Goal: Task Accomplishment & Management: Use online tool/utility

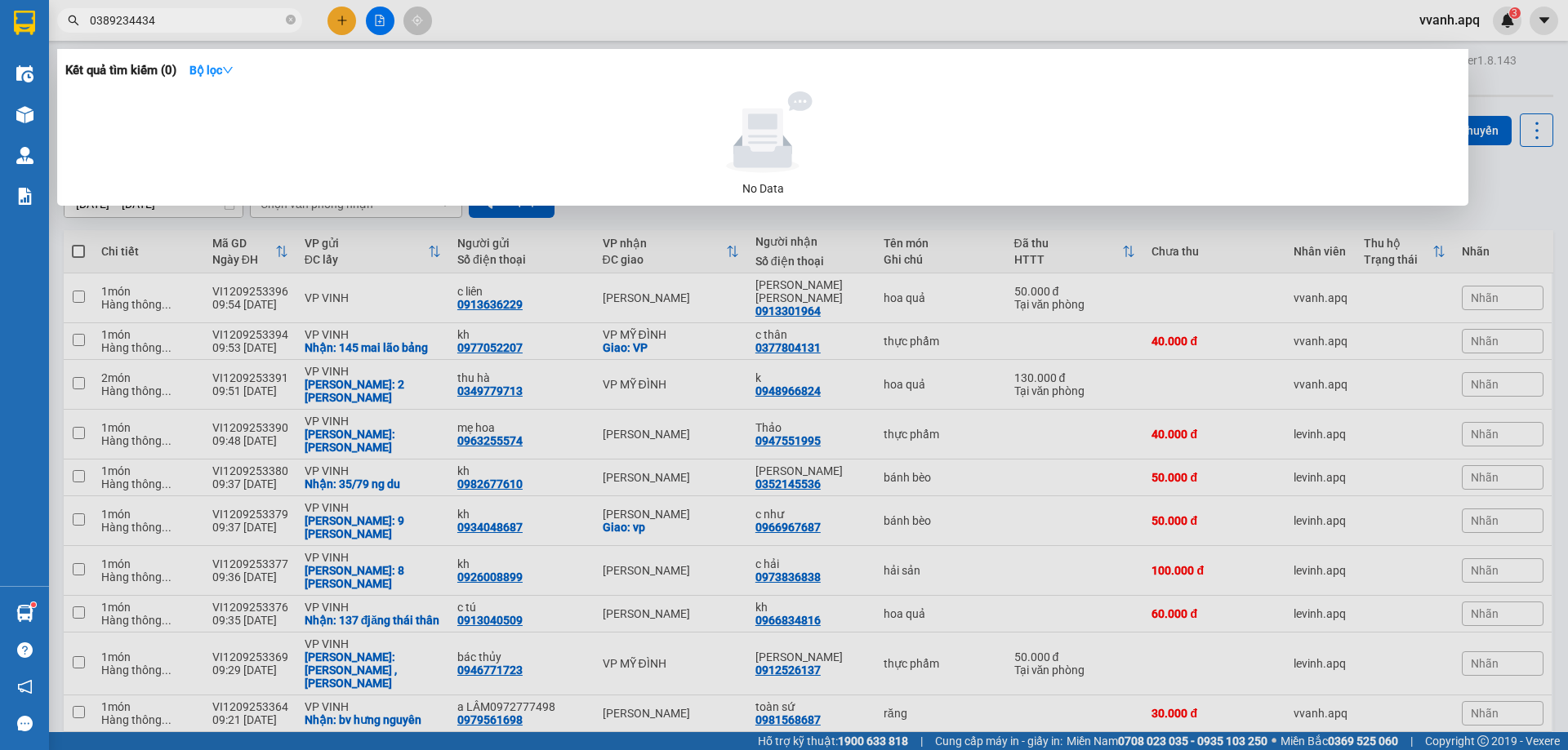
type input "3"
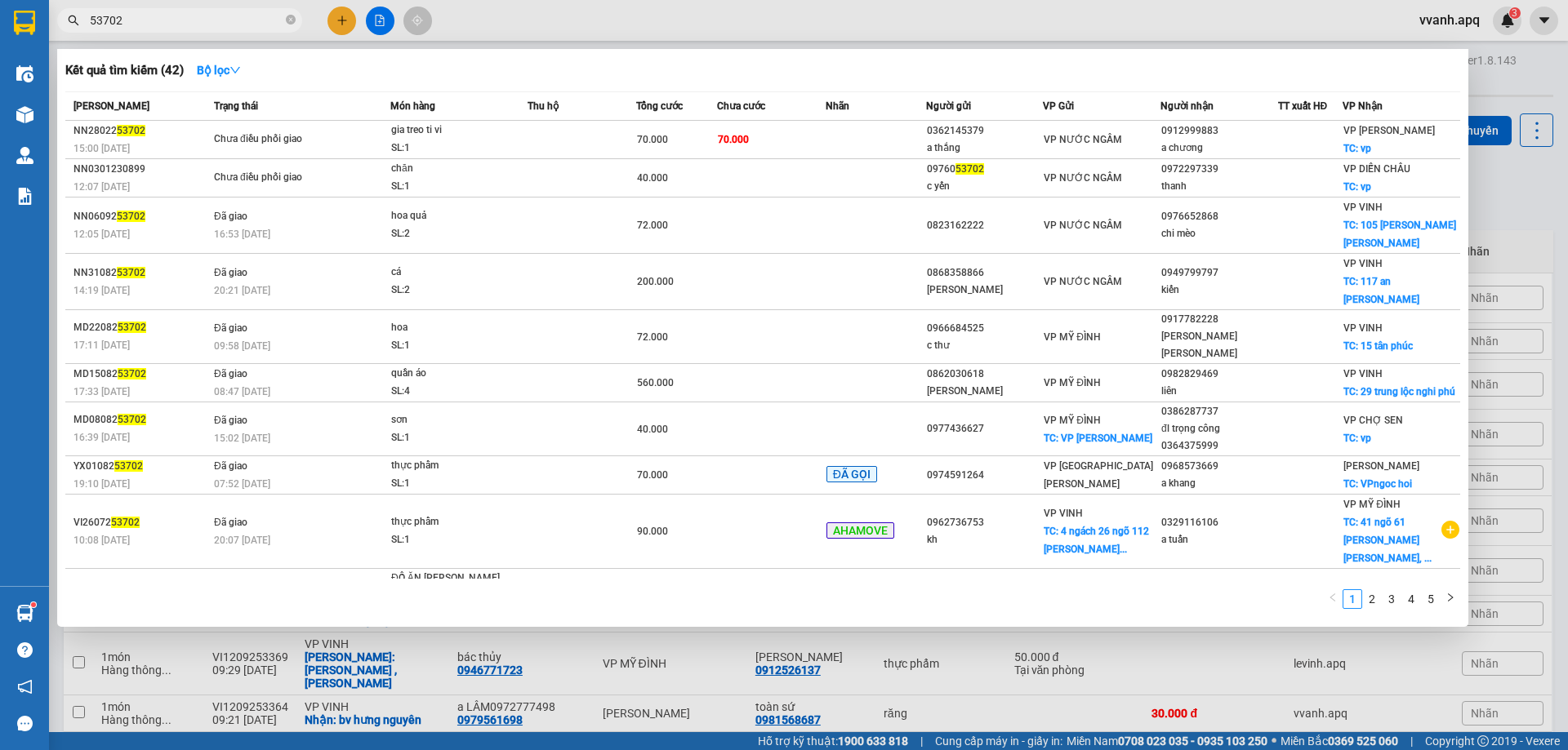
click at [169, 23] on input "53702" at bounding box center [186, 20] width 193 height 18
type input "53702"
click at [693, 23] on div at bounding box center [784, 375] width 1568 height 750
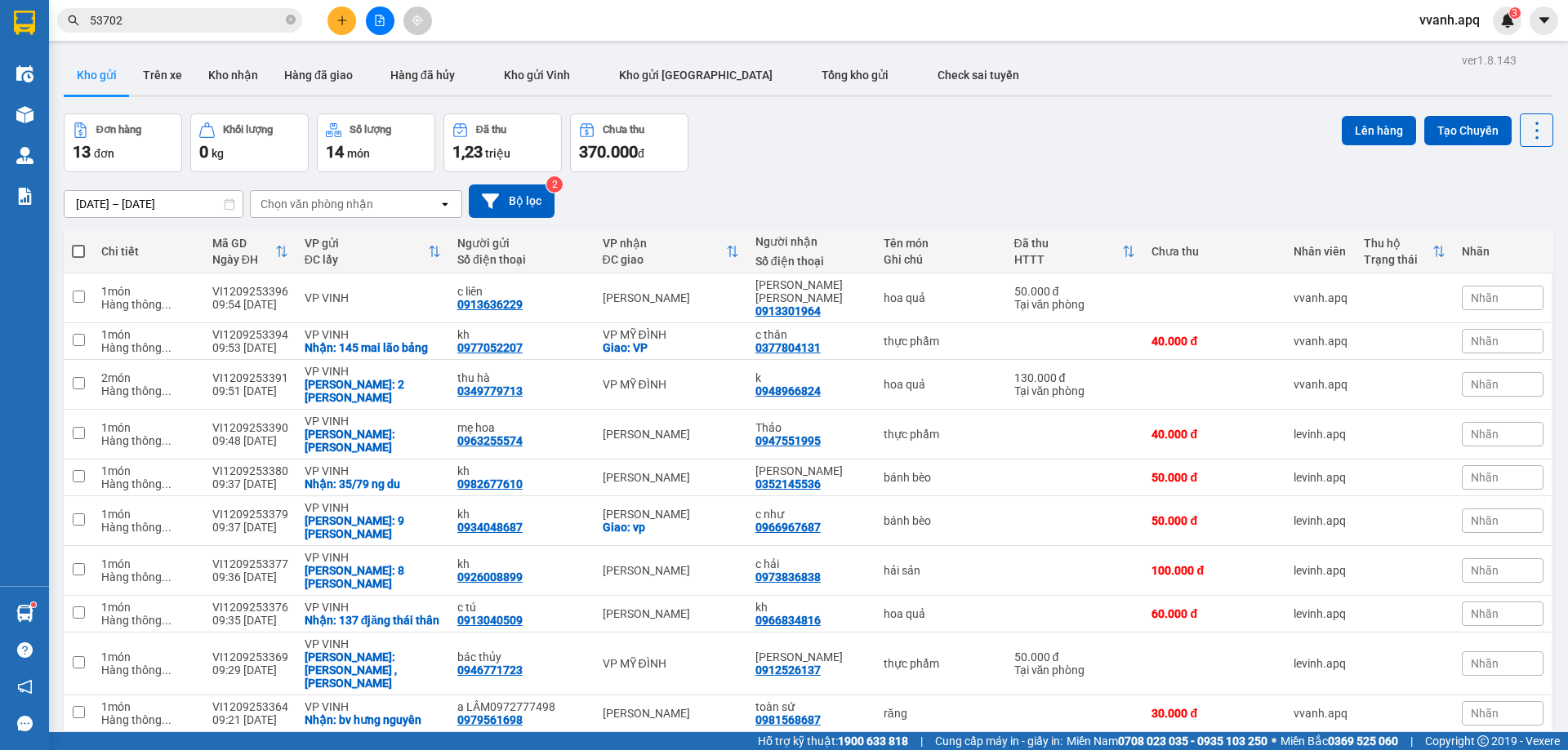
click at [817, 165] on div "Đơn hàng 13 đơn Khối lượng 0 kg Số lượng 14 món Đã thu 1,23 triệu Chưa thu 370.…" at bounding box center [808, 143] width 1489 height 59
click at [334, 26] on button at bounding box center [341, 21] width 29 height 29
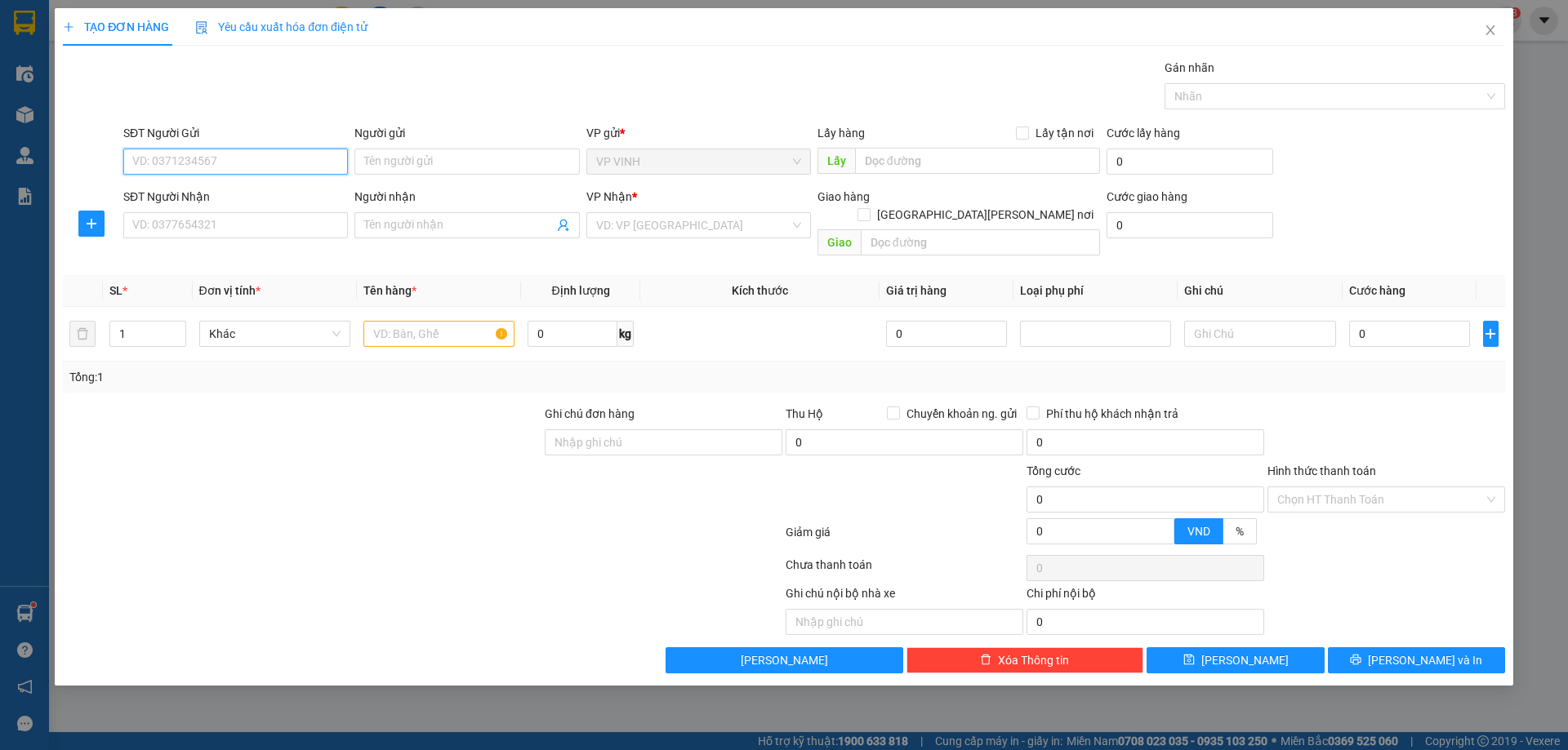
click at [249, 165] on input "SĐT Người Gửi" at bounding box center [236, 162] width 225 height 26
type input "0982202536"
click at [241, 196] on div "0982202536 - a cường" at bounding box center [235, 194] width 205 height 18
type input "a cường"
checkbox input "true"
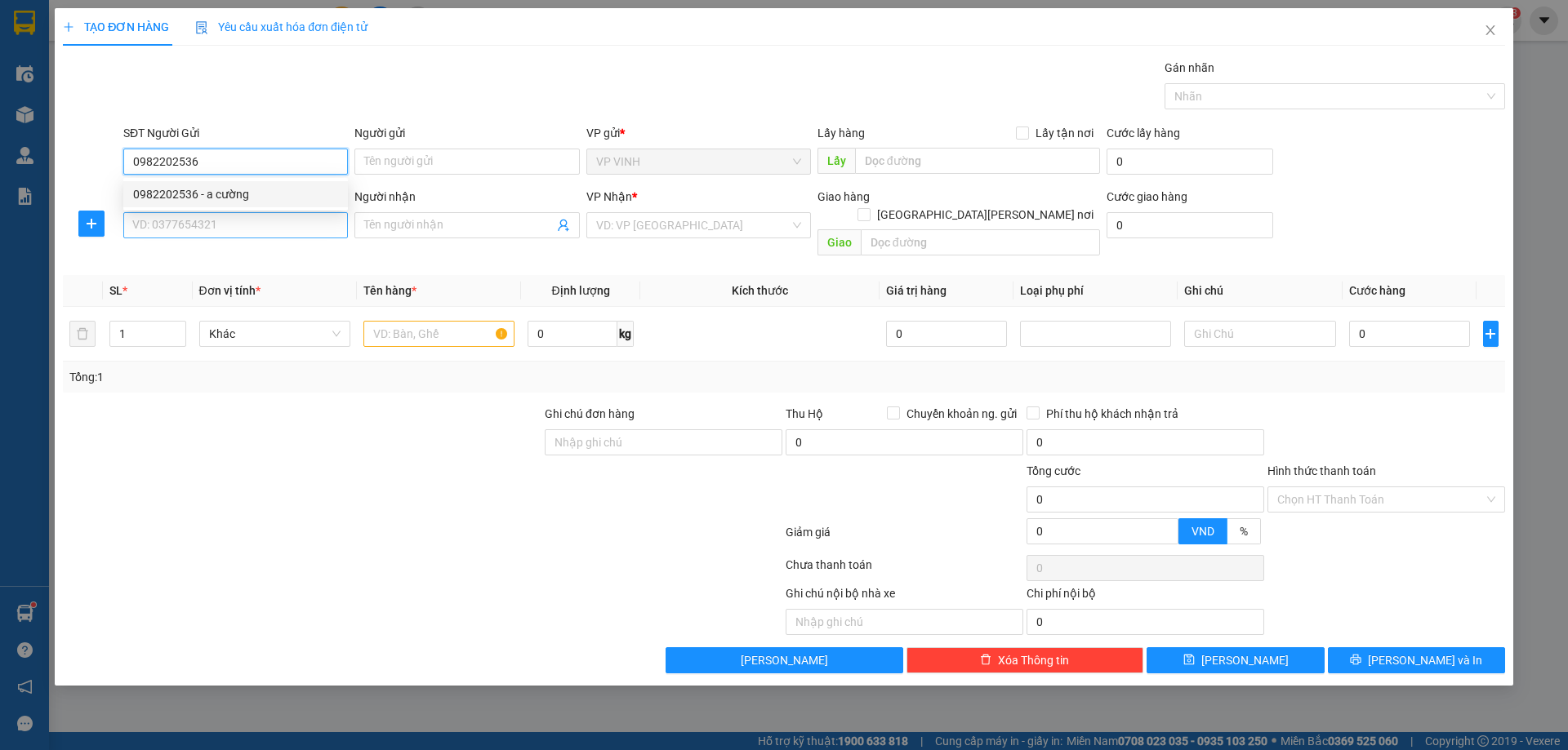
type input "5/208 kim liên"
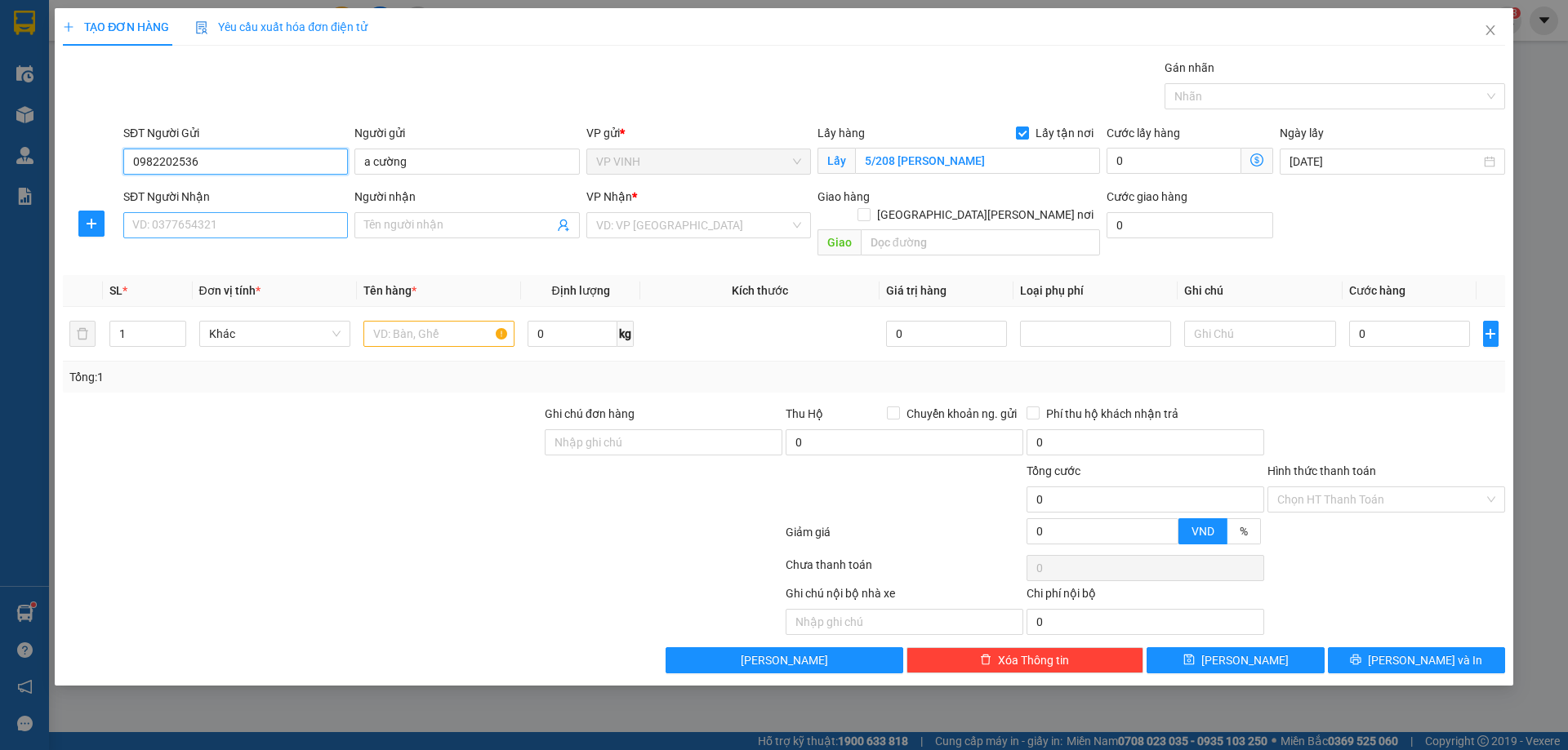
type input "0982202536"
click at [238, 219] on input "SĐT Người Nhận" at bounding box center [236, 226] width 225 height 26
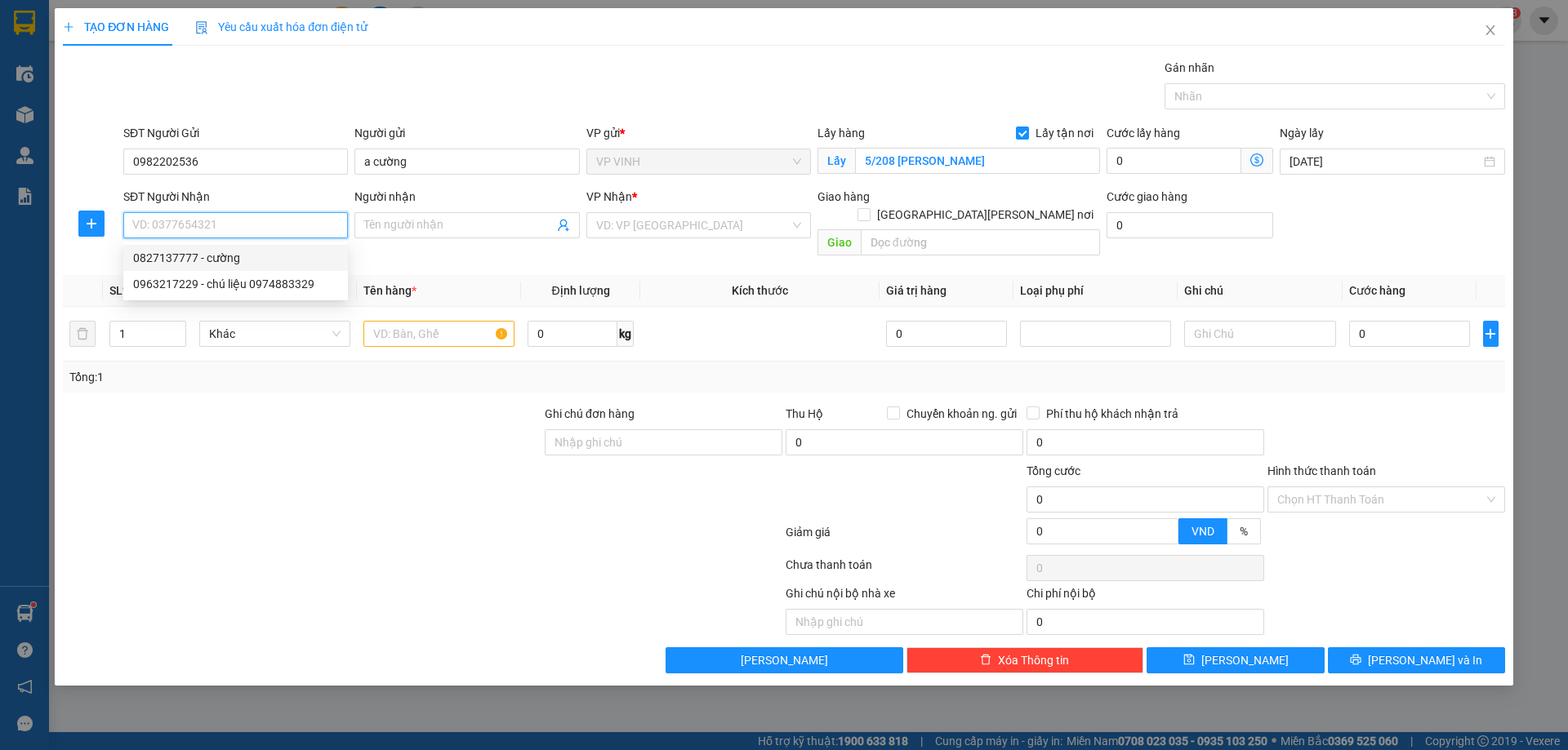
click at [233, 258] on div "0827137777 - cường" at bounding box center [235, 257] width 205 height 18
type input "0827137777"
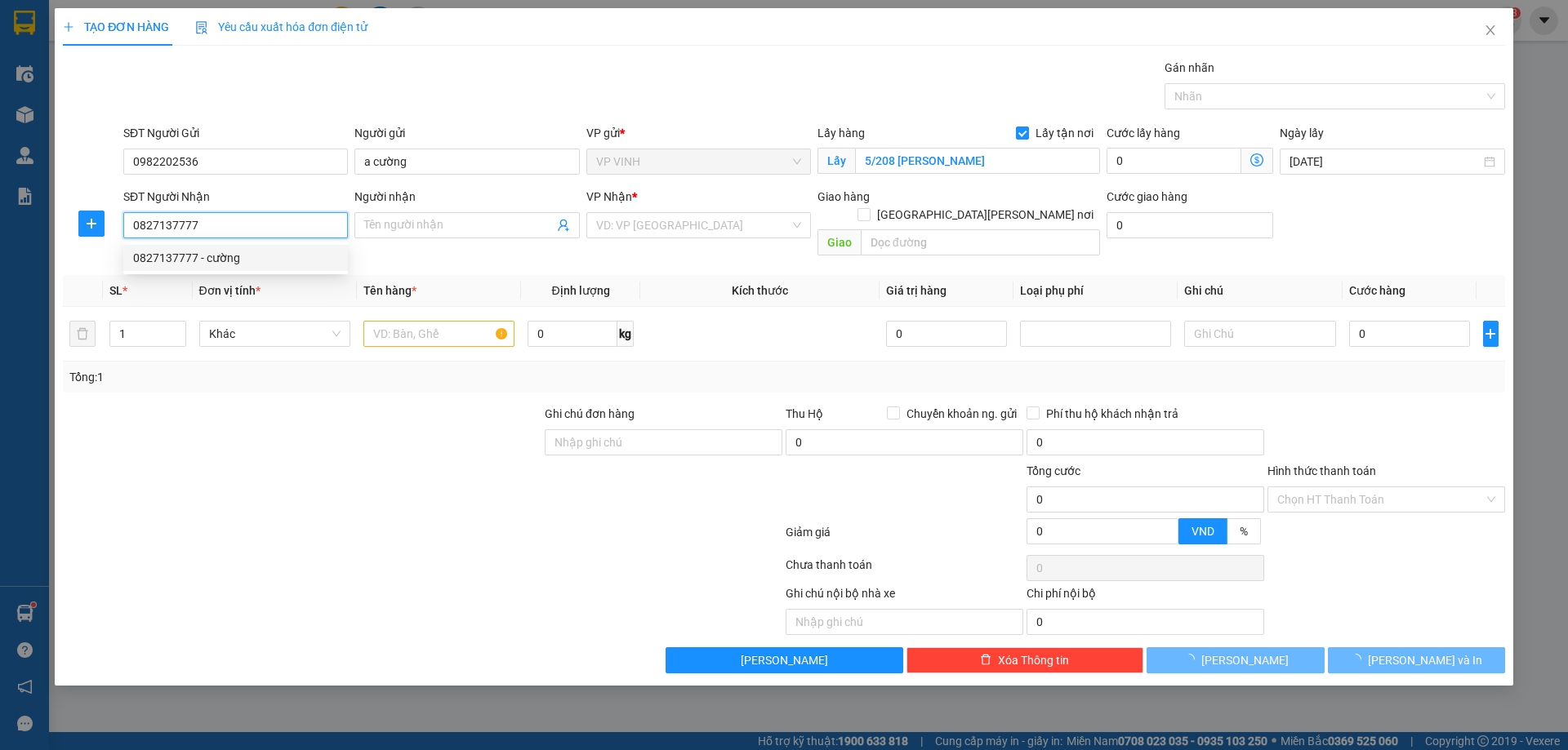
type input "cường"
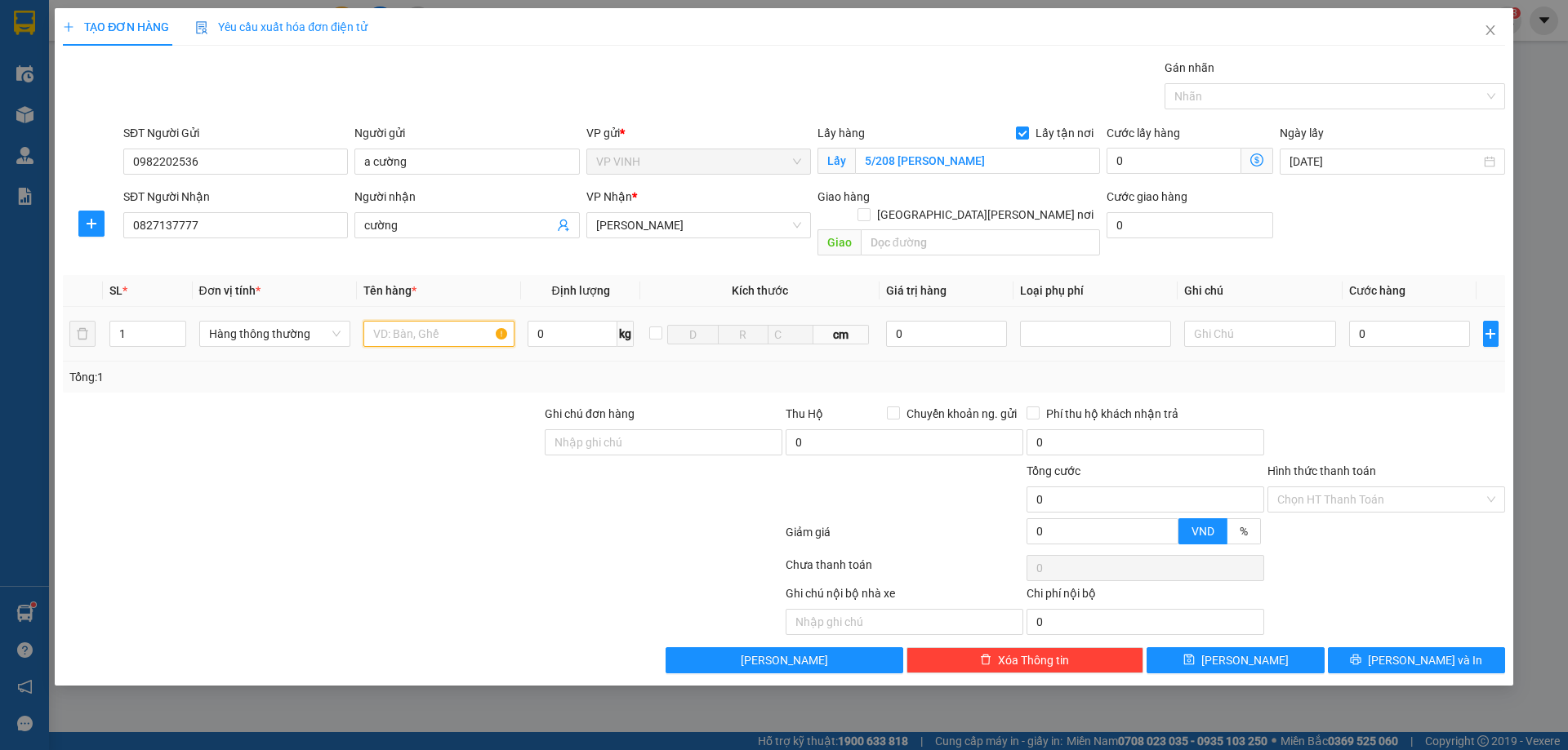
click at [421, 321] on input "text" at bounding box center [438, 334] width 151 height 26
type input "thực phẩm"
click at [1367, 321] on input "0" at bounding box center [1409, 334] width 122 height 26
type input "5"
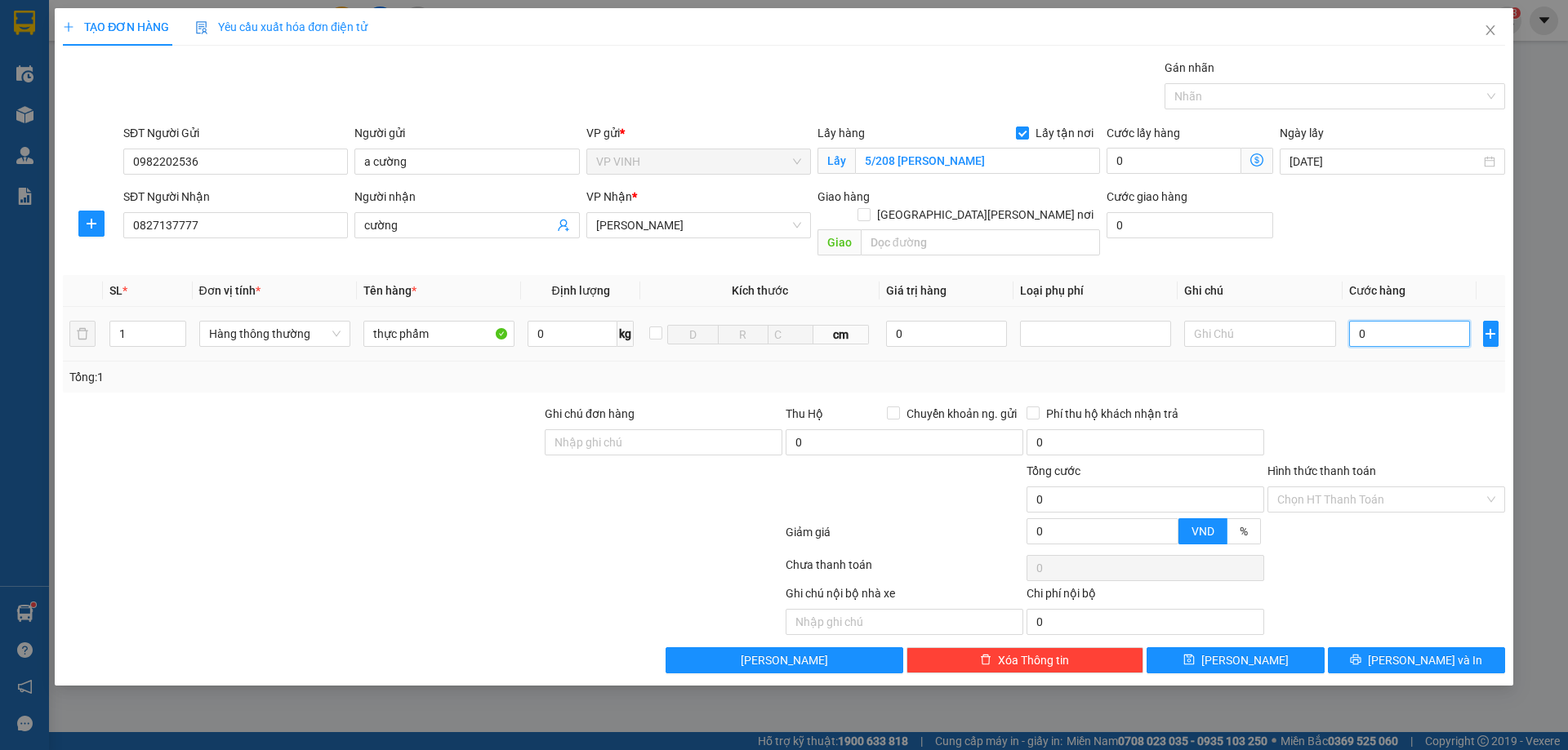
type input "5"
type input "50"
type input "50.000"
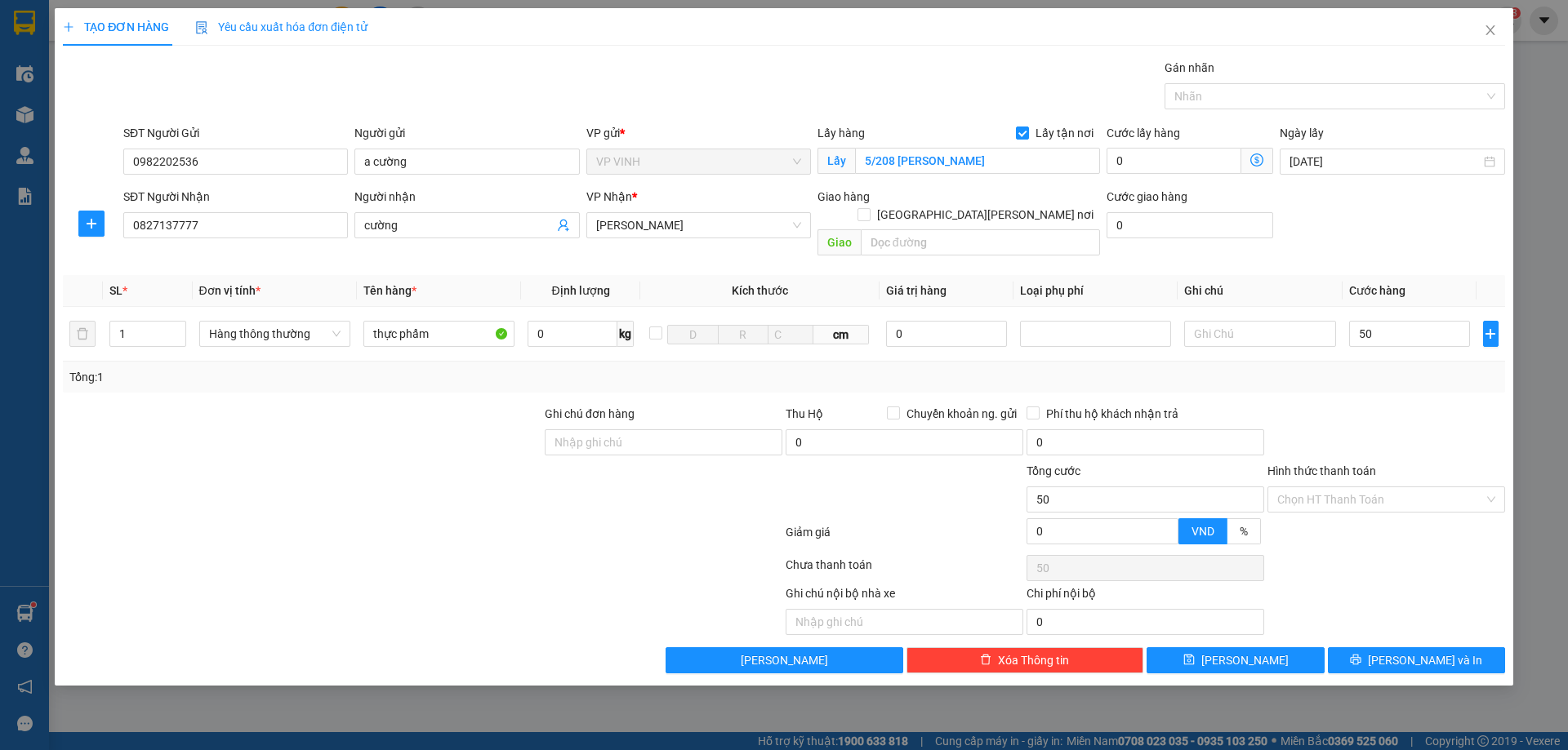
type input "50.000"
click at [1405, 383] on div "Transit Pickup Surcharge Ids Transit Deliver Surcharge Ids Transit Deliver Surc…" at bounding box center [784, 365] width 1442 height 614
click at [438, 321] on input "thực phẩm" at bounding box center [438, 334] width 151 height 26
type input "thực phẩm ( bàn phím )"
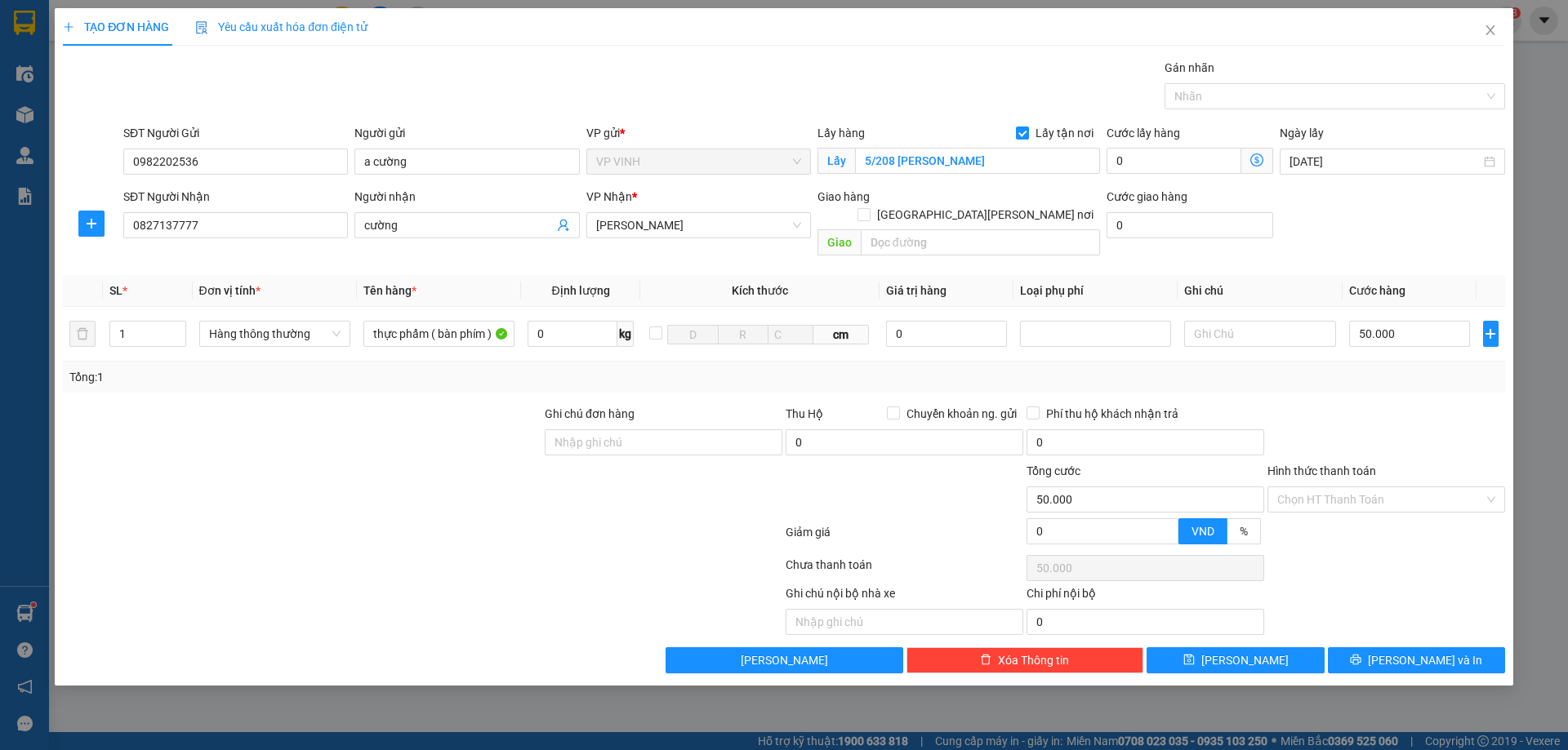
click at [1367, 405] on div at bounding box center [1386, 434] width 241 height 57
click at [1329, 405] on div at bounding box center [1386, 434] width 241 height 57
click at [1329, 487] on input "Hình thức thanh toán" at bounding box center [1380, 499] width 207 height 24
click at [1360, 518] on div "Tại văn phòng" at bounding box center [1386, 514] width 218 height 18
type input "0"
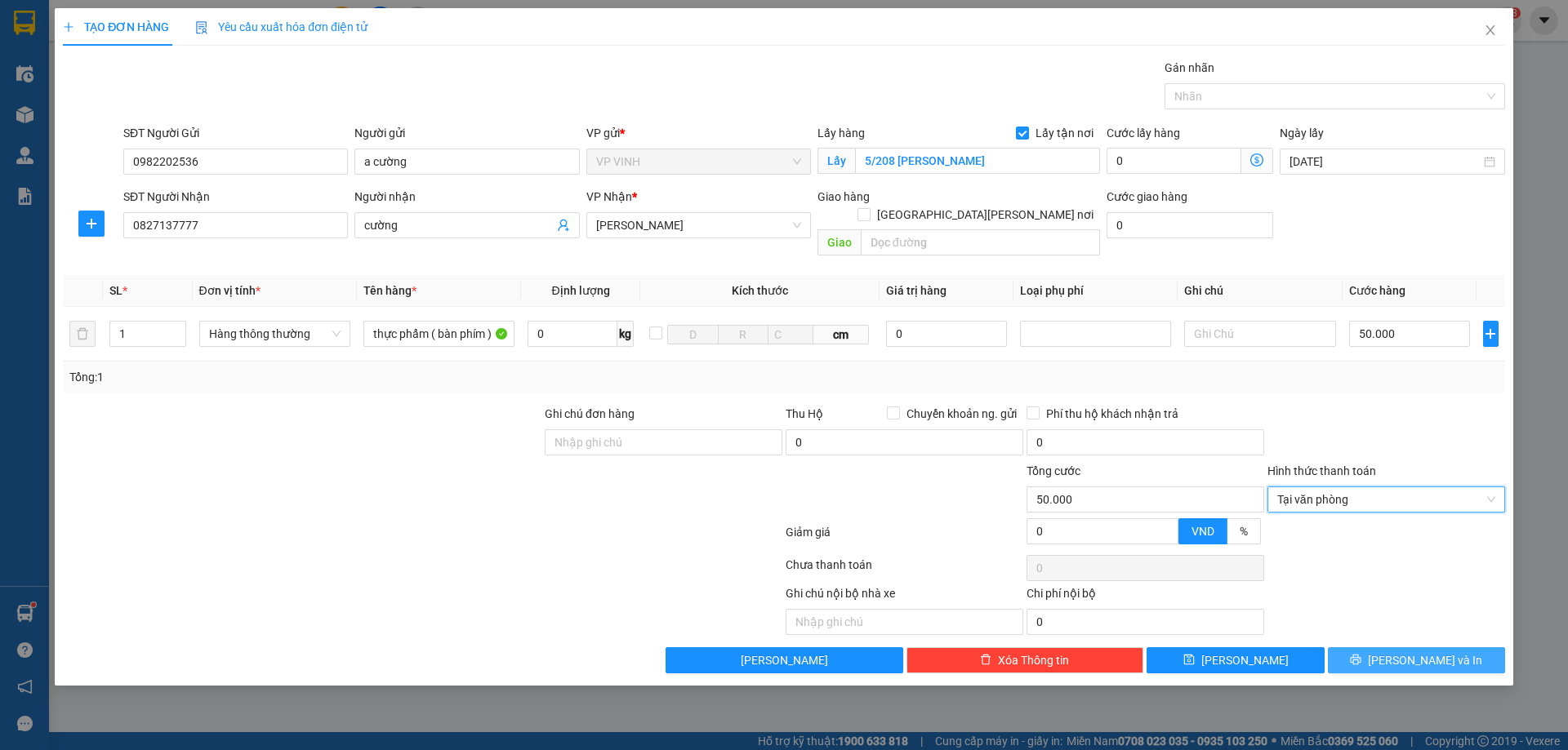
click at [1361, 654] on icon "printer" at bounding box center [1354, 659] width 11 height 11
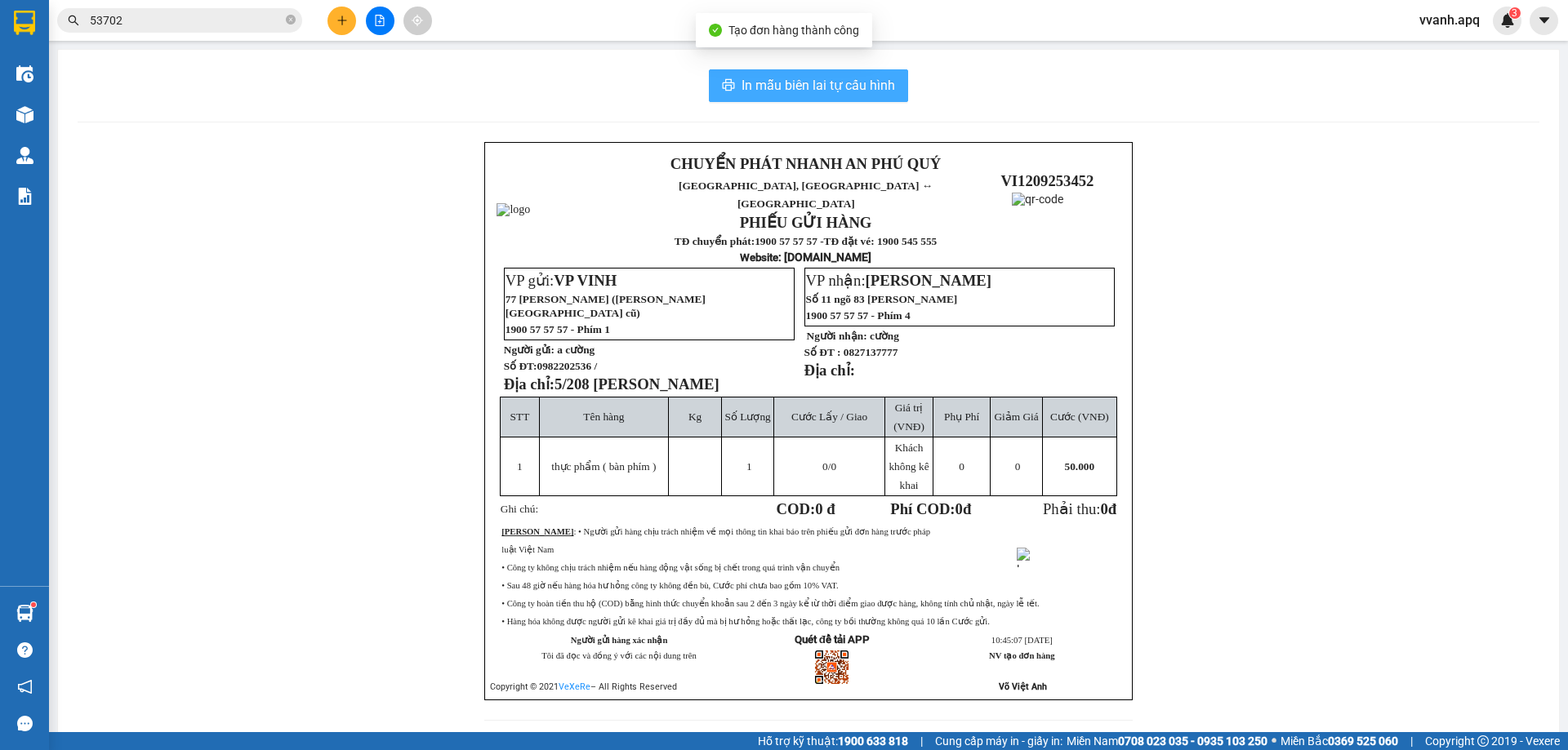
click at [774, 90] on span "In mẫu biên lai tự cấu hình" at bounding box center [819, 86] width 154 height 21
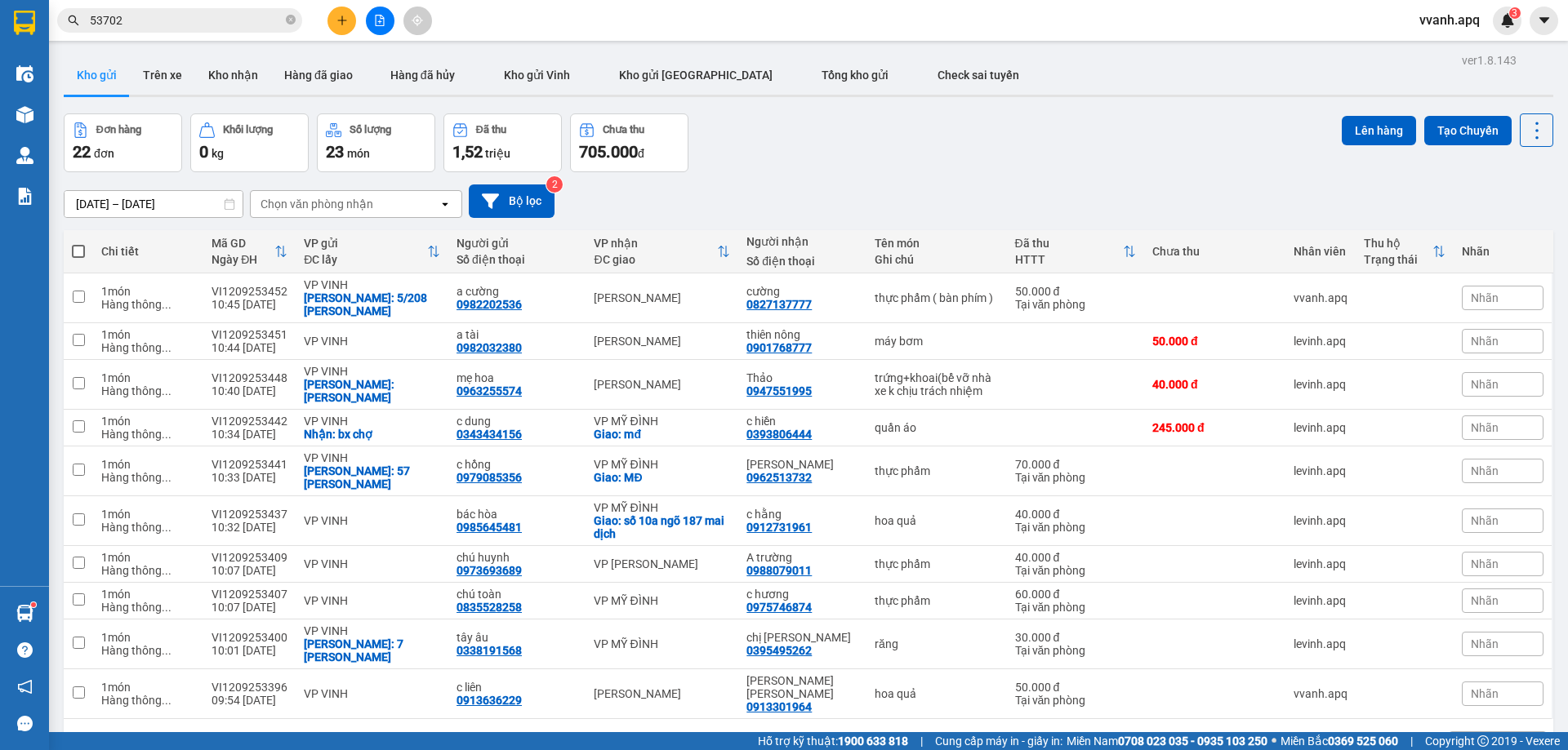
click at [1097, 175] on div "10/09/2025 – 12/09/2025 Press the down arrow key to interact with the calendar …" at bounding box center [808, 200] width 1489 height 58
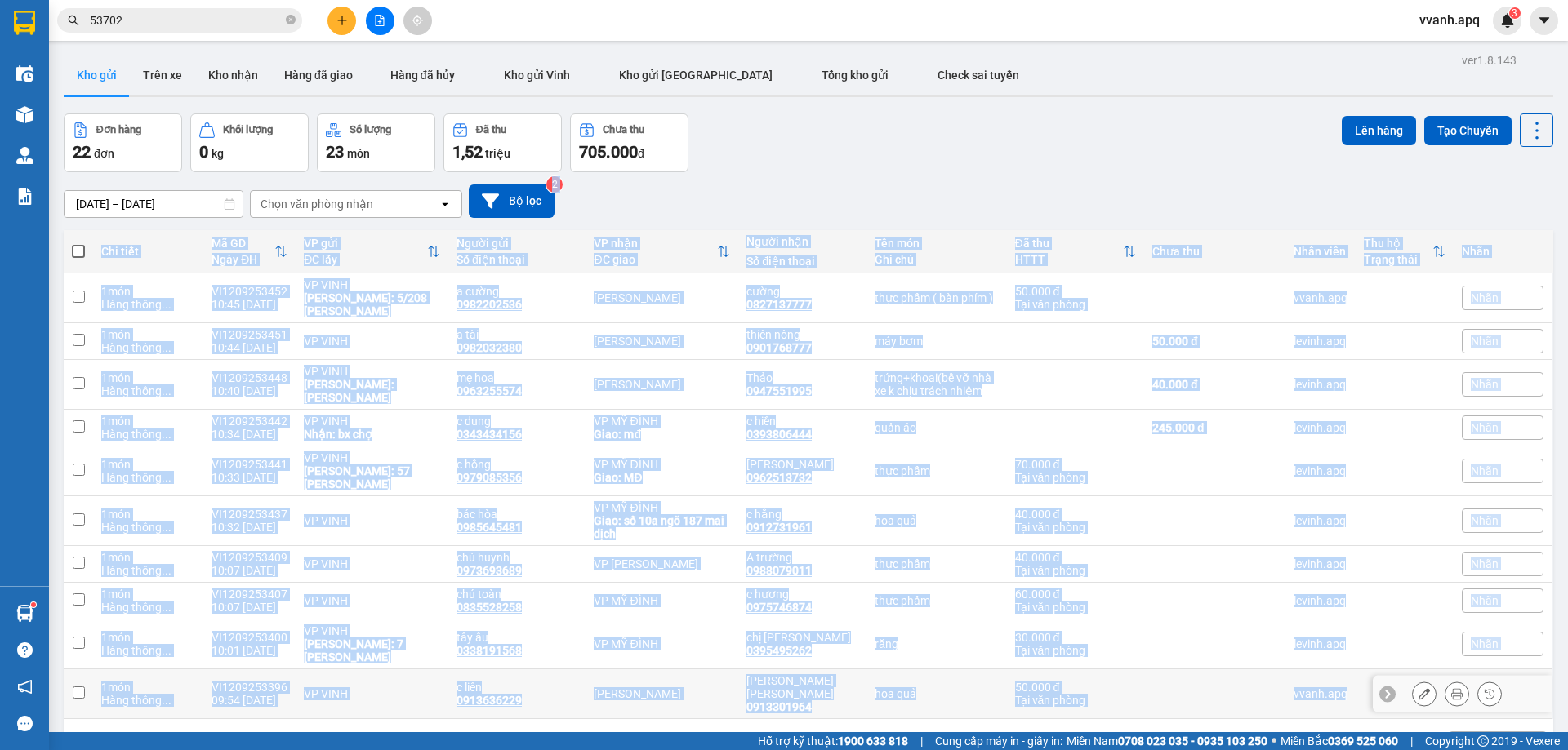
drag, startPoint x: 1097, startPoint y: 175, endPoint x: 1100, endPoint y: 672, distance: 497.0
click at [1100, 672] on div "ver 1.8.143 Kho gửi Trên xe Kho nhận Hàng đã giao Hàng đã hủy Kho gửi Vinh Kho …" at bounding box center [808, 424] width 1502 height 750
click at [1100, 731] on div "1 2 3 10 / trang open" at bounding box center [808, 745] width 1476 height 28
drag, startPoint x: 1100, startPoint y: 664, endPoint x: 1093, endPoint y: 181, distance: 483.1
click at [1094, 184] on div "ver 1.8.143 Kho gửi Trên xe Kho nhận Hàng đã giao Hàng đã hủy Kho gửi Vinh Kho …" at bounding box center [808, 424] width 1502 height 750
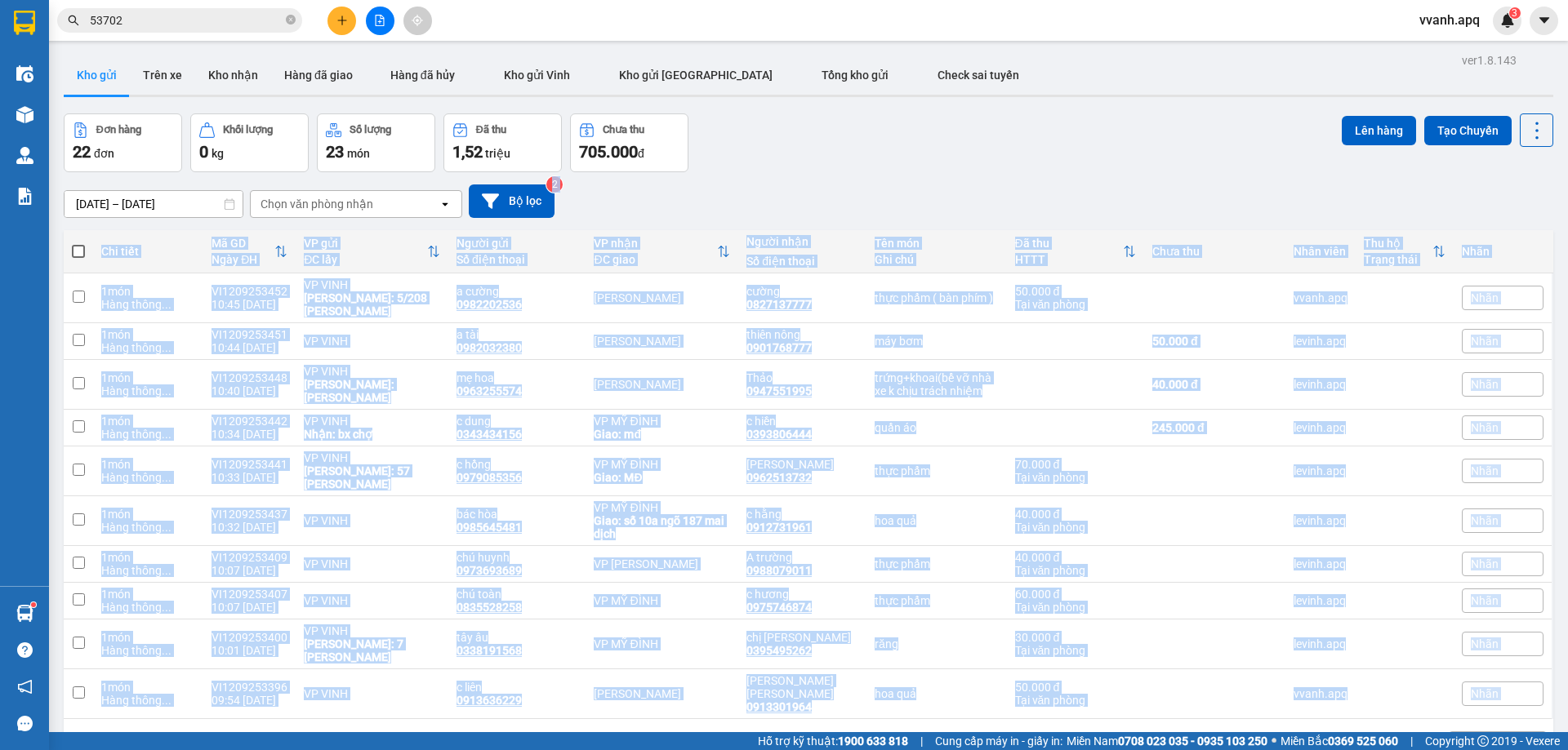
click at [1093, 181] on div "10/09/2025 – 12/09/2025 Press the down arrow key to interact with the calendar …" at bounding box center [808, 200] width 1489 height 58
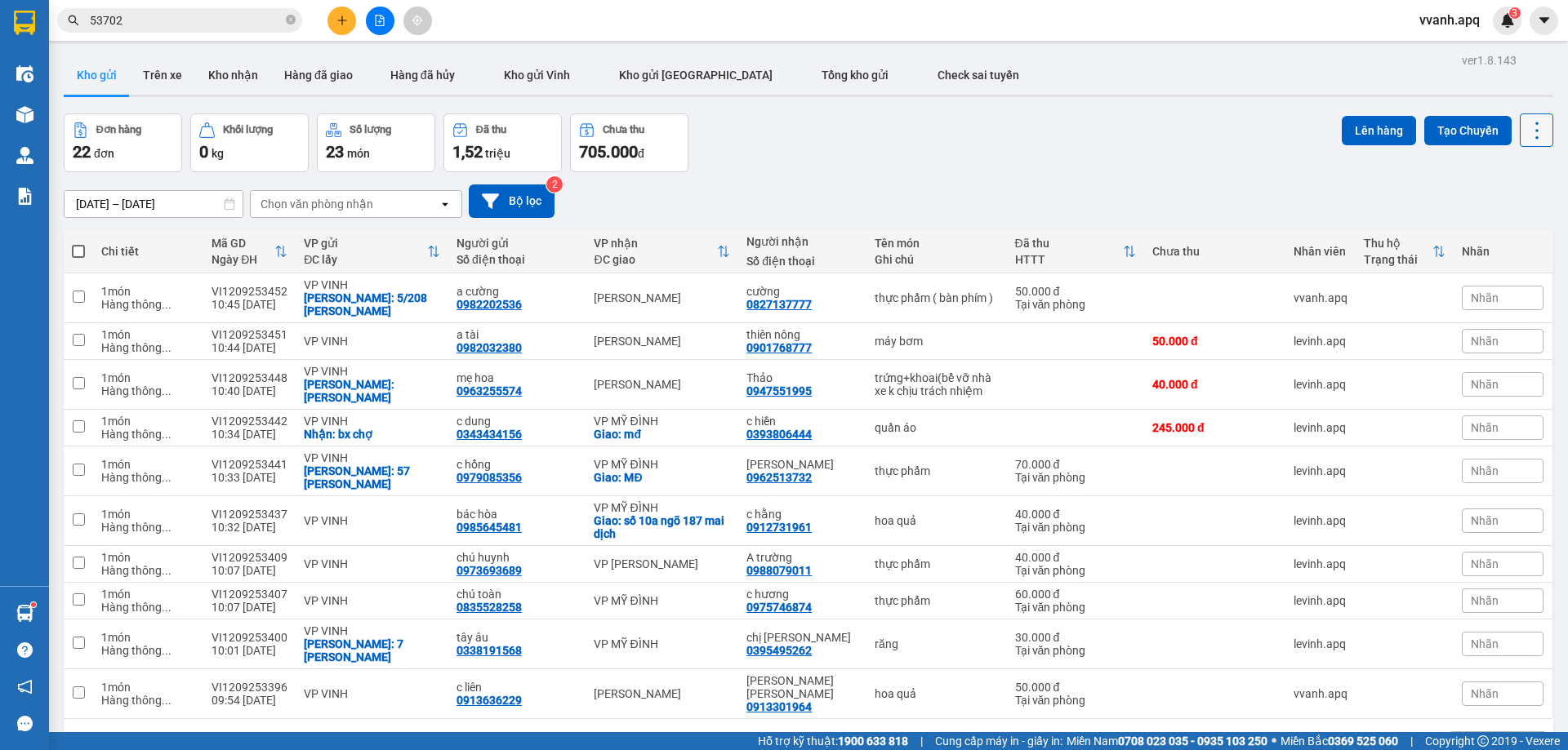
click at [1526, 130] on icon at bounding box center [1537, 130] width 22 height 22
click at [1497, 222] on li "Làm mới" at bounding box center [1495, 233] width 123 height 29
click at [1475, 737] on div "10 / trang" at bounding box center [1484, 745] width 51 height 16
click at [1480, 651] on span "100 / trang" at bounding box center [1479, 644] width 59 height 16
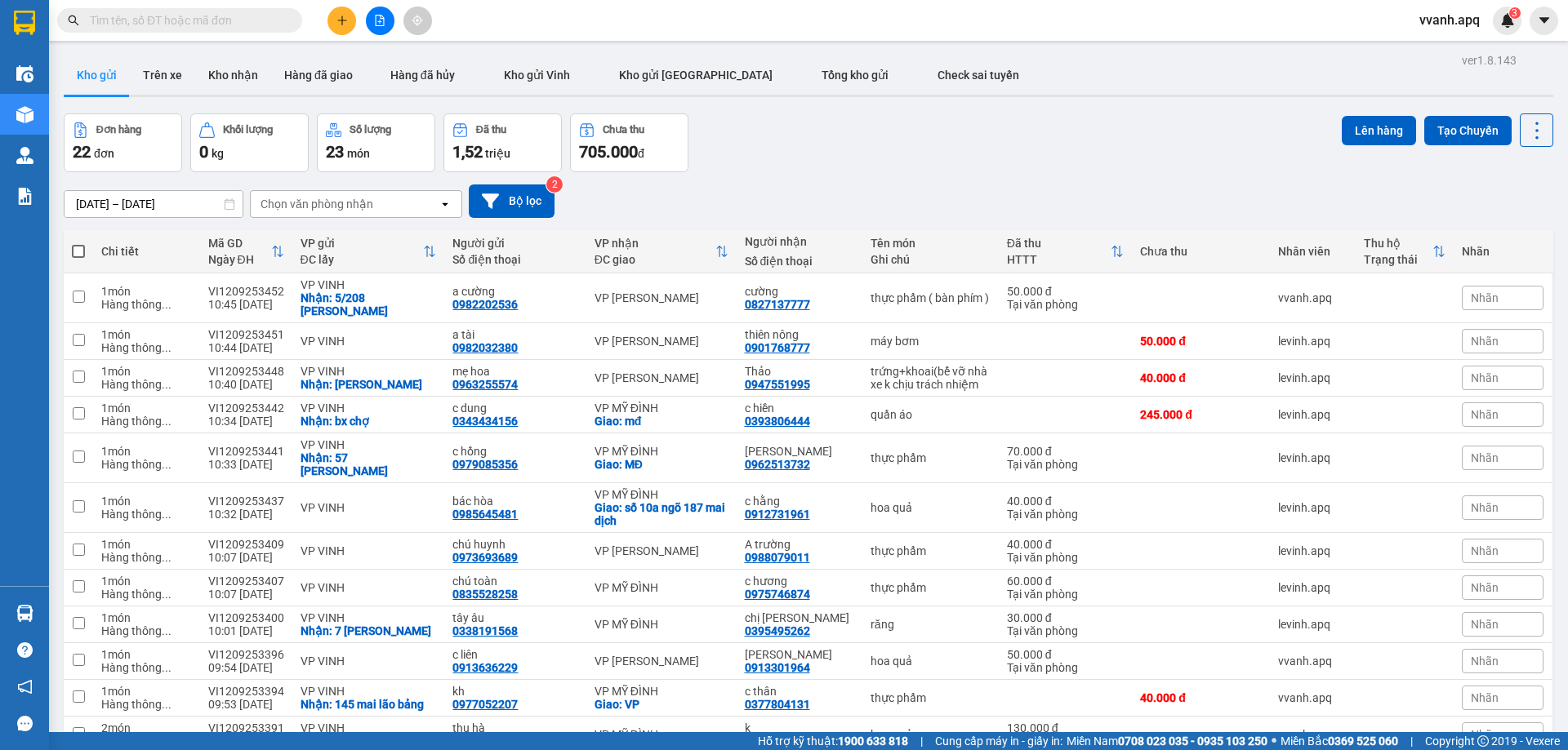
click at [75, 249] on span at bounding box center [78, 251] width 13 height 13
click at [79, 243] on input "checkbox" at bounding box center [79, 243] width 0 height 0
checkbox input "true"
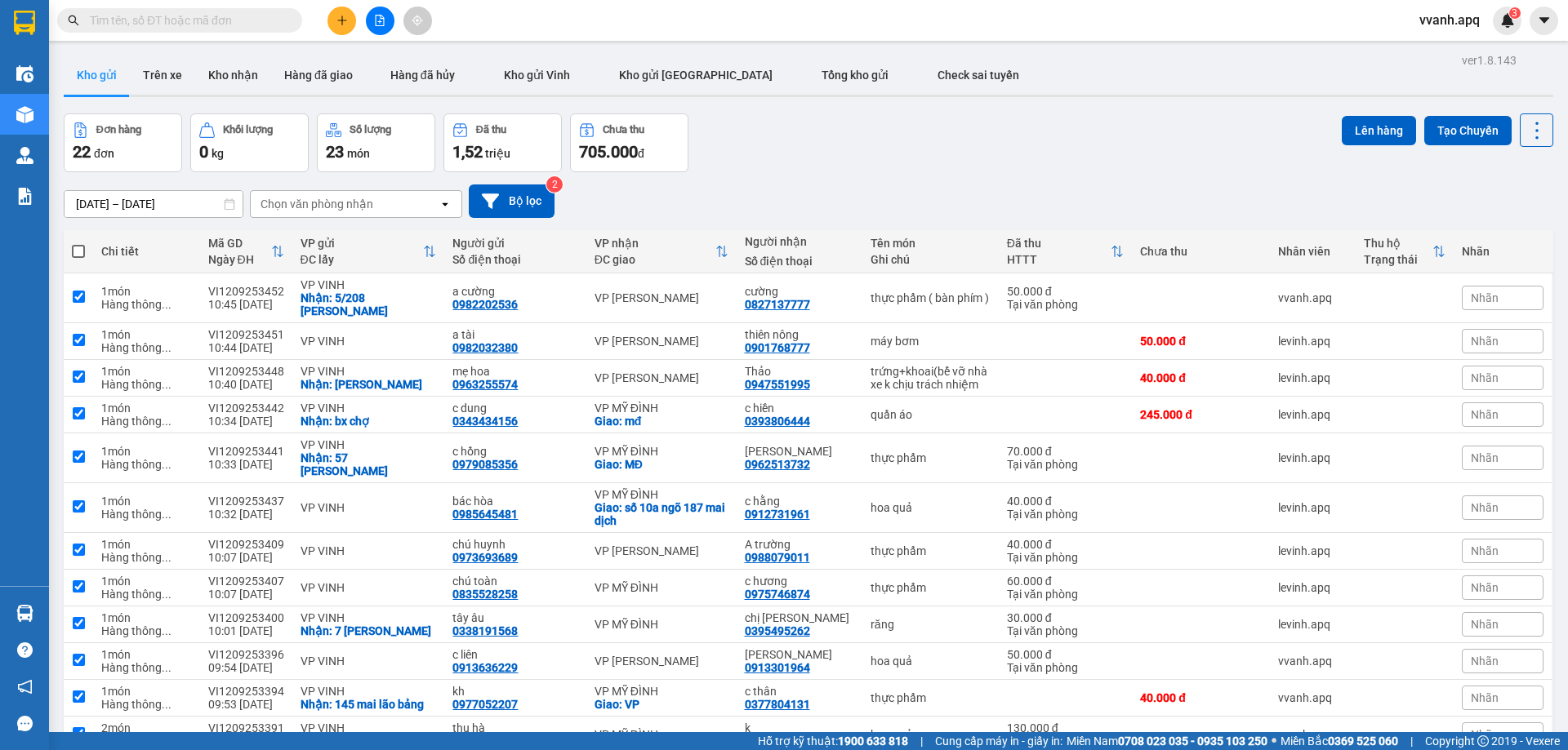
checkbox input "true"
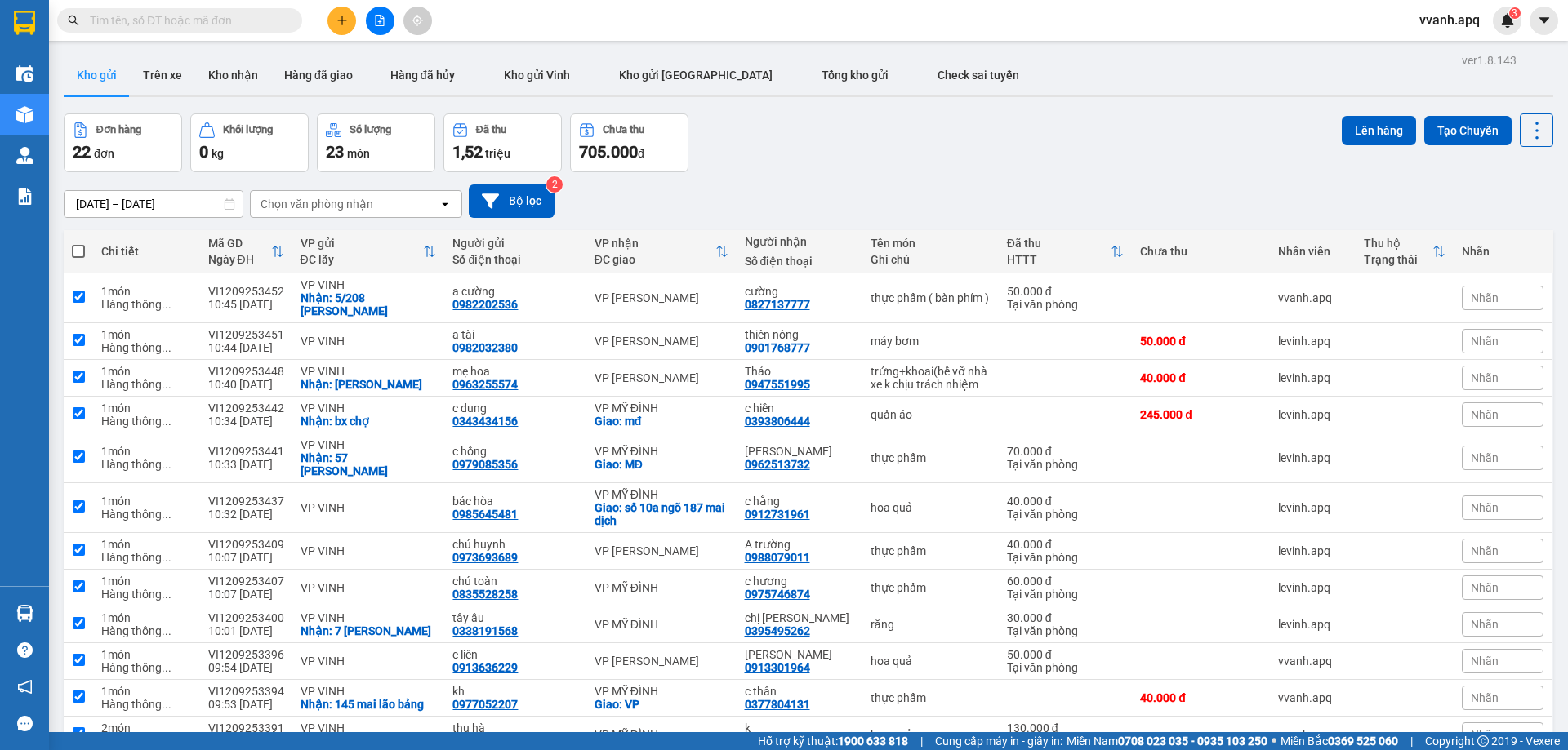
checkbox input "true"
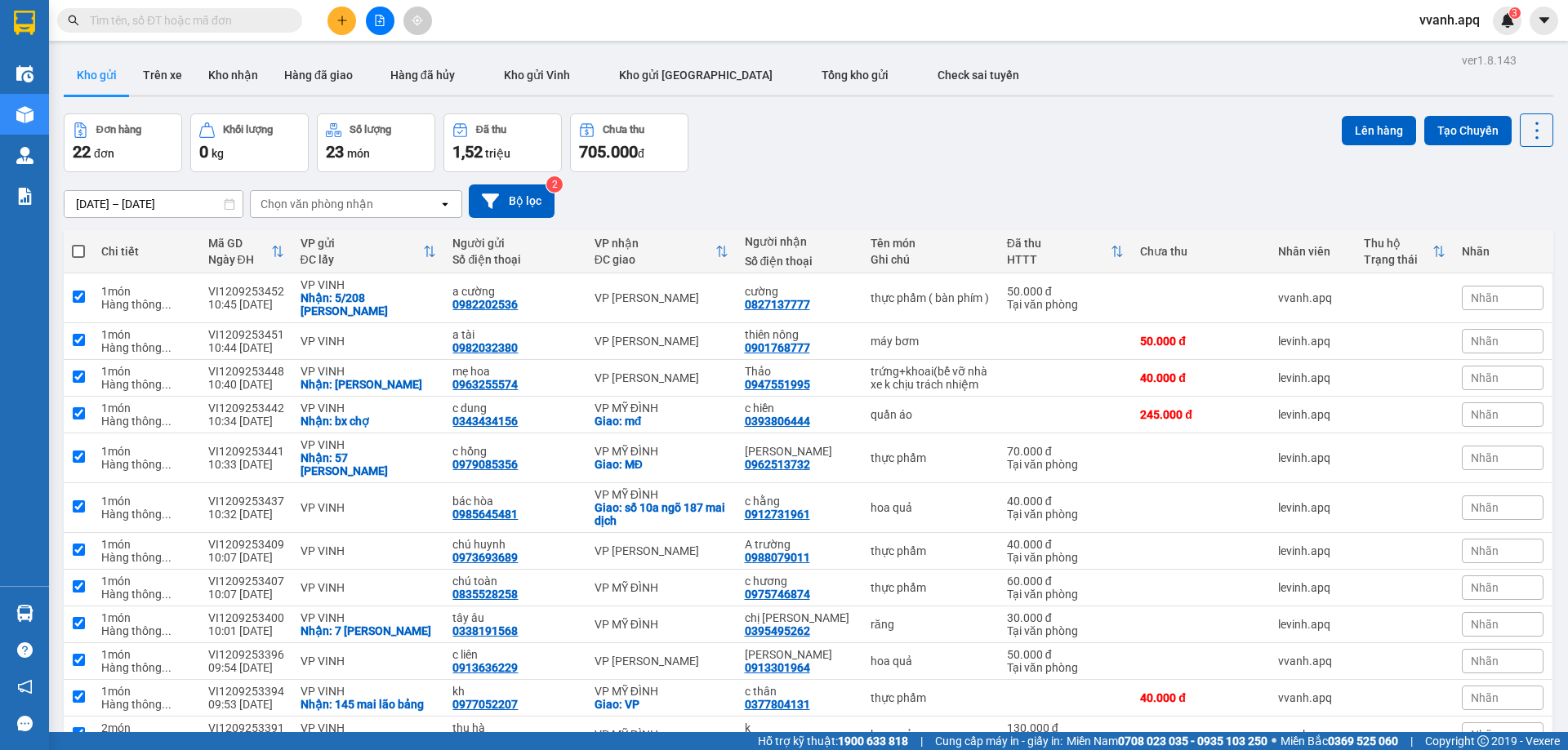
checkbox input "true"
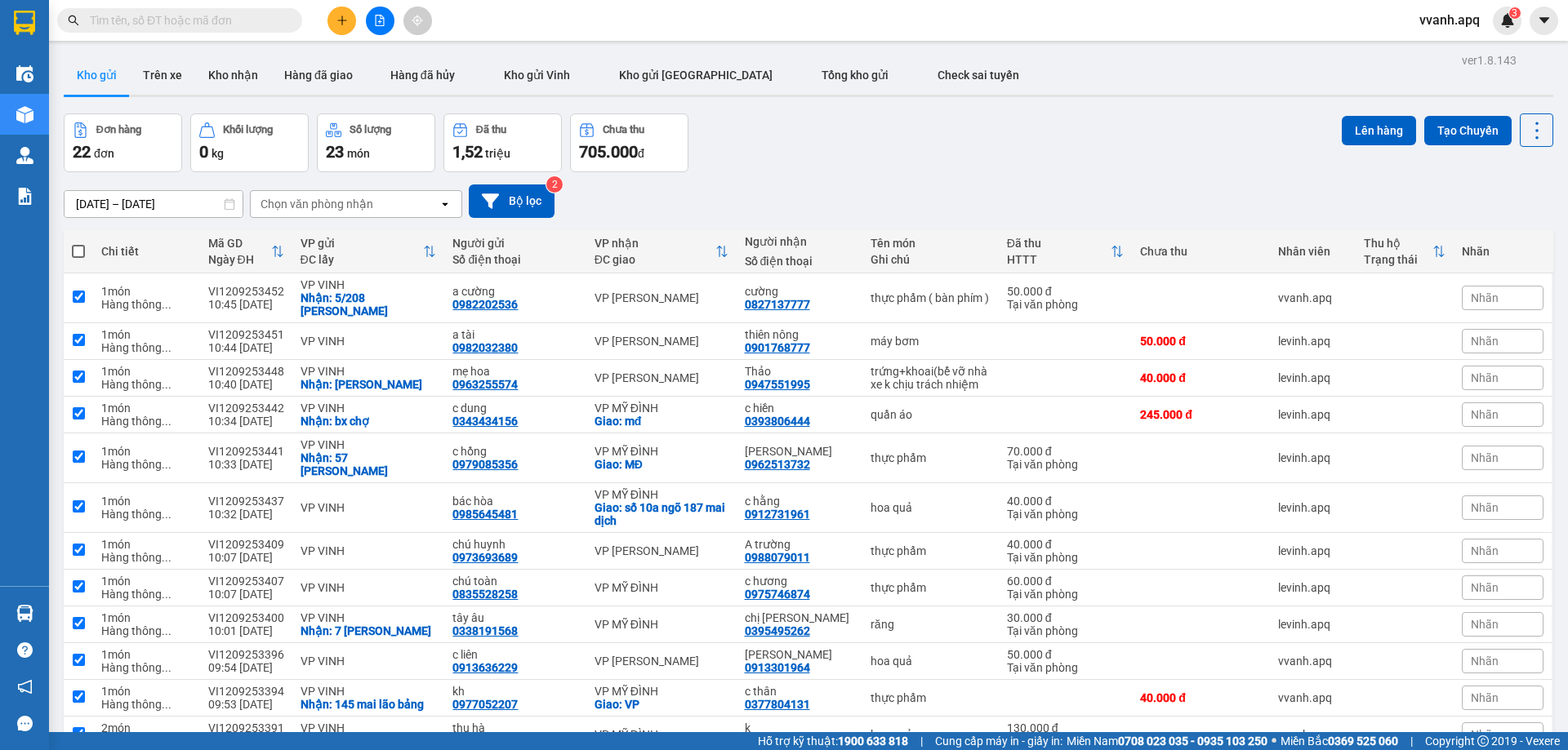
checkbox input "true"
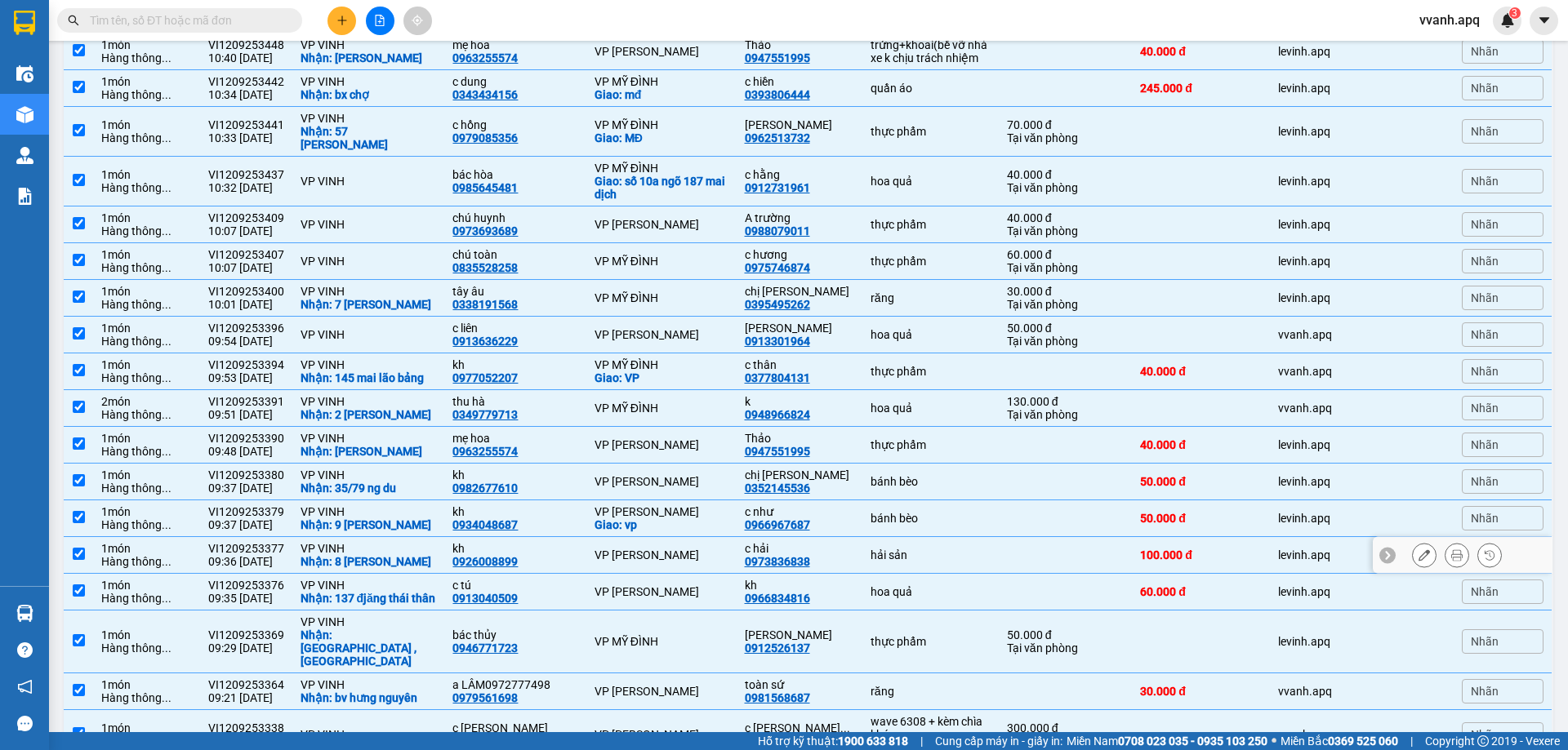
scroll to position [490, 0]
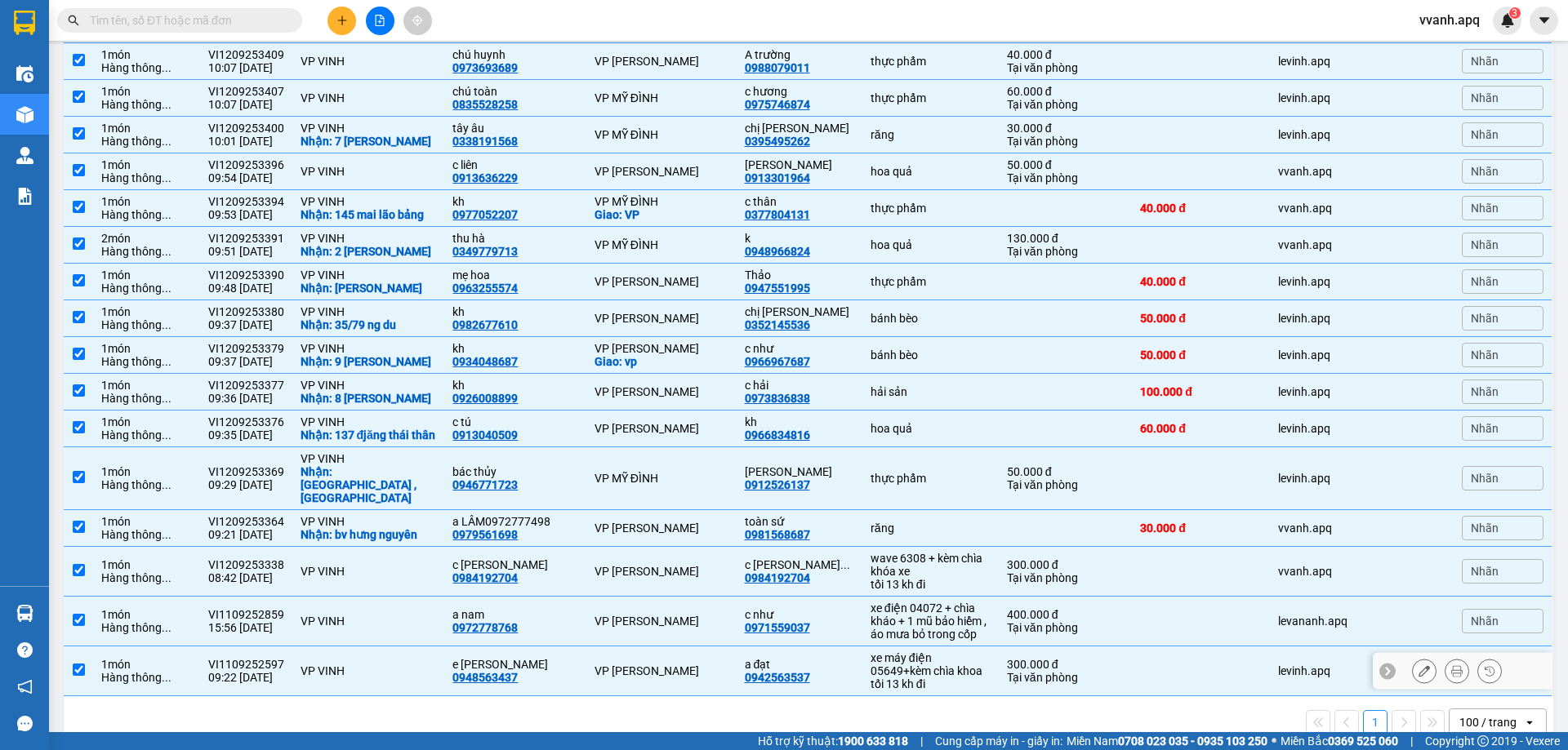
click at [1043, 658] on div "300.000 đ" at bounding box center [1066, 664] width 118 height 13
checkbox input "false"
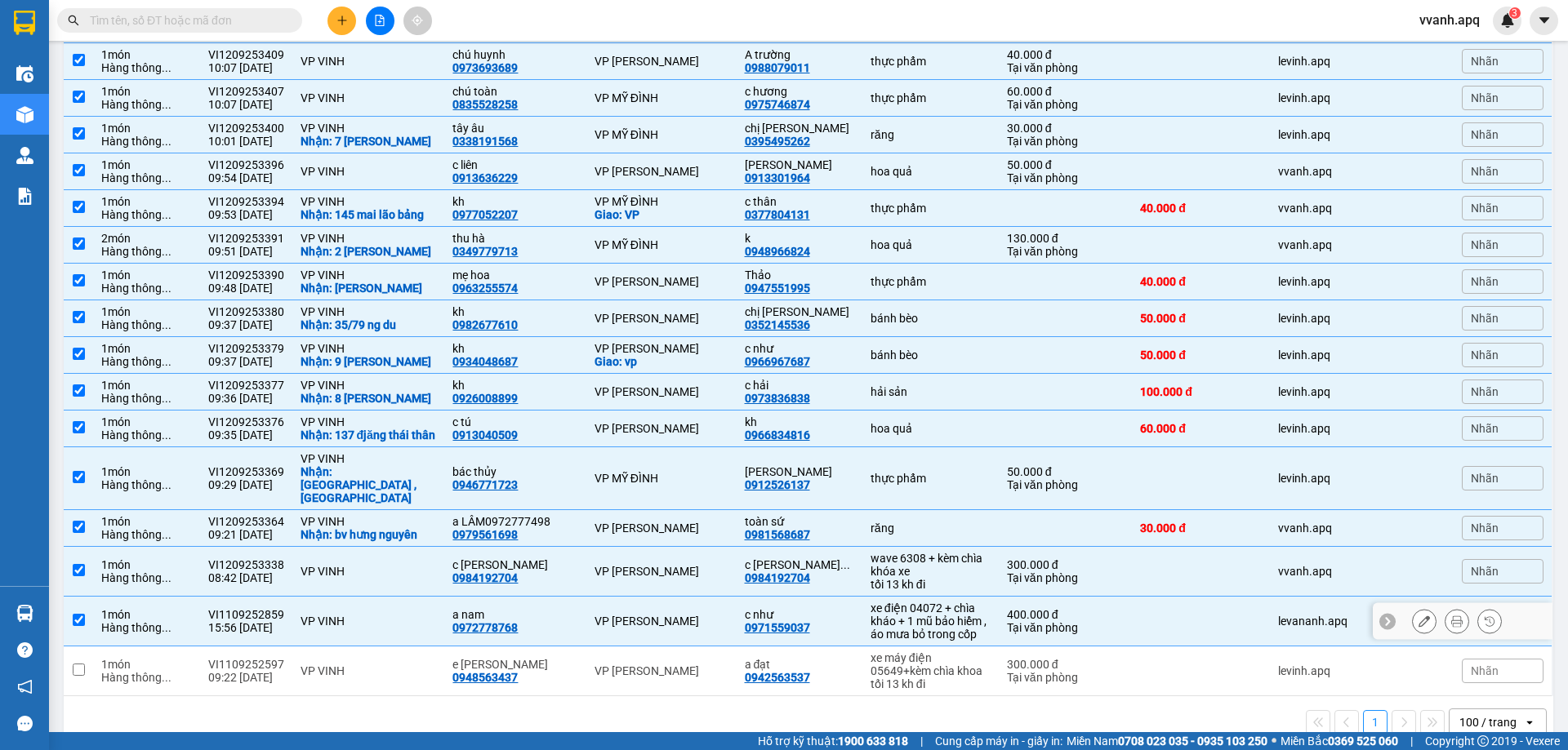
click at [1028, 621] on div "Tại văn phòng" at bounding box center [1066, 627] width 118 height 13
checkbox input "false"
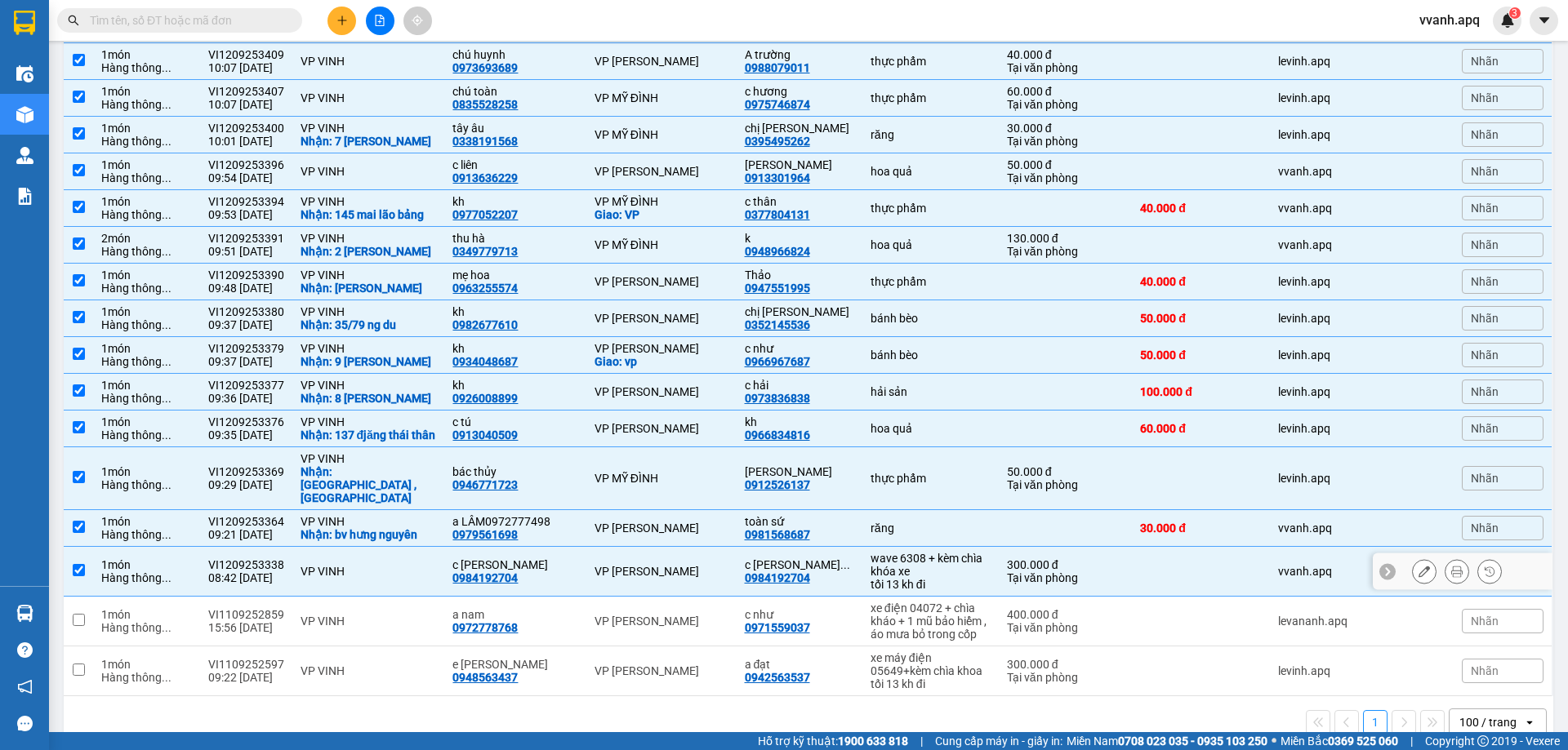
click at [1023, 571] on div "Tại văn phòng" at bounding box center [1066, 577] width 118 height 13
checkbox input "false"
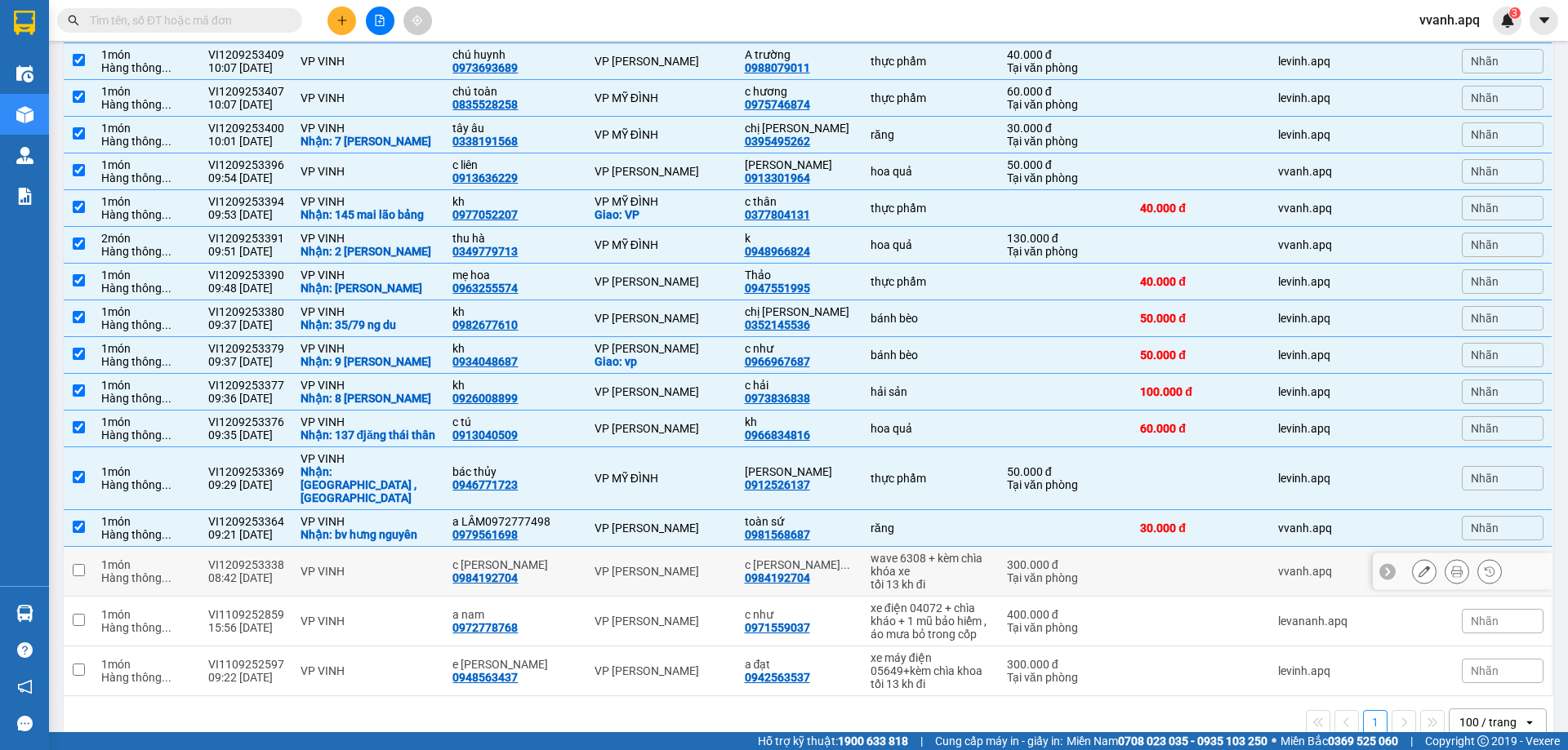
click at [1412, 557] on button at bounding box center [1424, 571] width 22 height 29
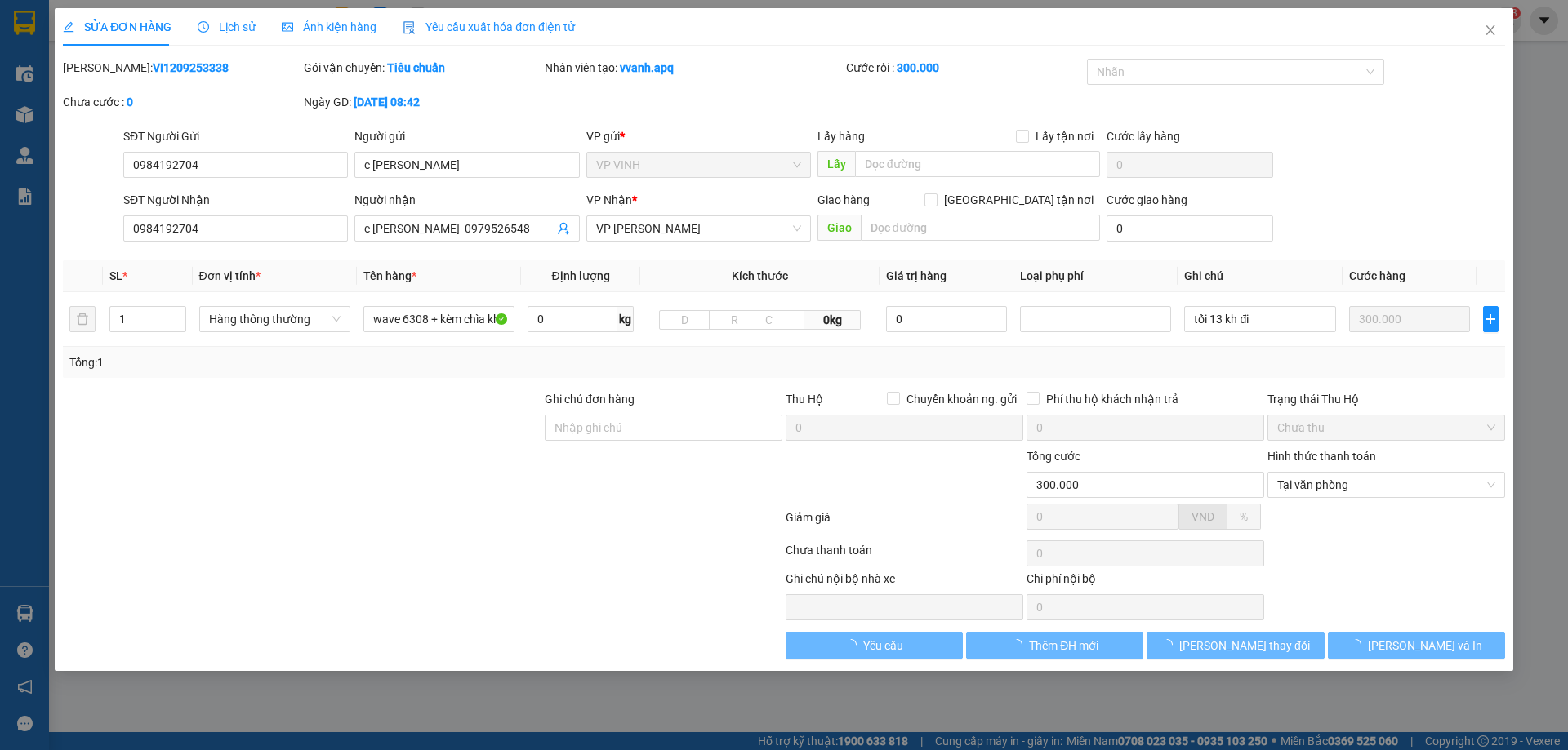
click at [228, 22] on span "Lịch sử" at bounding box center [226, 27] width 58 height 13
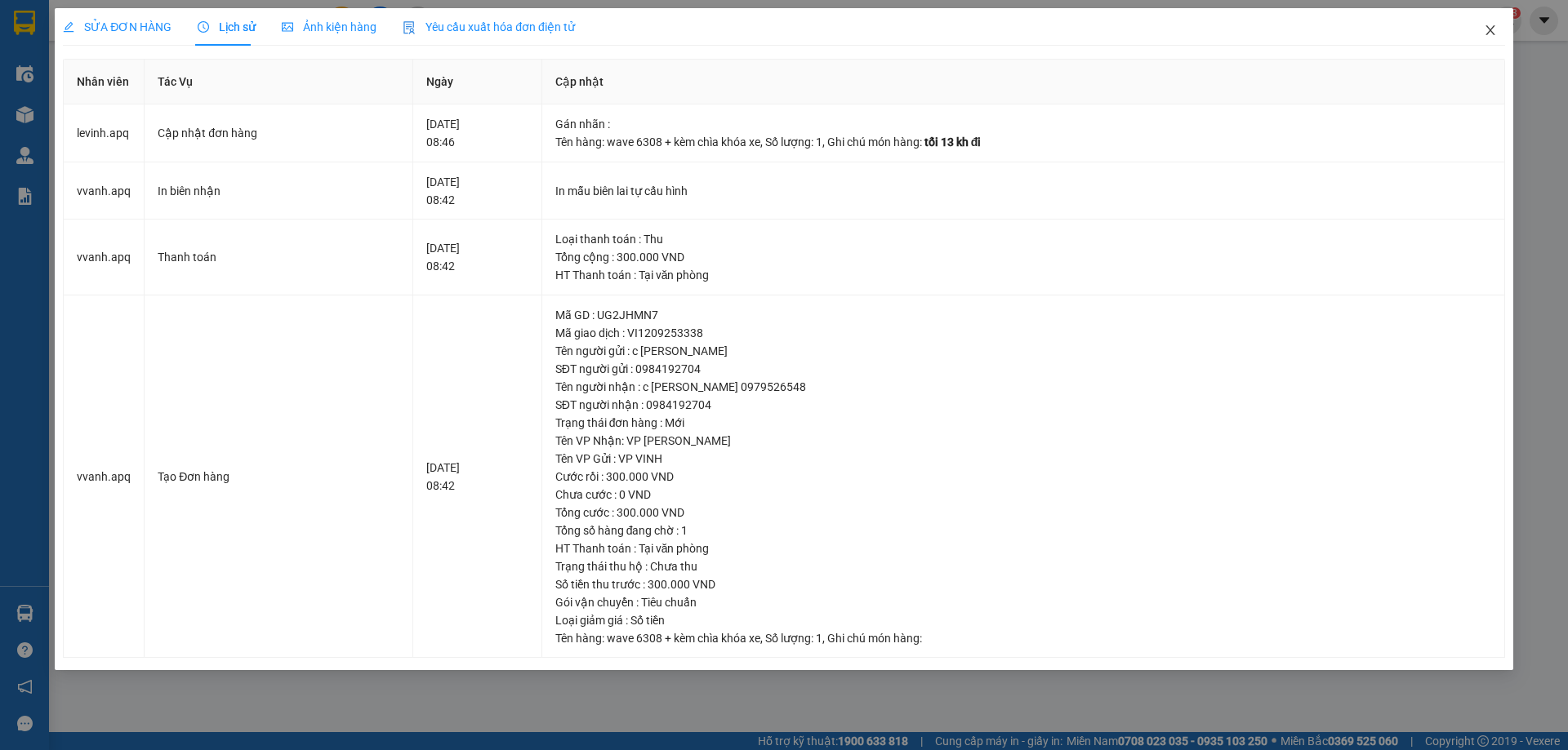
click at [1493, 24] on icon "close" at bounding box center [1489, 29] width 13 height 13
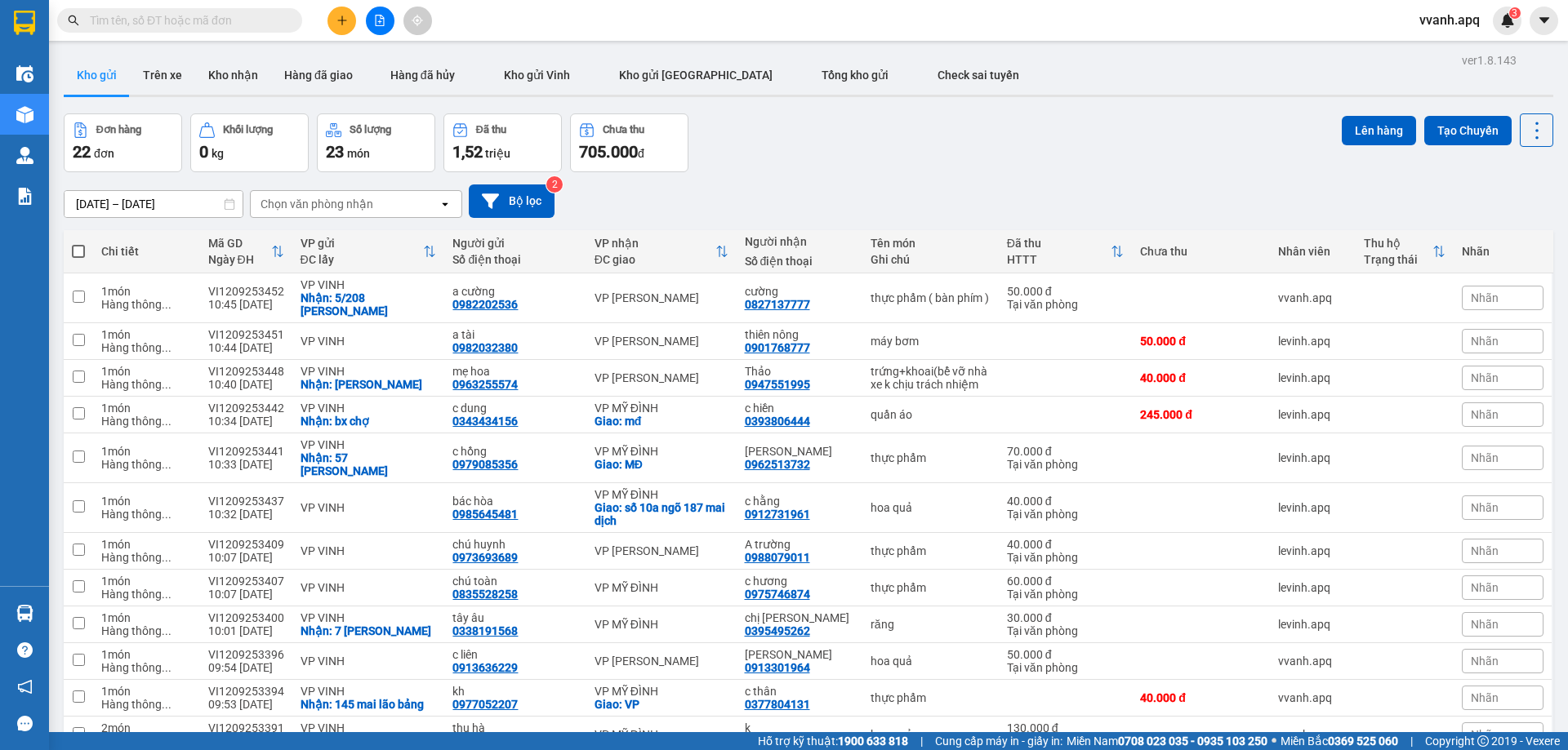
click at [82, 253] on span at bounding box center [78, 251] width 13 height 13
click at [79, 243] on input "checkbox" at bounding box center [79, 243] width 0 height 0
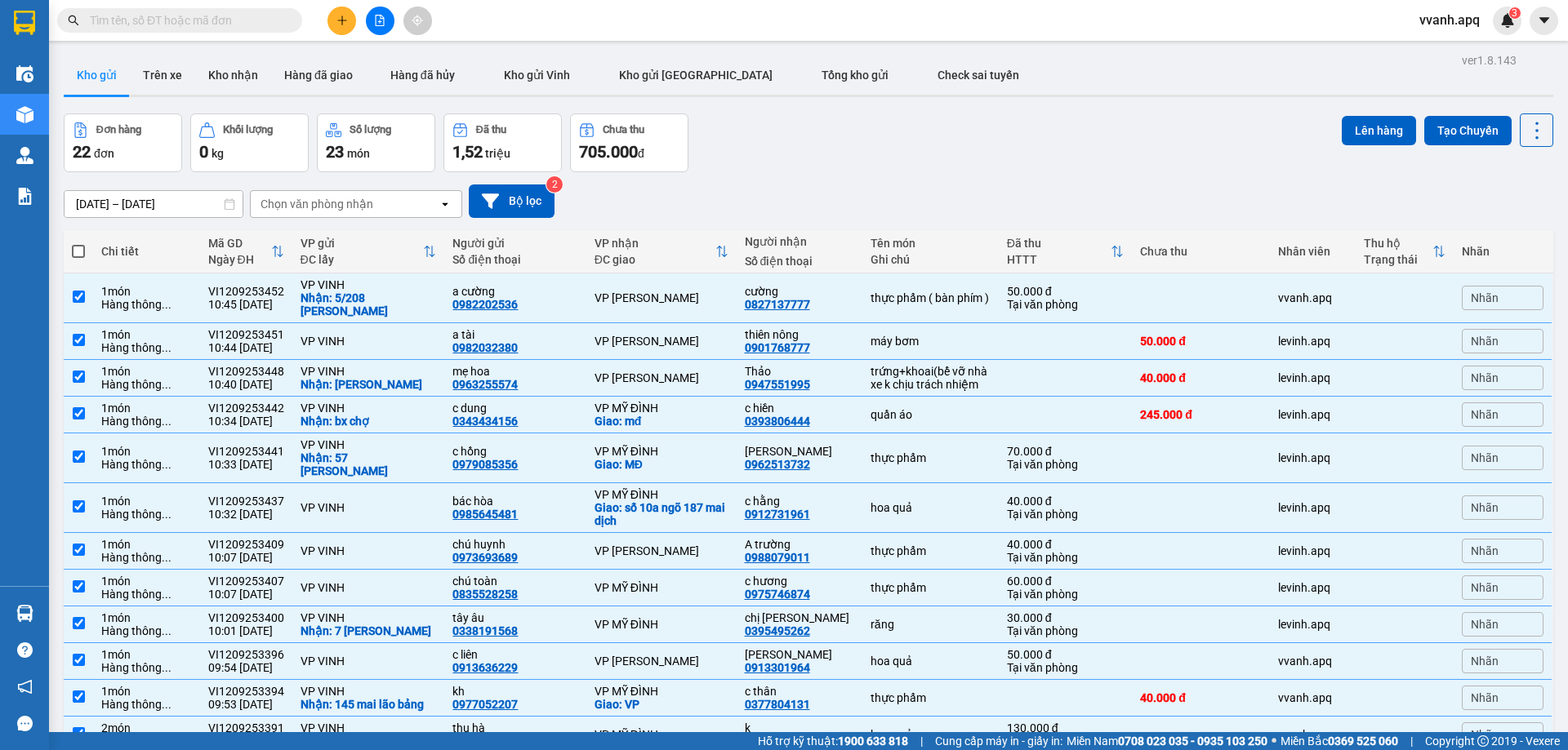
checkbox input "true"
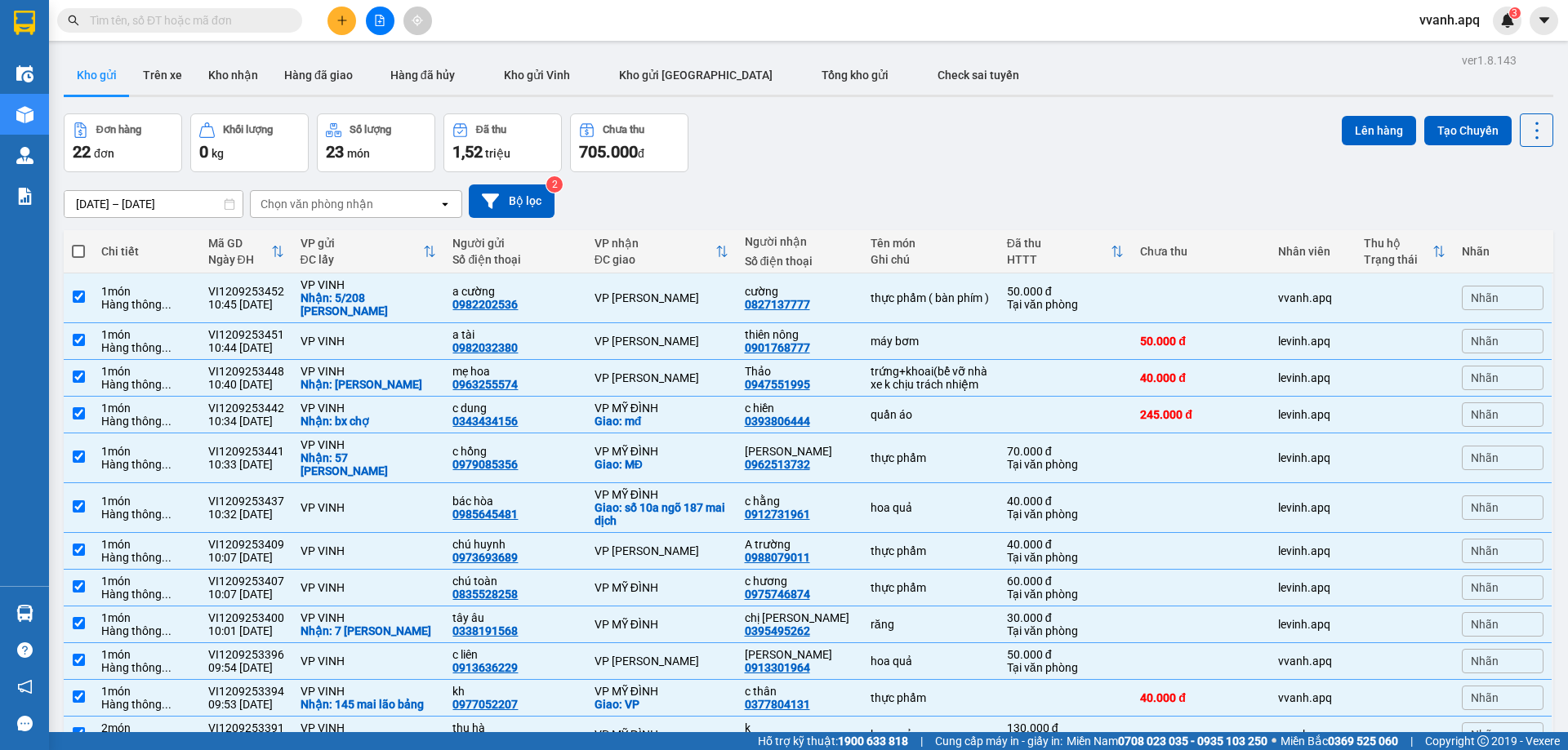
checkbox input "true"
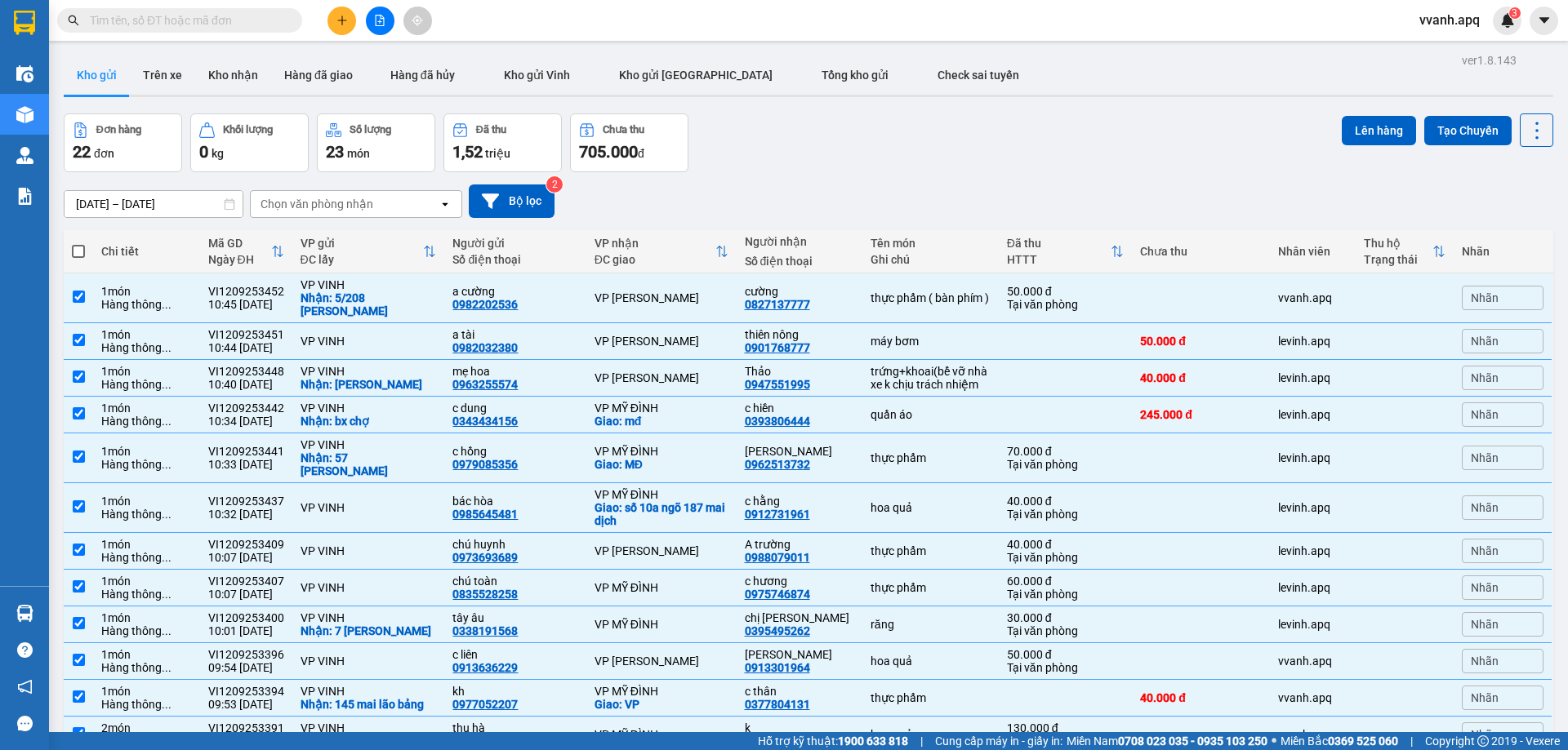
checkbox input "true"
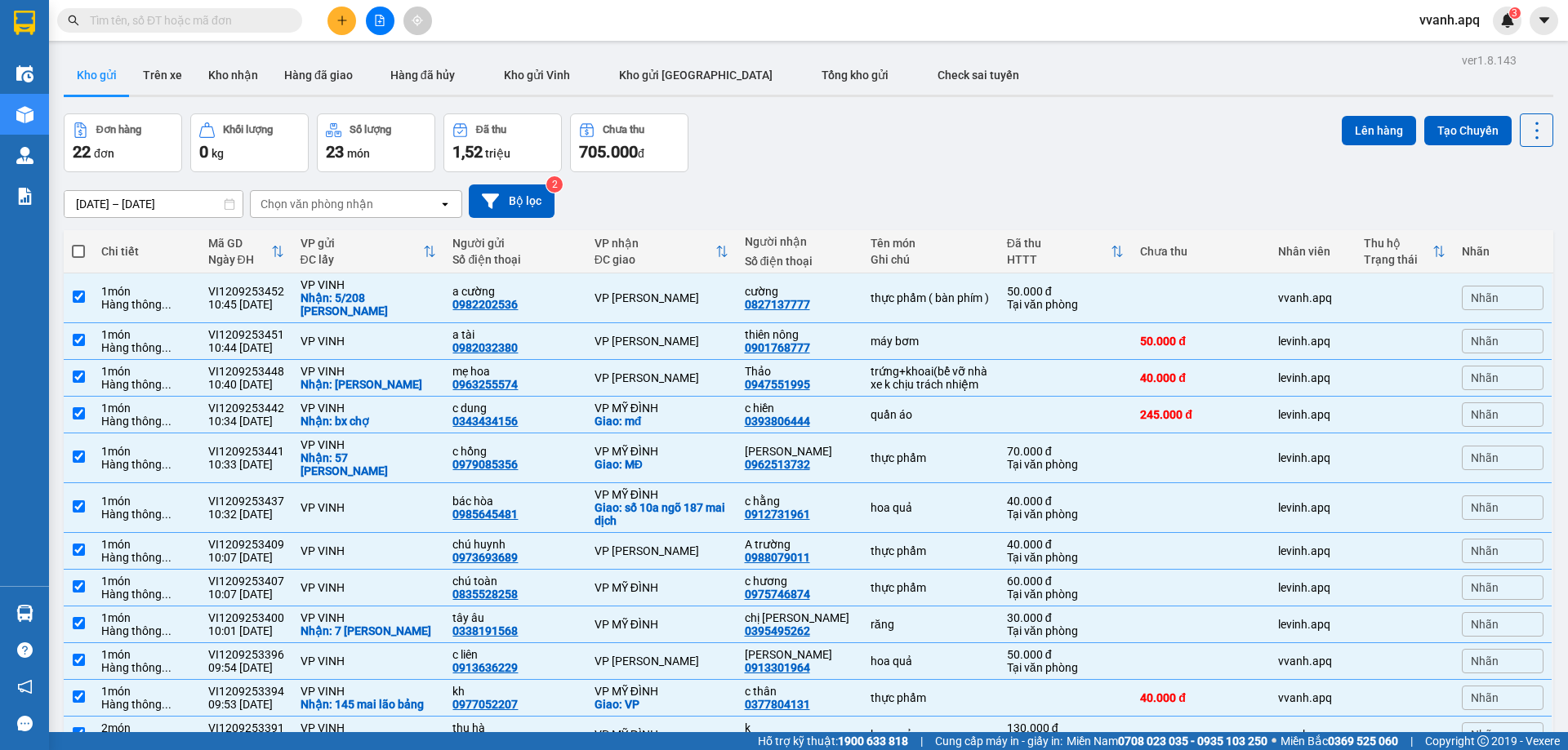
checkbox input "true"
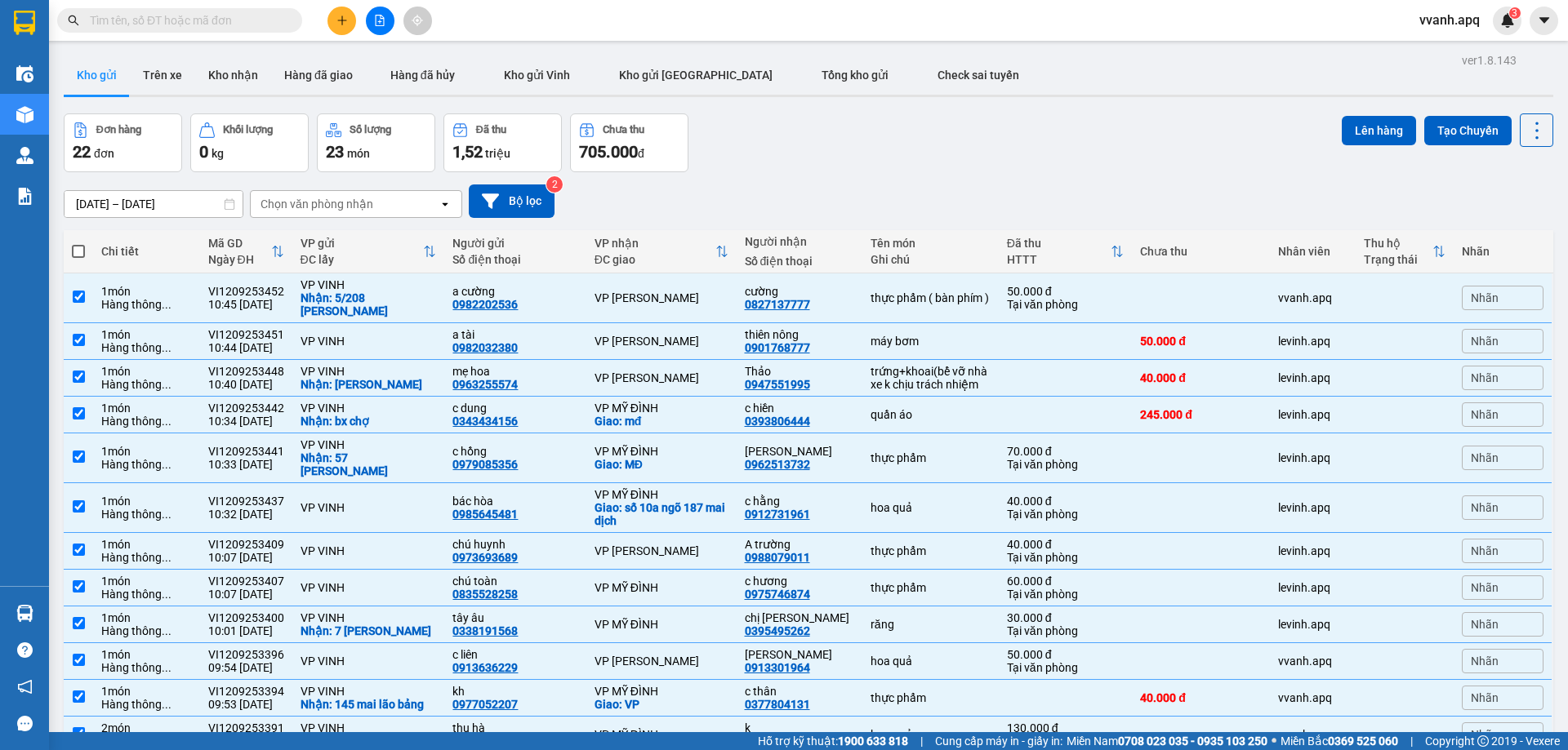
checkbox input "true"
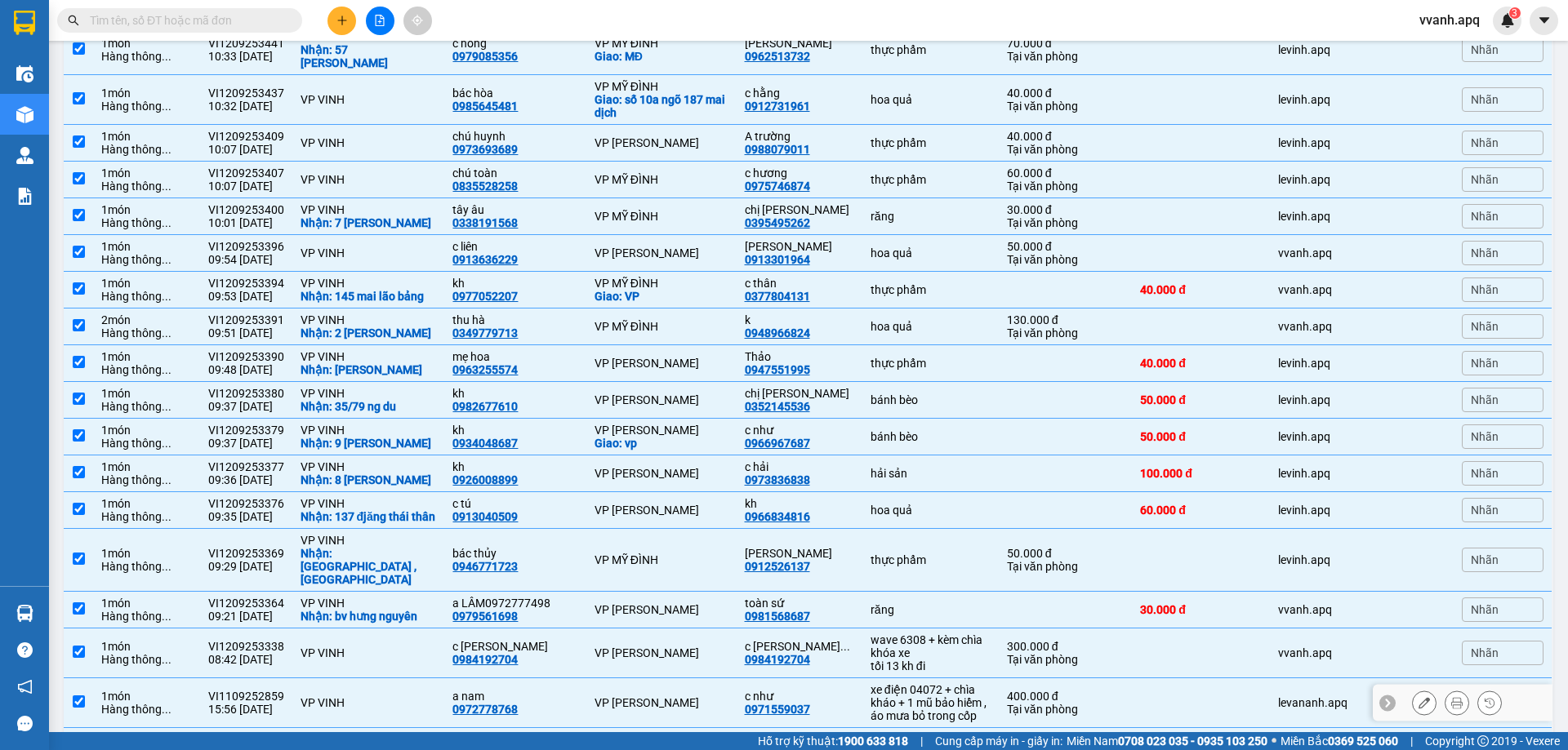
scroll to position [494, 0]
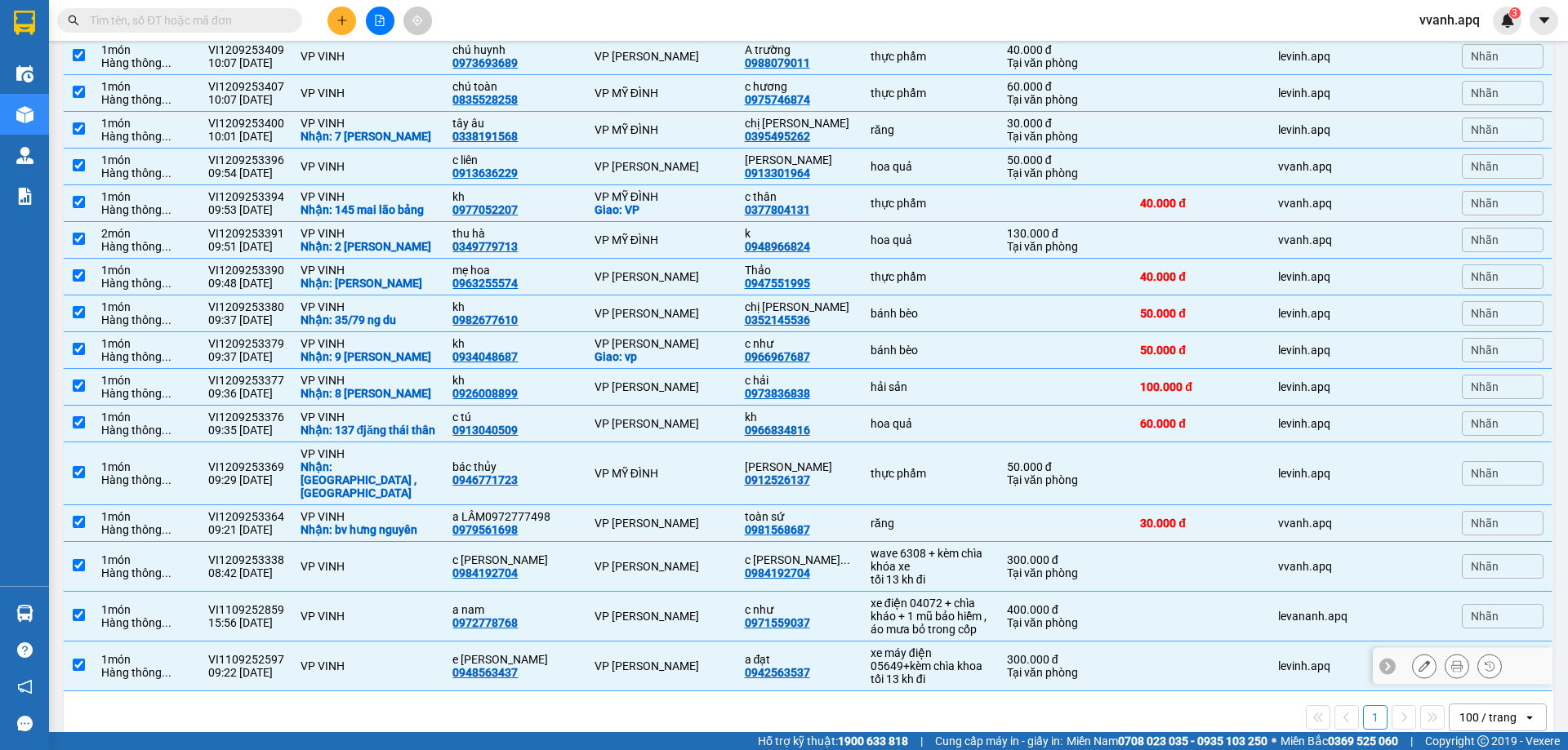
click at [1011, 654] on td "300.000 đ Tại văn phòng" at bounding box center [1065, 666] width 134 height 50
checkbox input "false"
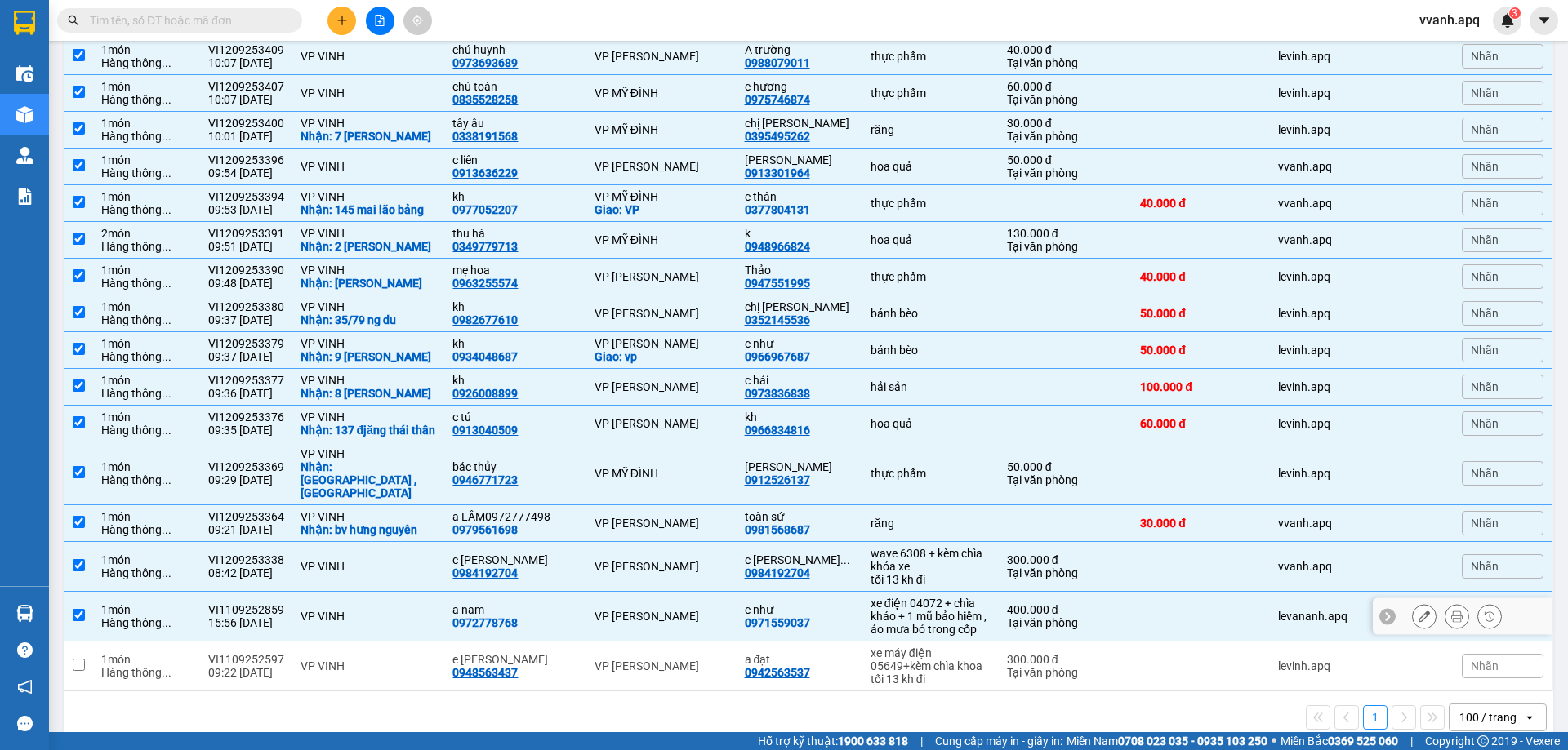
click at [1007, 616] on div "Tại văn phòng" at bounding box center [1066, 622] width 118 height 13
checkbox input "false"
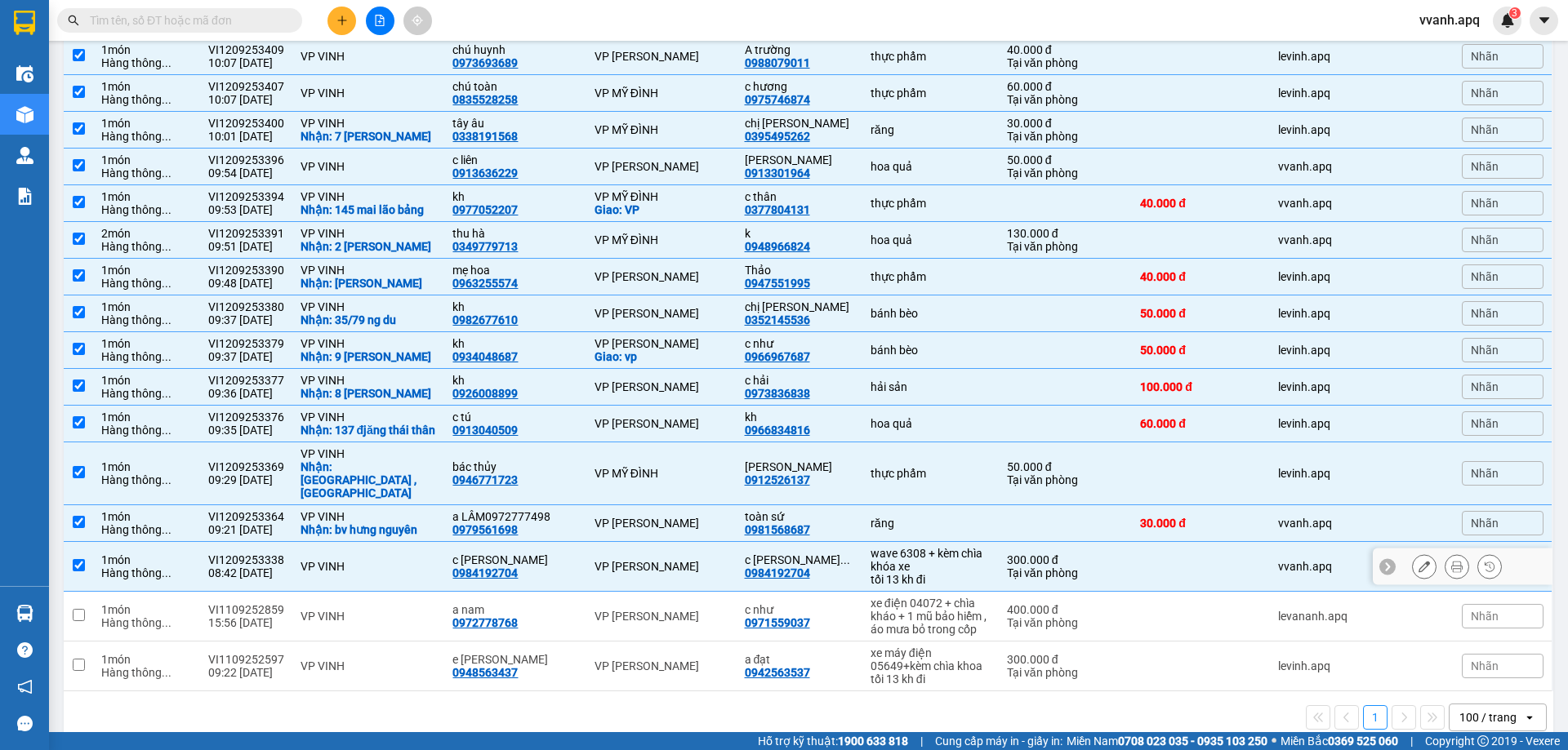
click at [1007, 567] on div "Tại văn phòng" at bounding box center [1066, 573] width 118 height 13
checkbox input "false"
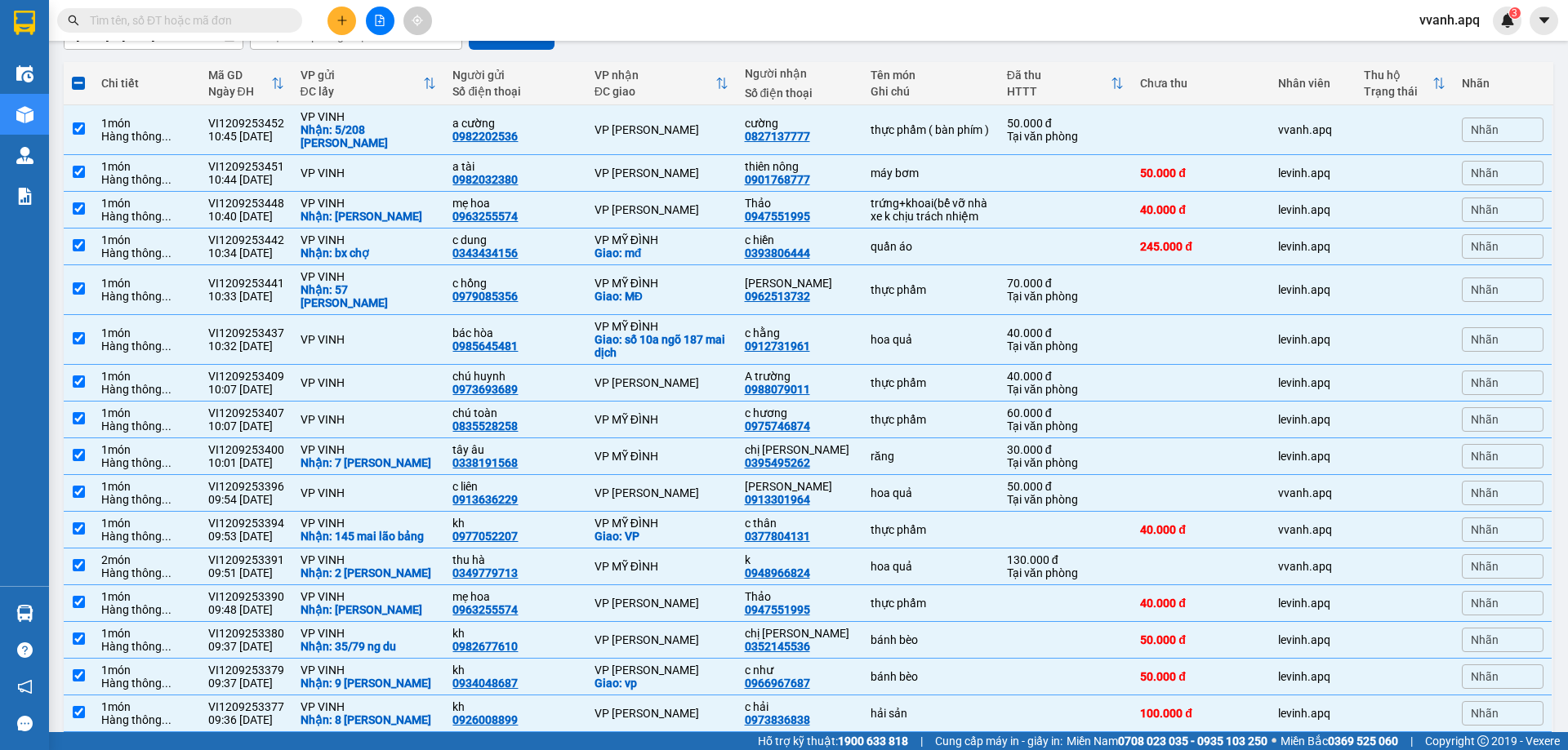
scroll to position [86, 0]
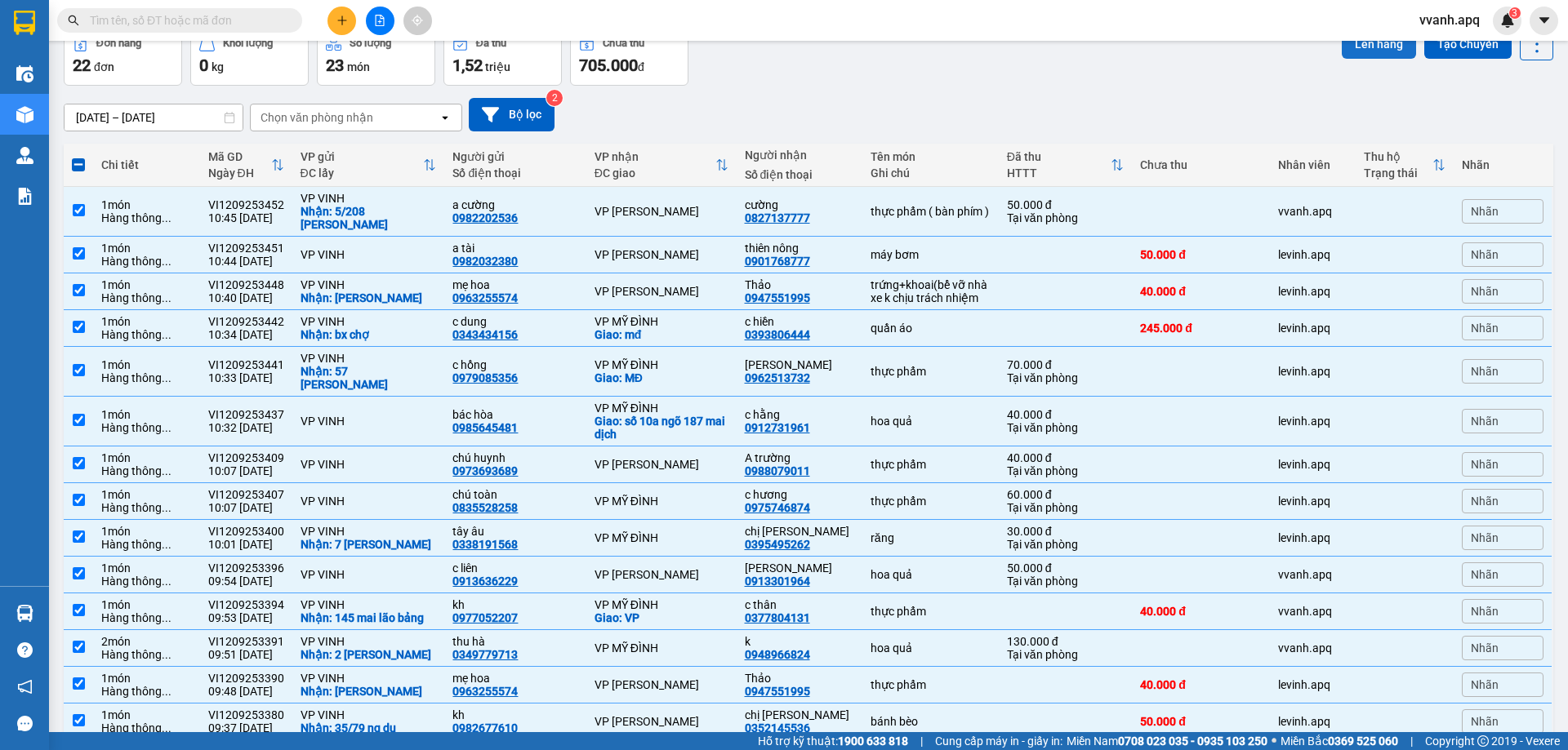
click at [1348, 55] on button "Lên hàng" at bounding box center [1379, 44] width 74 height 29
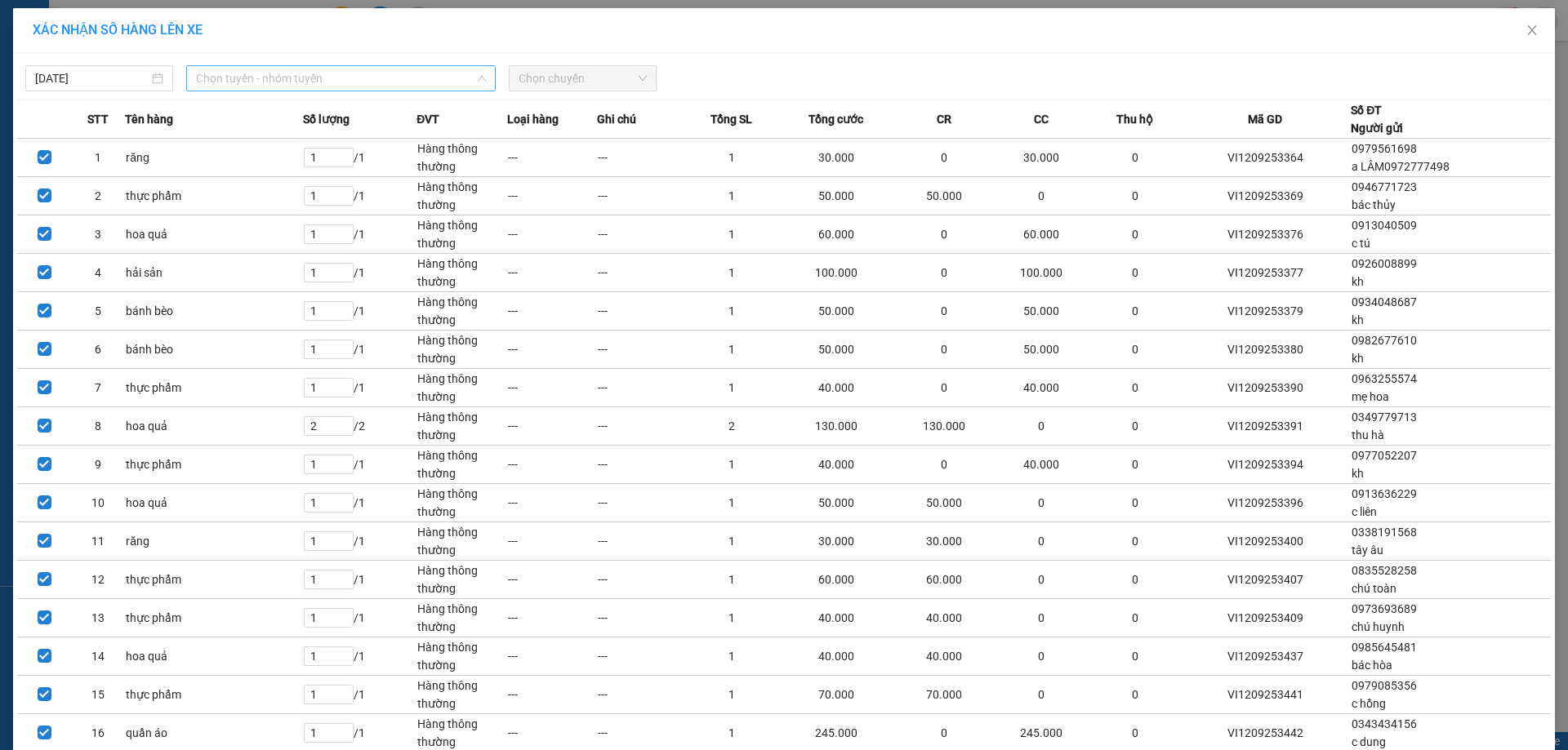
click at [252, 86] on span "Chọn tuyến - nhóm tuyến" at bounding box center [341, 79] width 290 height 24
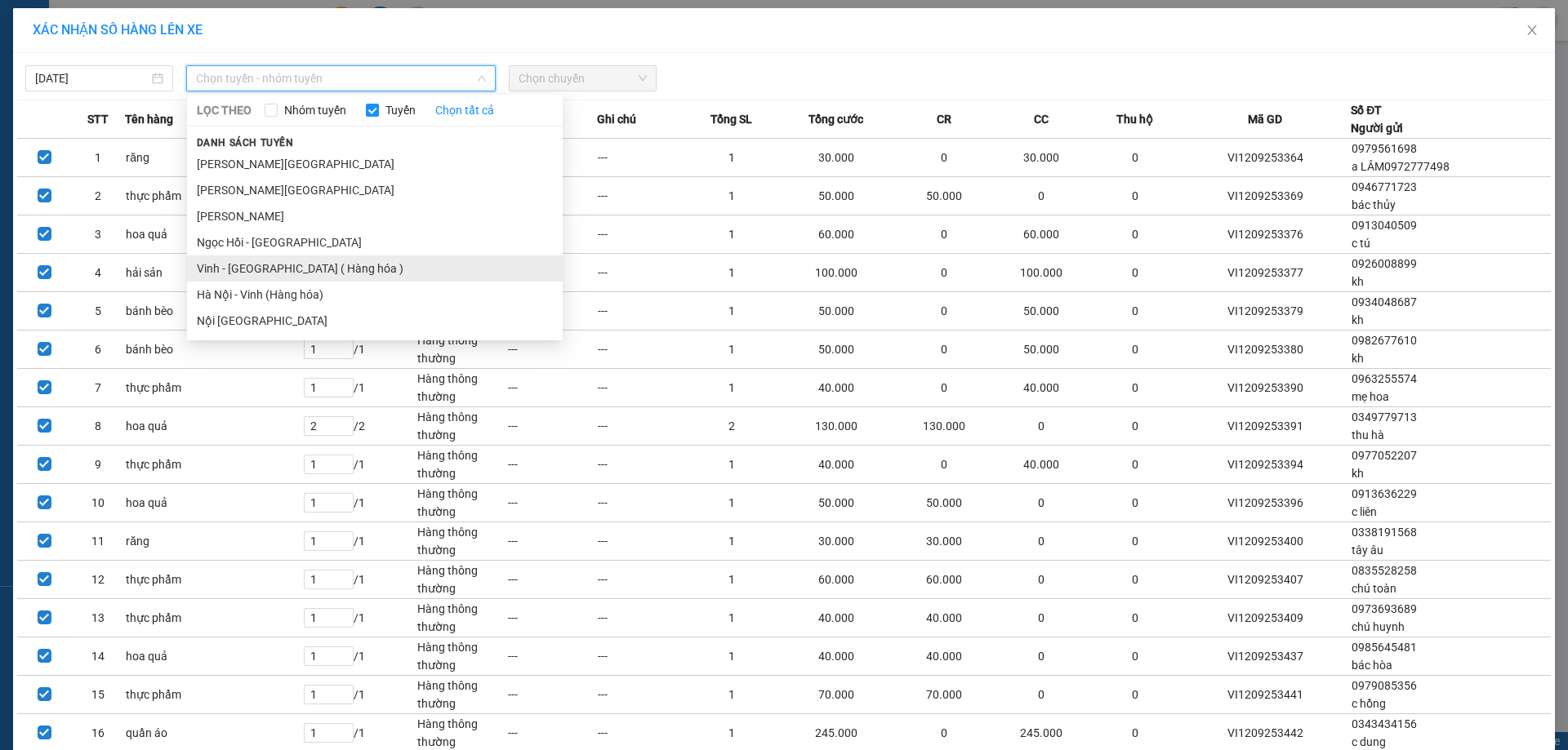
click at [250, 270] on li "Vinh - Hà Nội ( Hàng hóa )" at bounding box center [374, 269] width 376 height 26
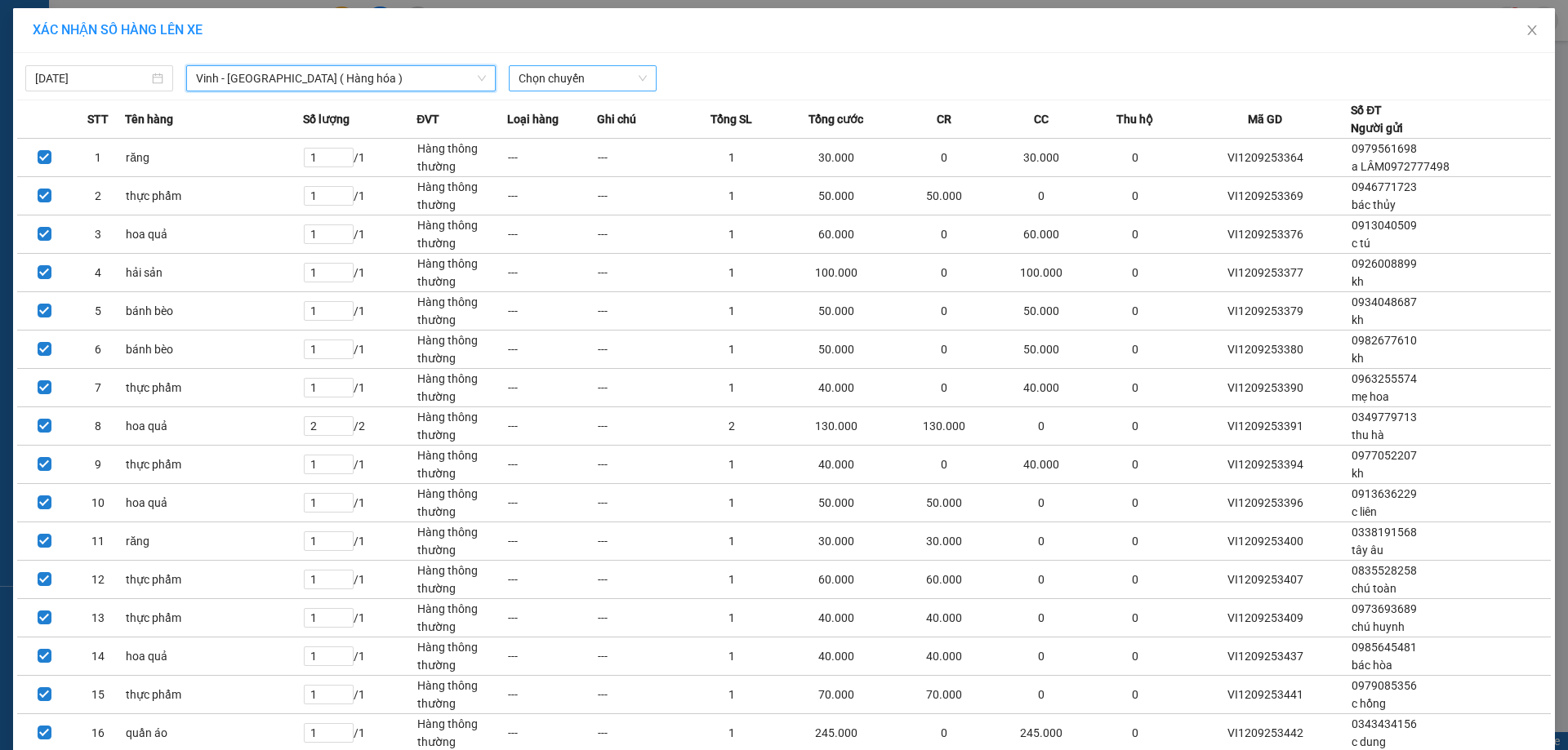
click at [599, 87] on span "Chọn chuyến" at bounding box center [583, 79] width 128 height 24
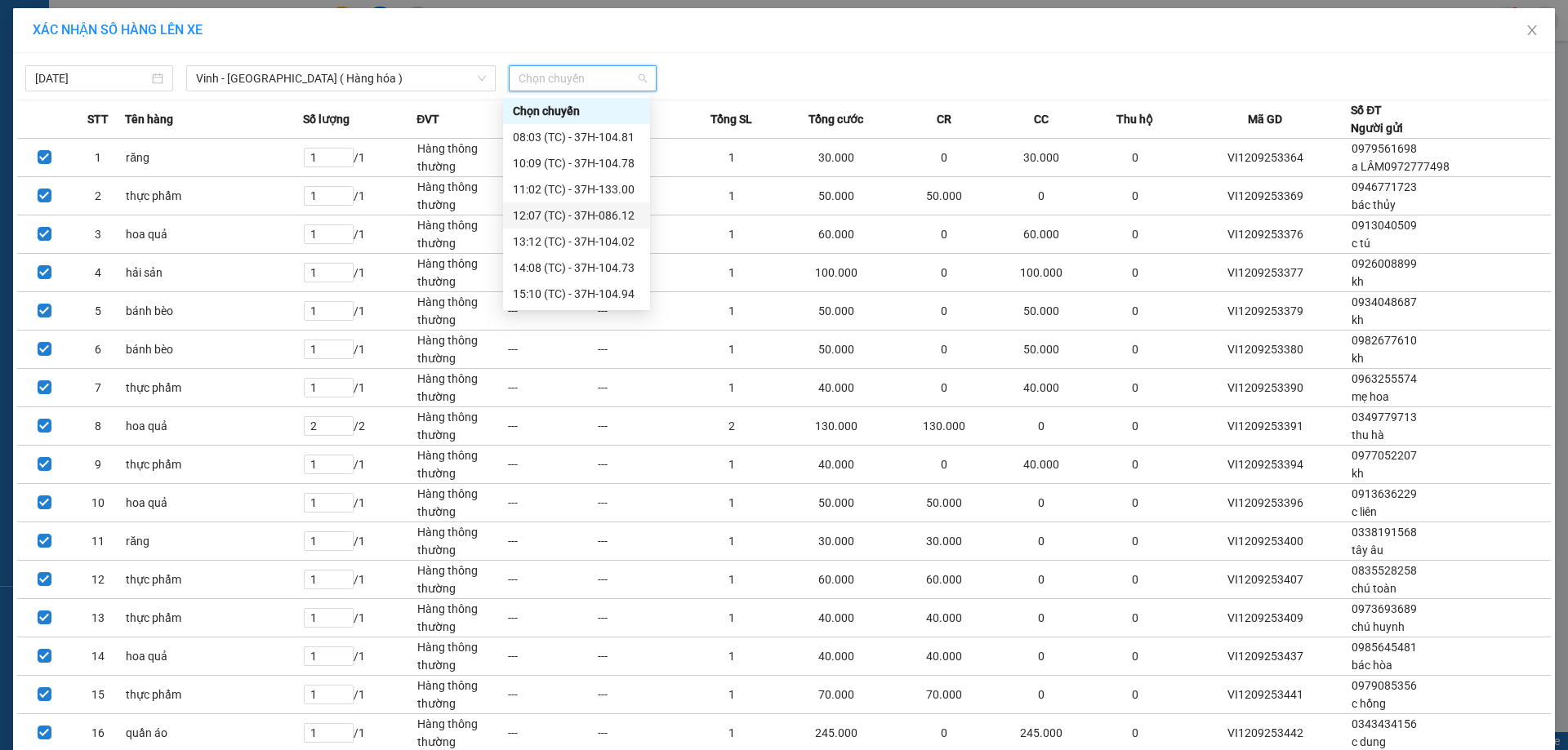
click at [580, 221] on div "12:07 (TC) - 37H-086.12" at bounding box center [576, 215] width 127 height 18
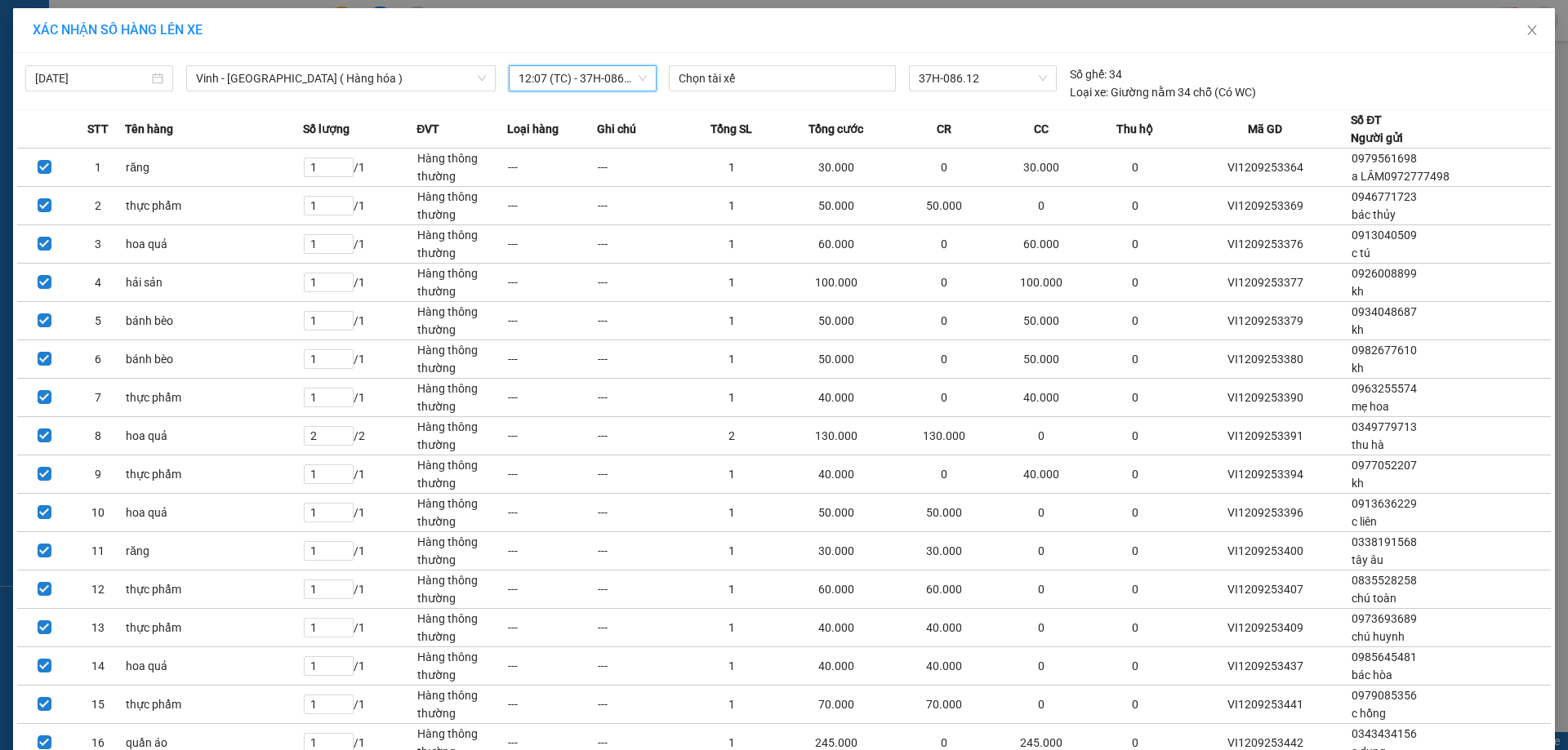
scroll to position [238, 0]
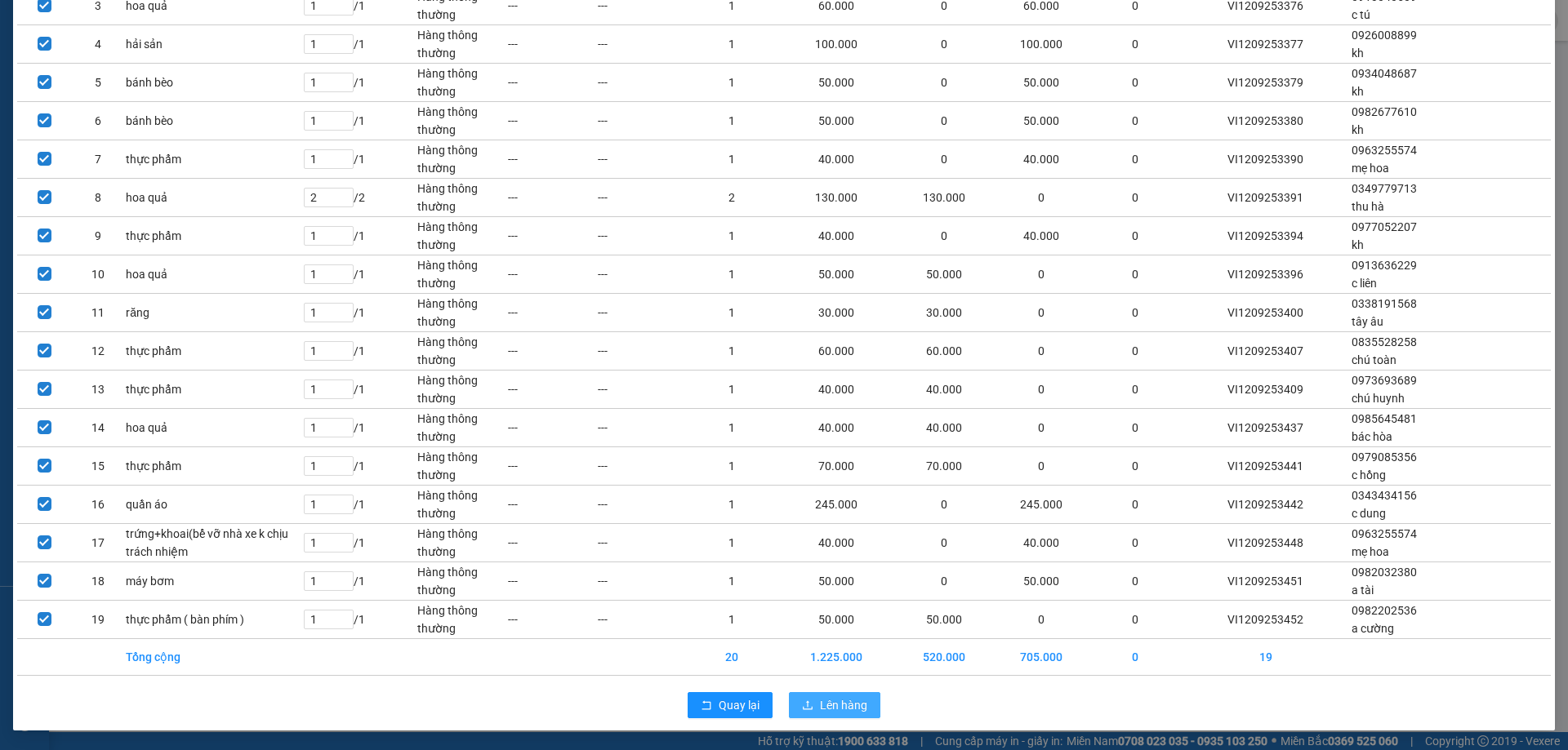
click at [842, 698] on span "Lên hàng" at bounding box center [843, 705] width 48 height 18
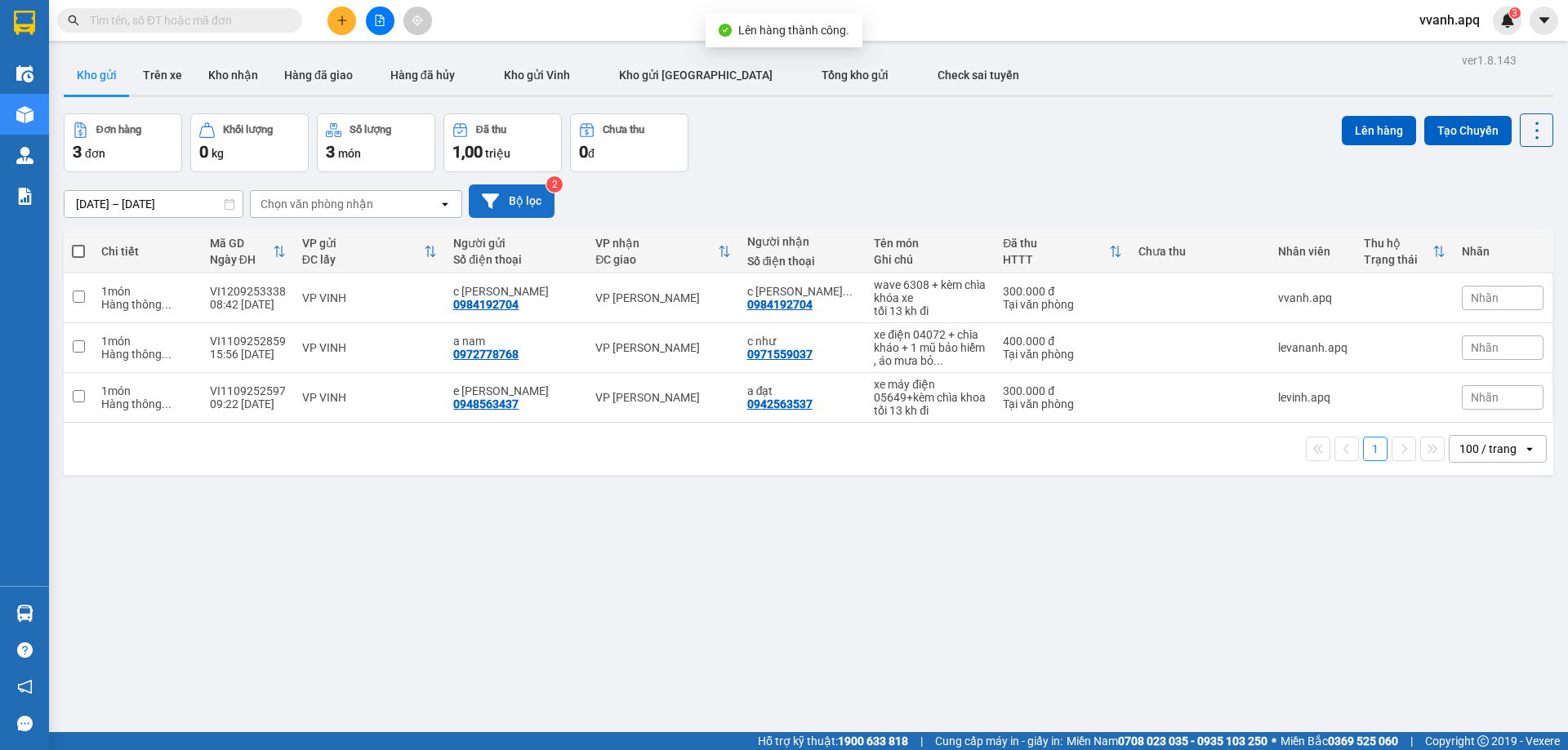
click at [521, 194] on button "Bộ lọc" at bounding box center [511, 200] width 86 height 34
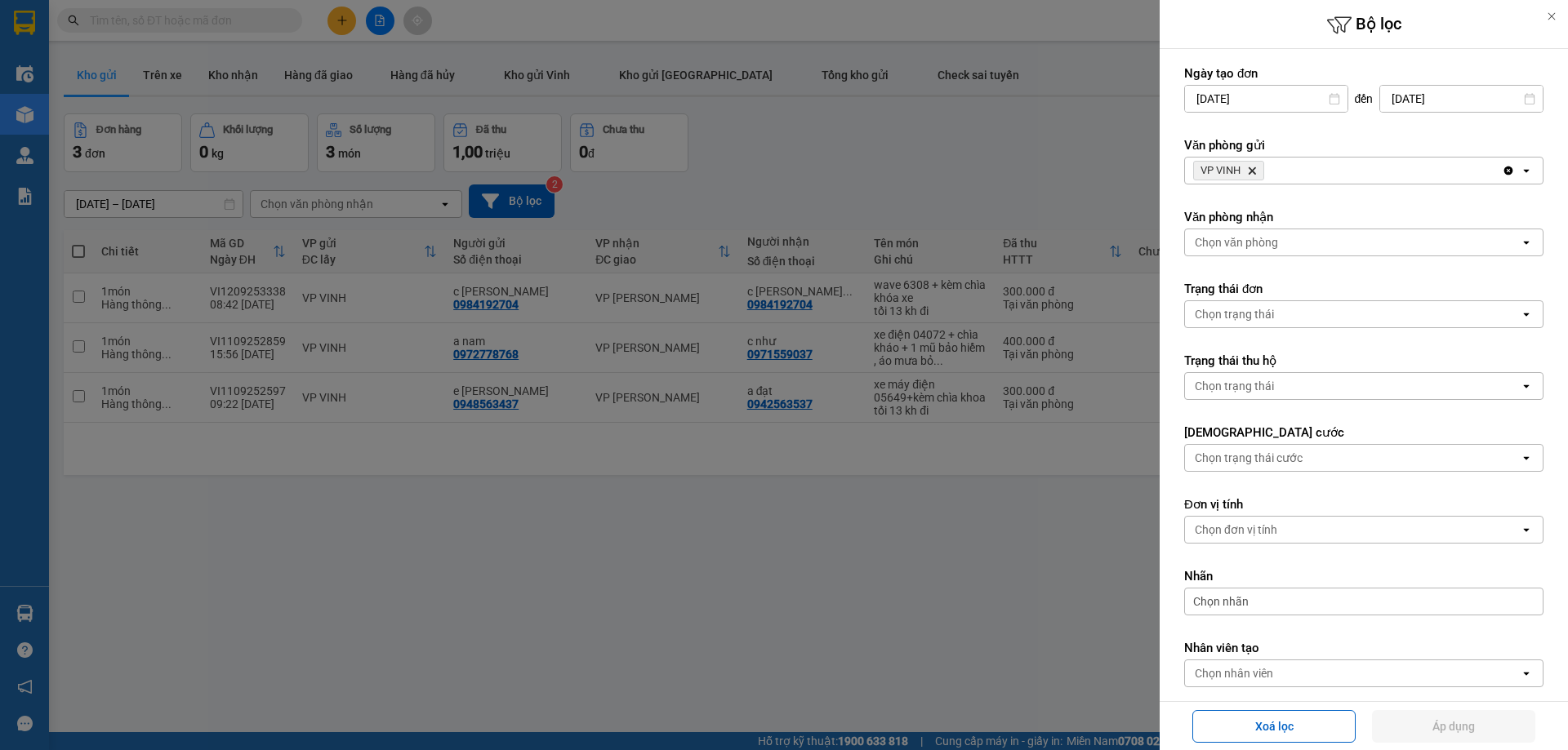
click at [1251, 170] on icon "Delete" at bounding box center [1251, 170] width 10 height 10
click at [1251, 170] on div "Chọn văn phòng" at bounding box center [1236, 170] width 83 height 16
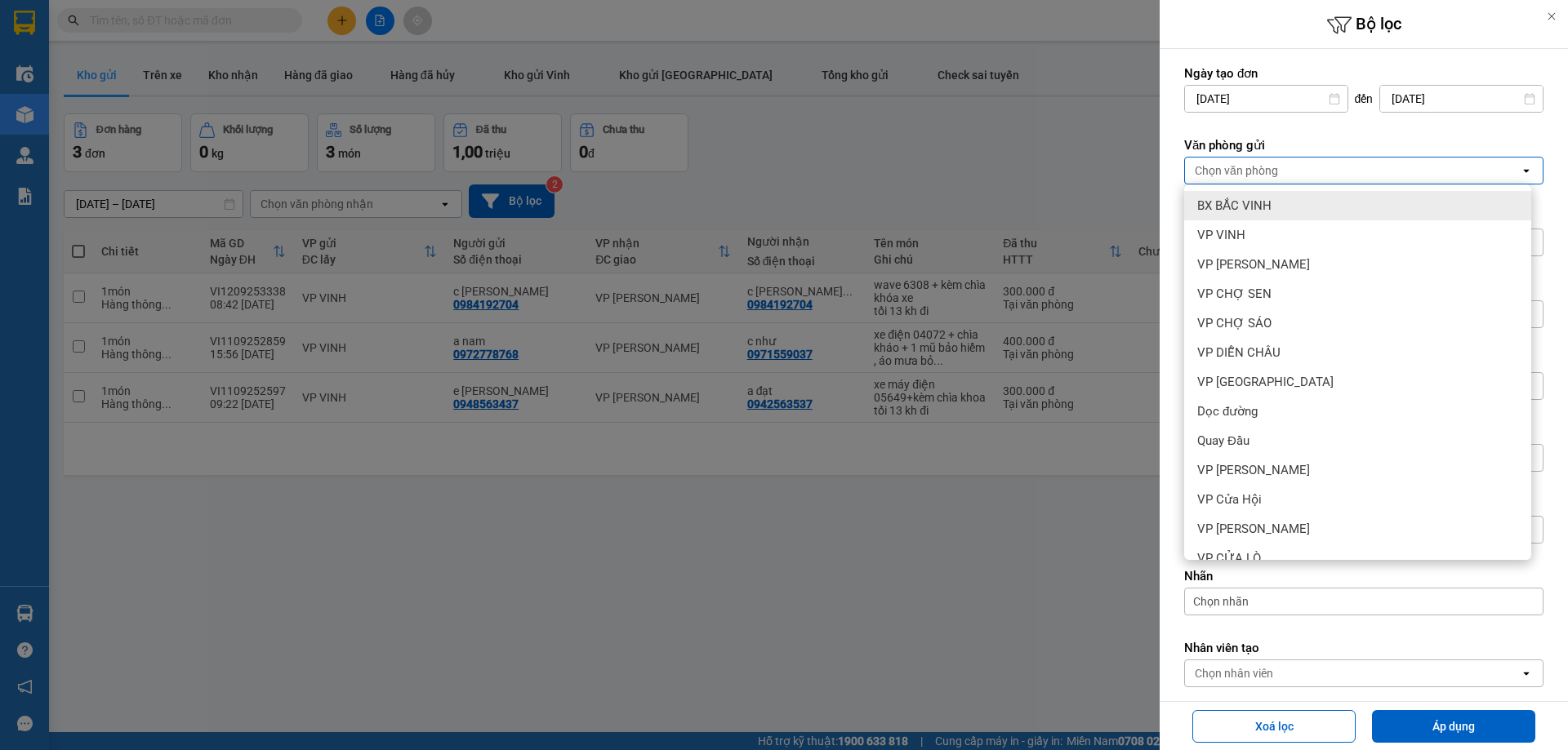
click at [1268, 210] on span "BX BẮC VINH" at bounding box center [1234, 206] width 74 height 16
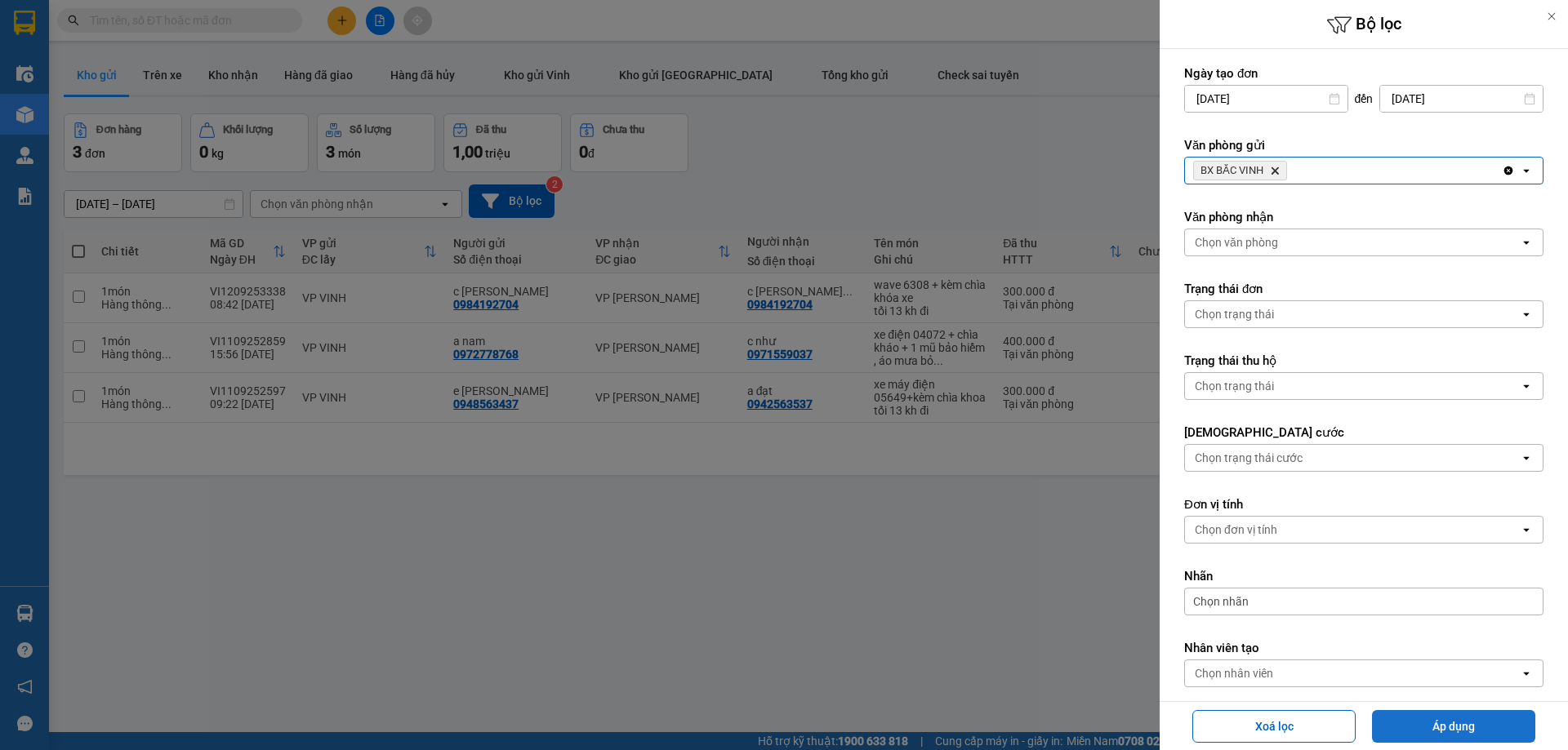
click at [1451, 719] on button "Áp dụng" at bounding box center [1453, 727] width 163 height 33
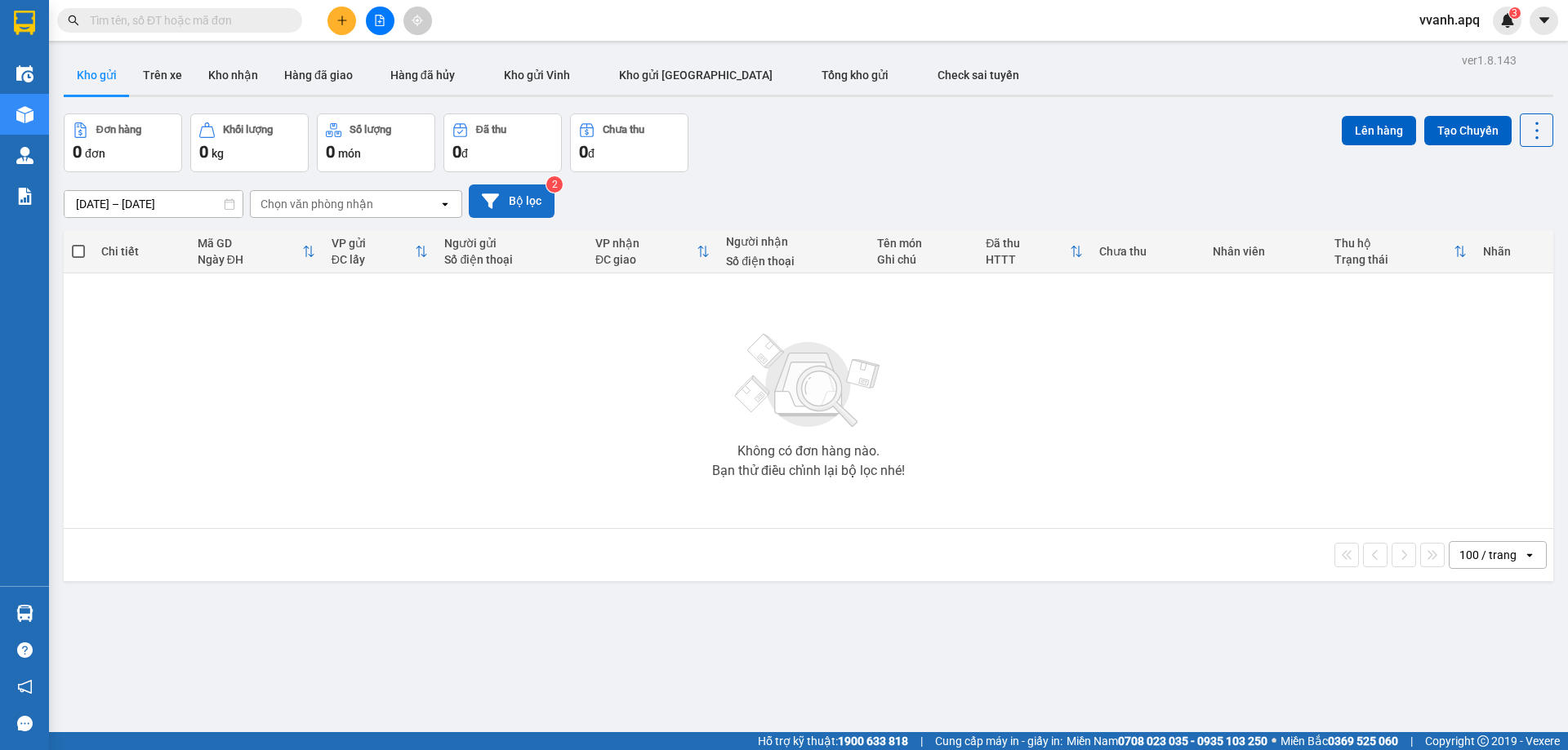
click at [489, 202] on icon at bounding box center [490, 200] width 17 height 15
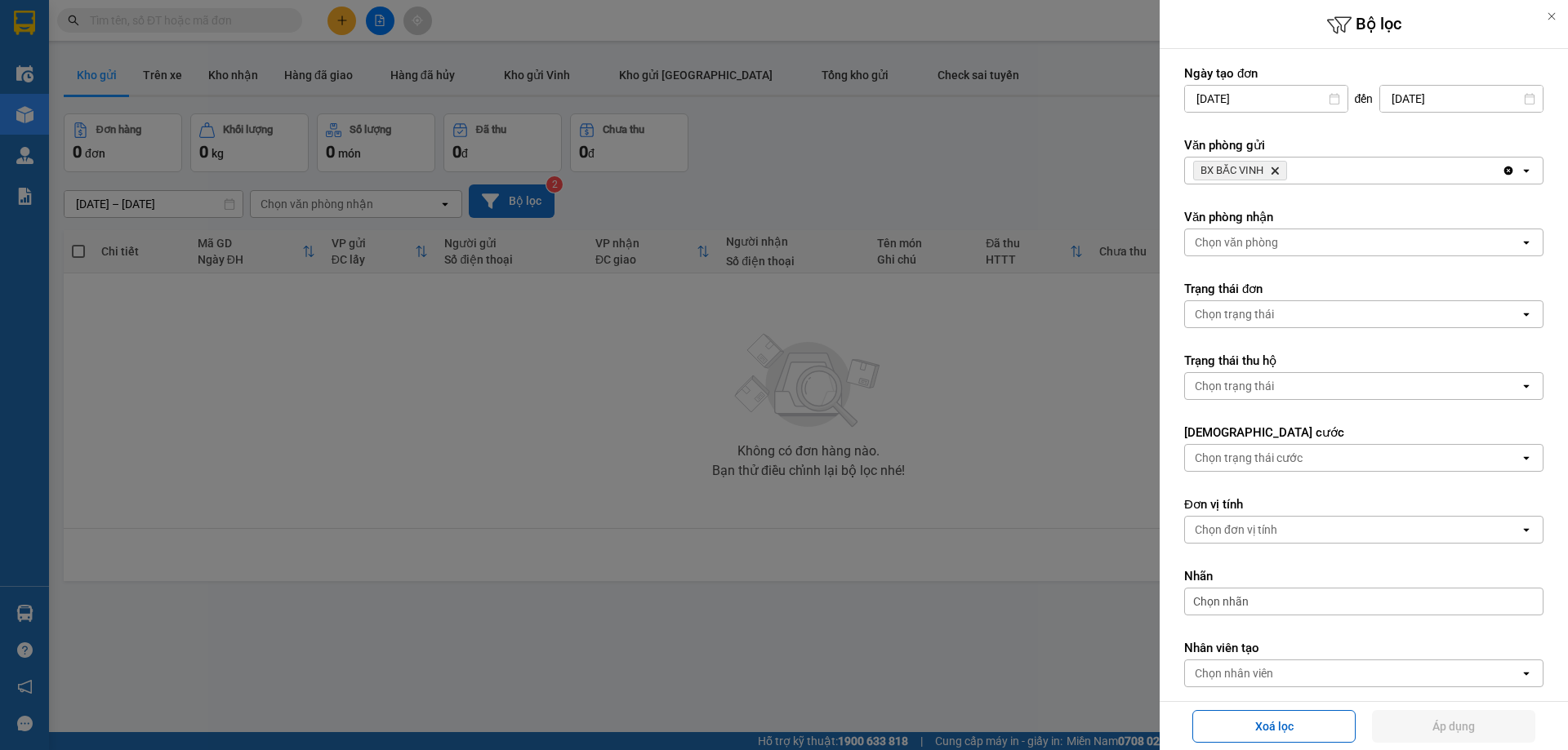
click at [1278, 170] on icon "Delete" at bounding box center [1274, 170] width 10 height 10
click at [1278, 170] on div "Chọn văn phòng" at bounding box center [1352, 170] width 335 height 26
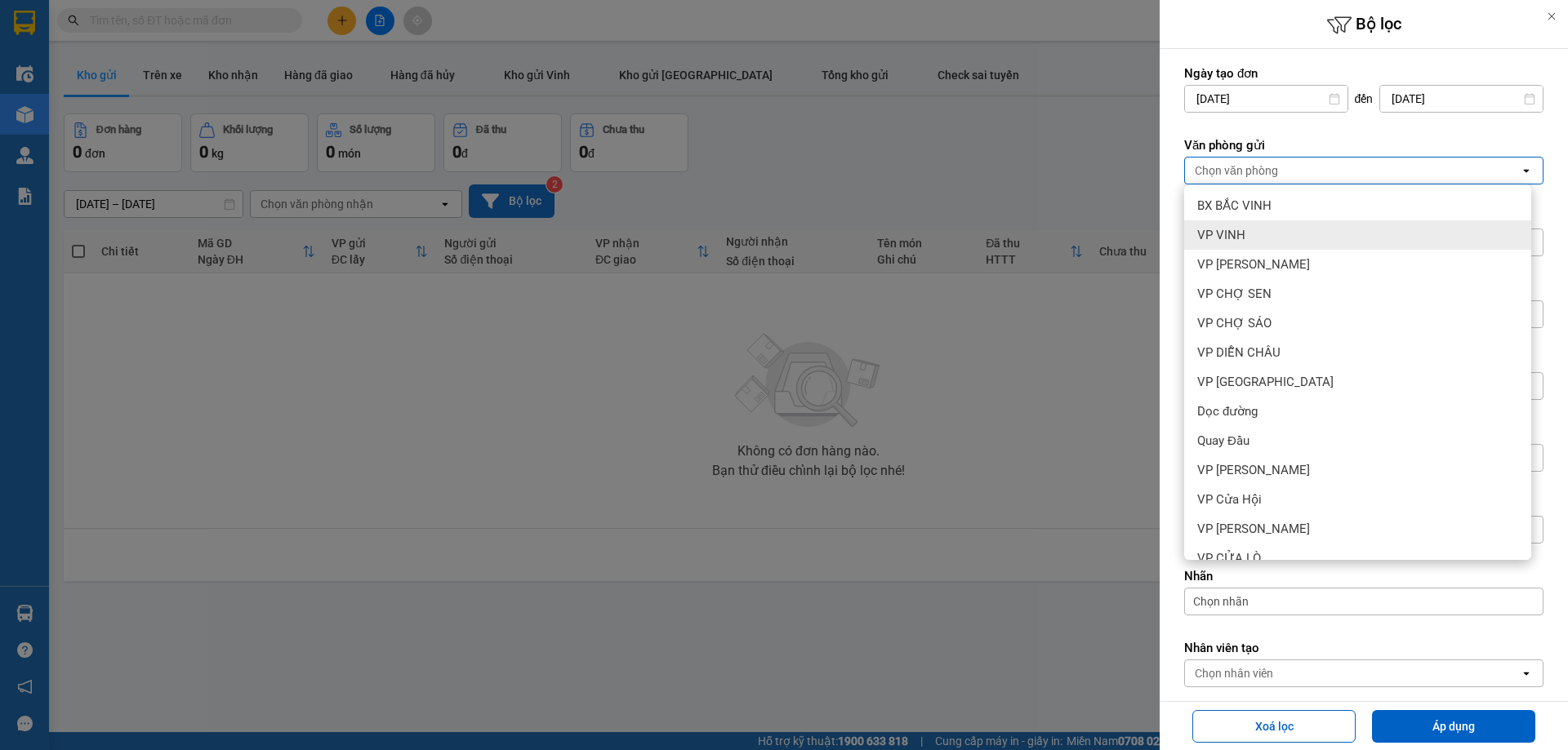
click at [1258, 228] on div "VP VINH" at bounding box center [1357, 235] width 347 height 29
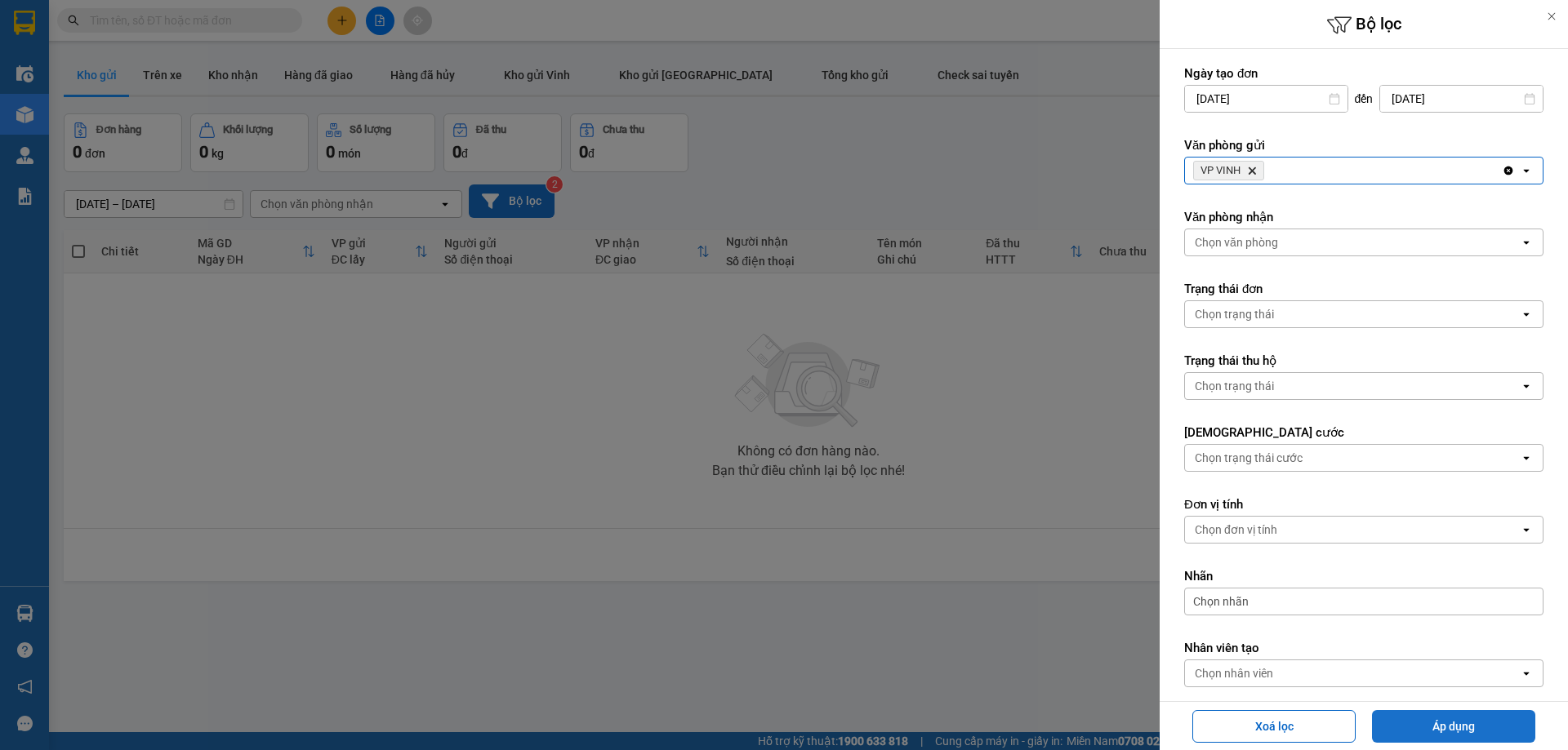
click at [1454, 731] on button "Áp dụng" at bounding box center [1453, 727] width 163 height 33
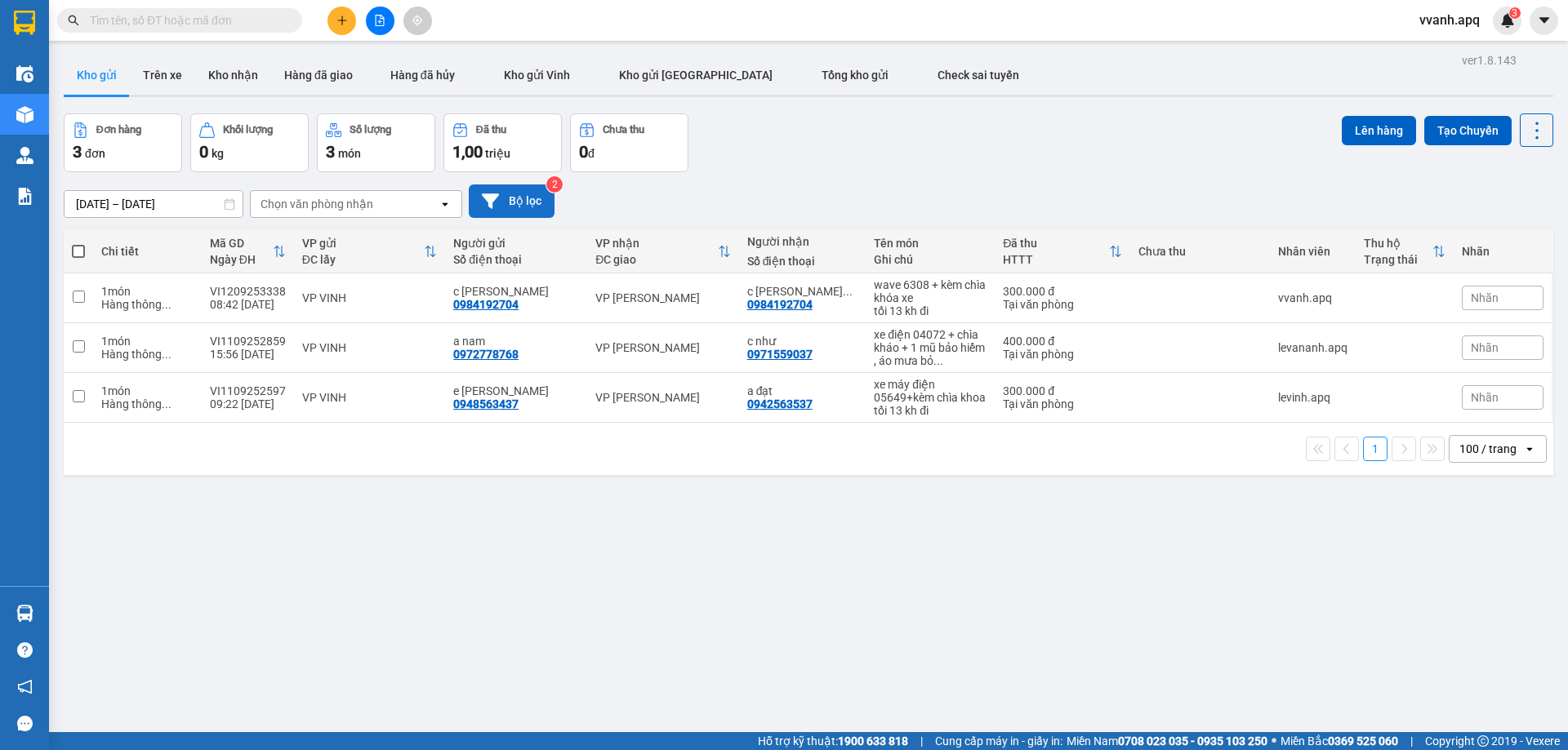
click at [992, 126] on div "Đơn hàng 3 đơn Khối lượng 0 kg Số lượng 3 món Đã thu 1,00 triệu Chưa thu 0 đ Lê…" at bounding box center [808, 143] width 1489 height 59
click at [376, 19] on icon "file-add" at bounding box center [380, 20] width 9 height 11
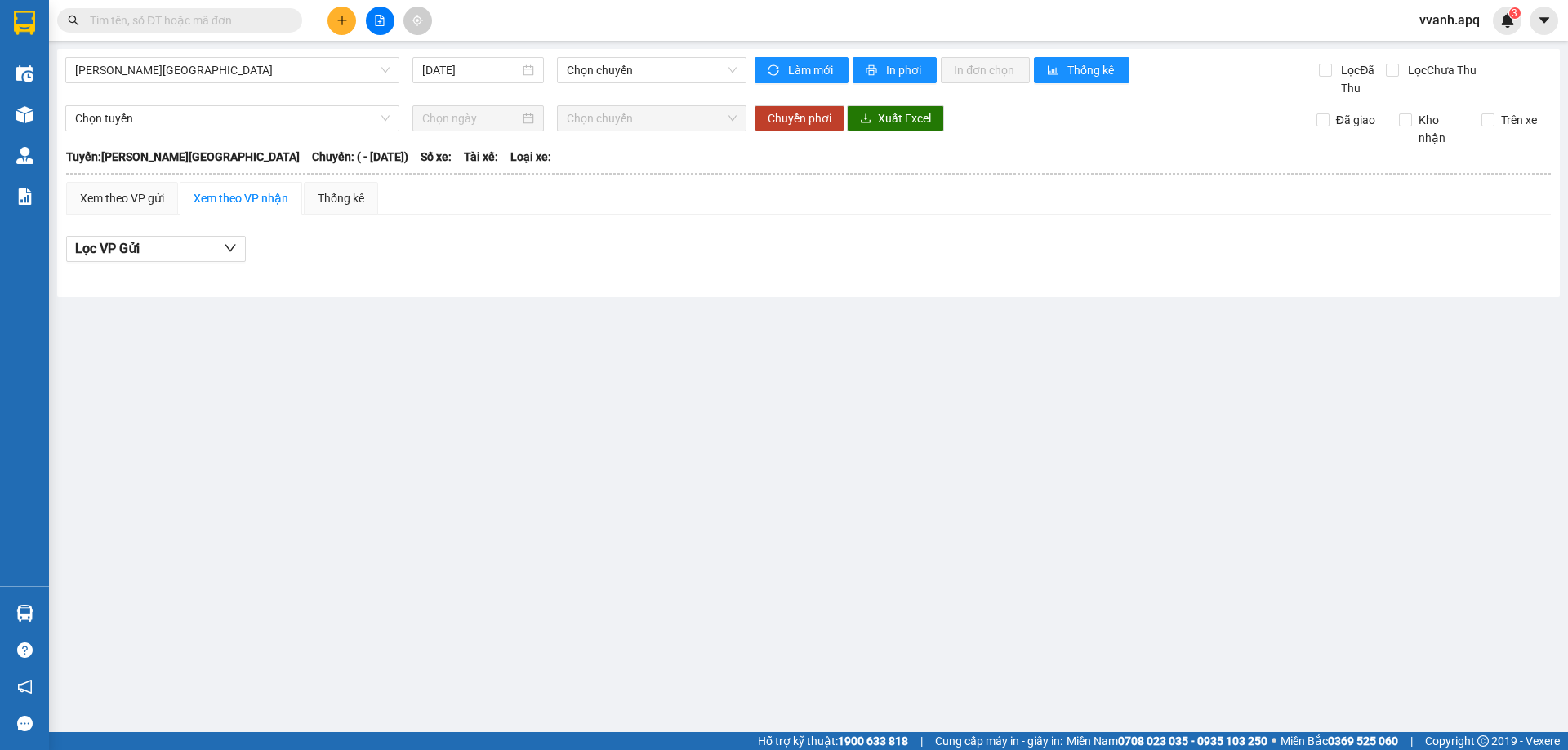
click at [234, 21] on input "text" at bounding box center [186, 20] width 193 height 18
paste input "0987561262"
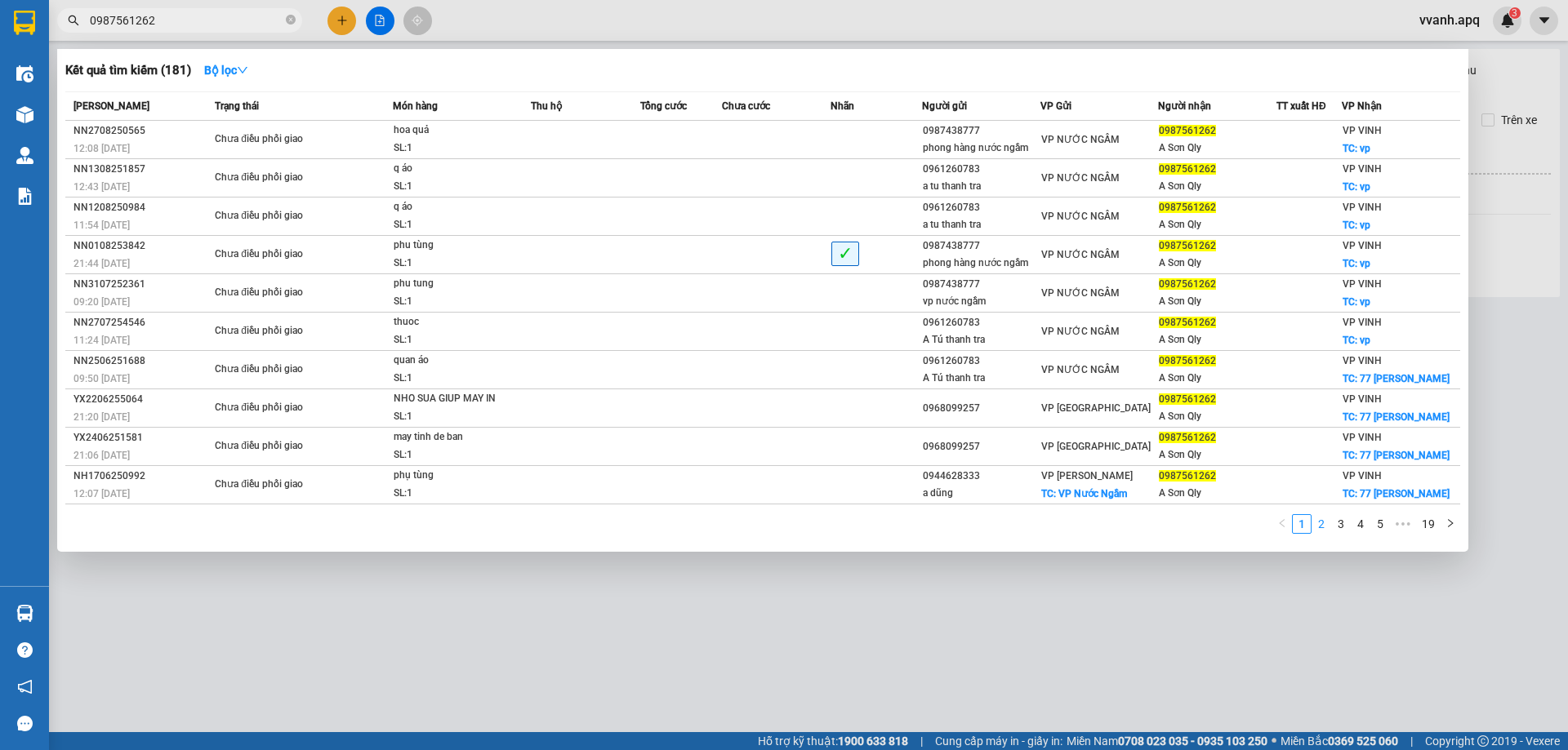
type input "0987561262"
click at [1323, 527] on link "2" at bounding box center [1321, 524] width 18 height 18
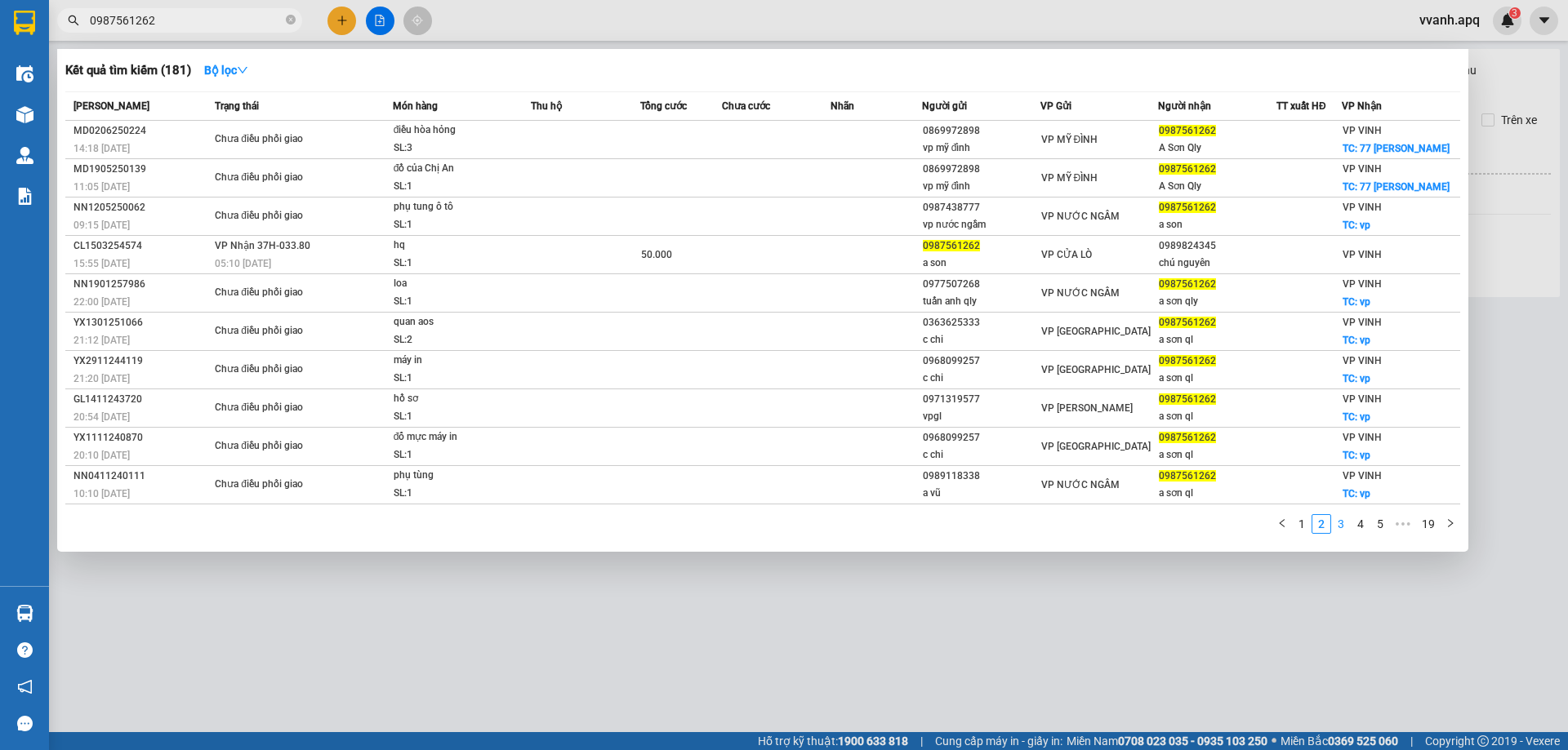
click at [1336, 528] on link "3" at bounding box center [1341, 524] width 18 height 18
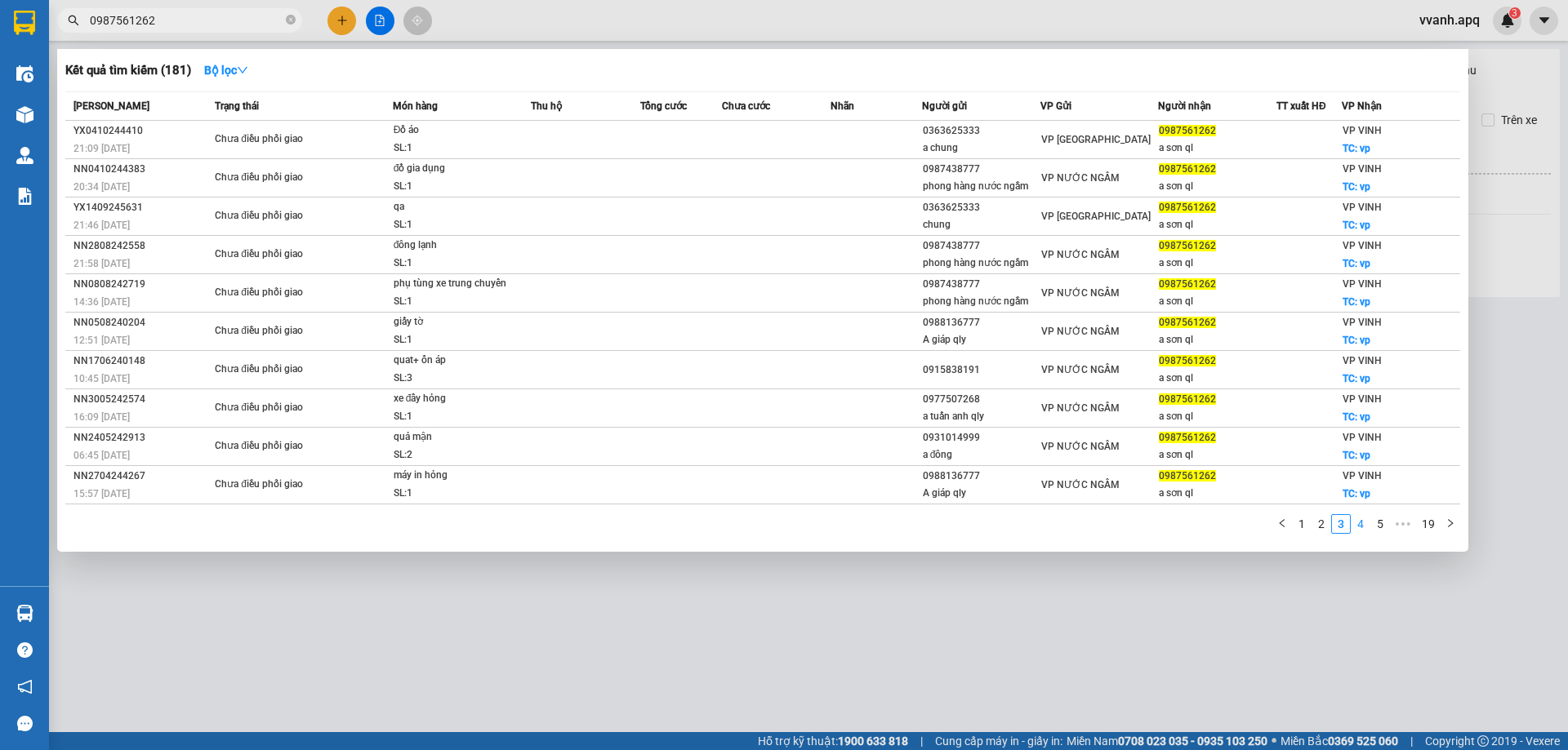
click at [1353, 527] on link "4" at bounding box center [1360, 524] width 18 height 18
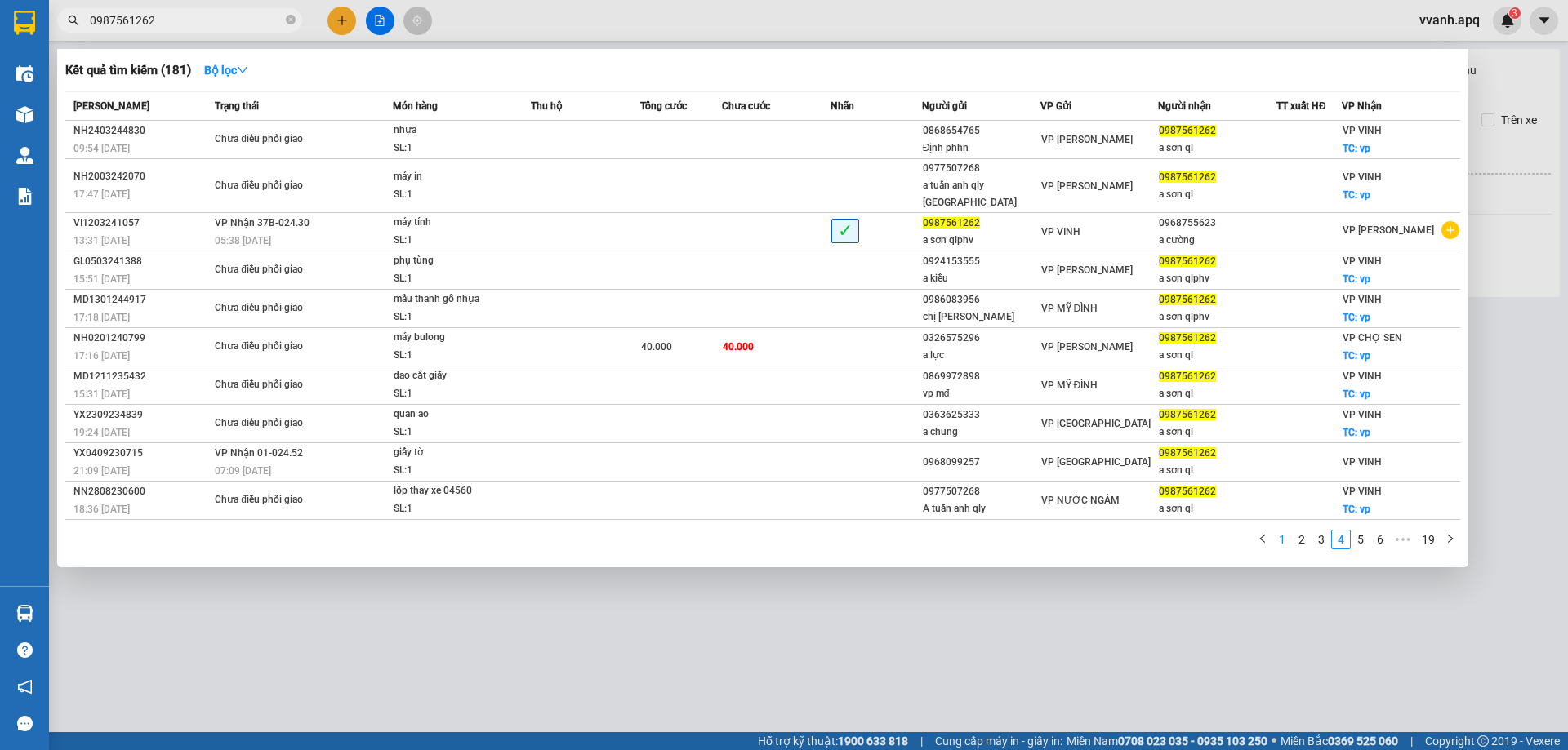
click at [1285, 531] on link "1" at bounding box center [1282, 539] width 18 height 18
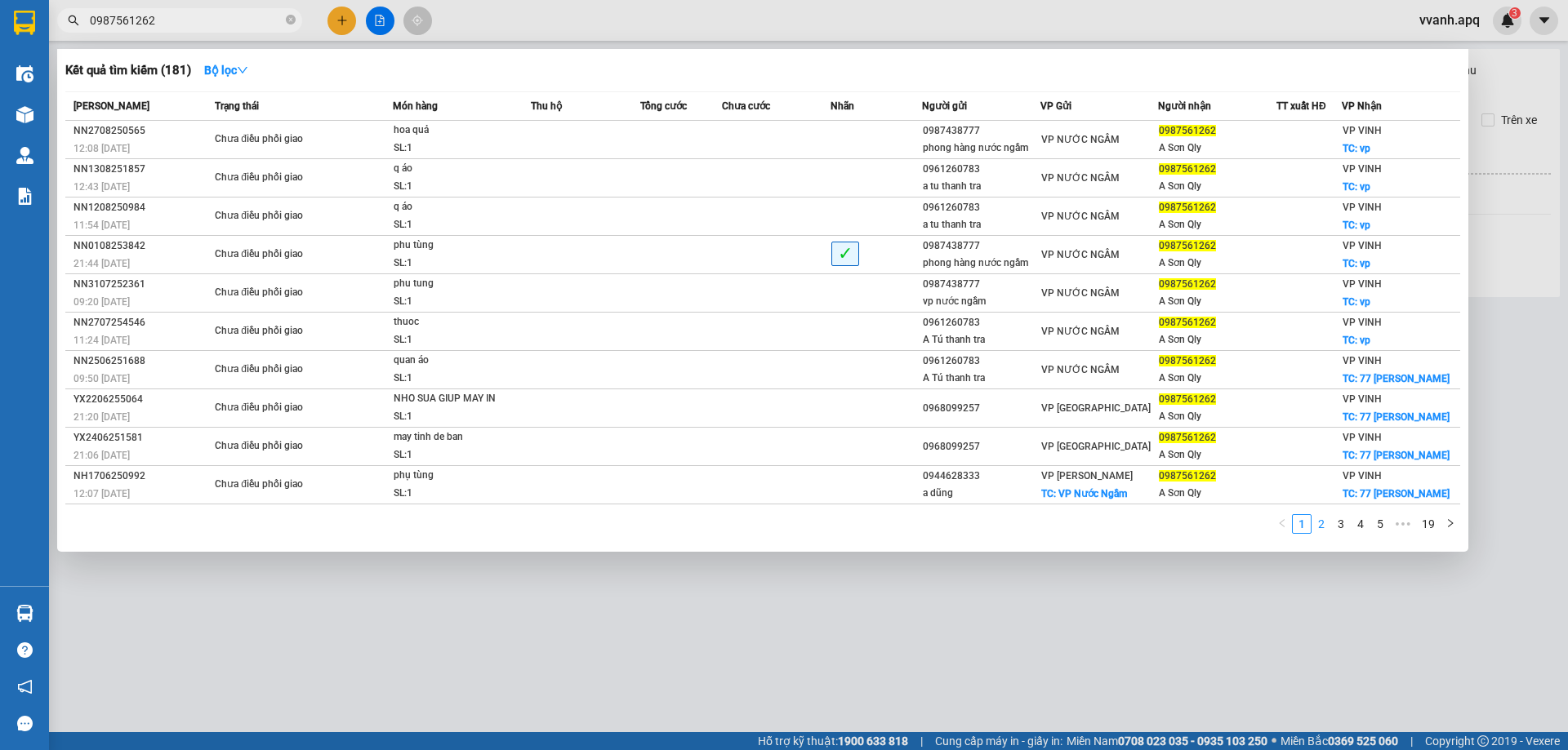
click at [1320, 526] on link "2" at bounding box center [1321, 524] width 18 height 18
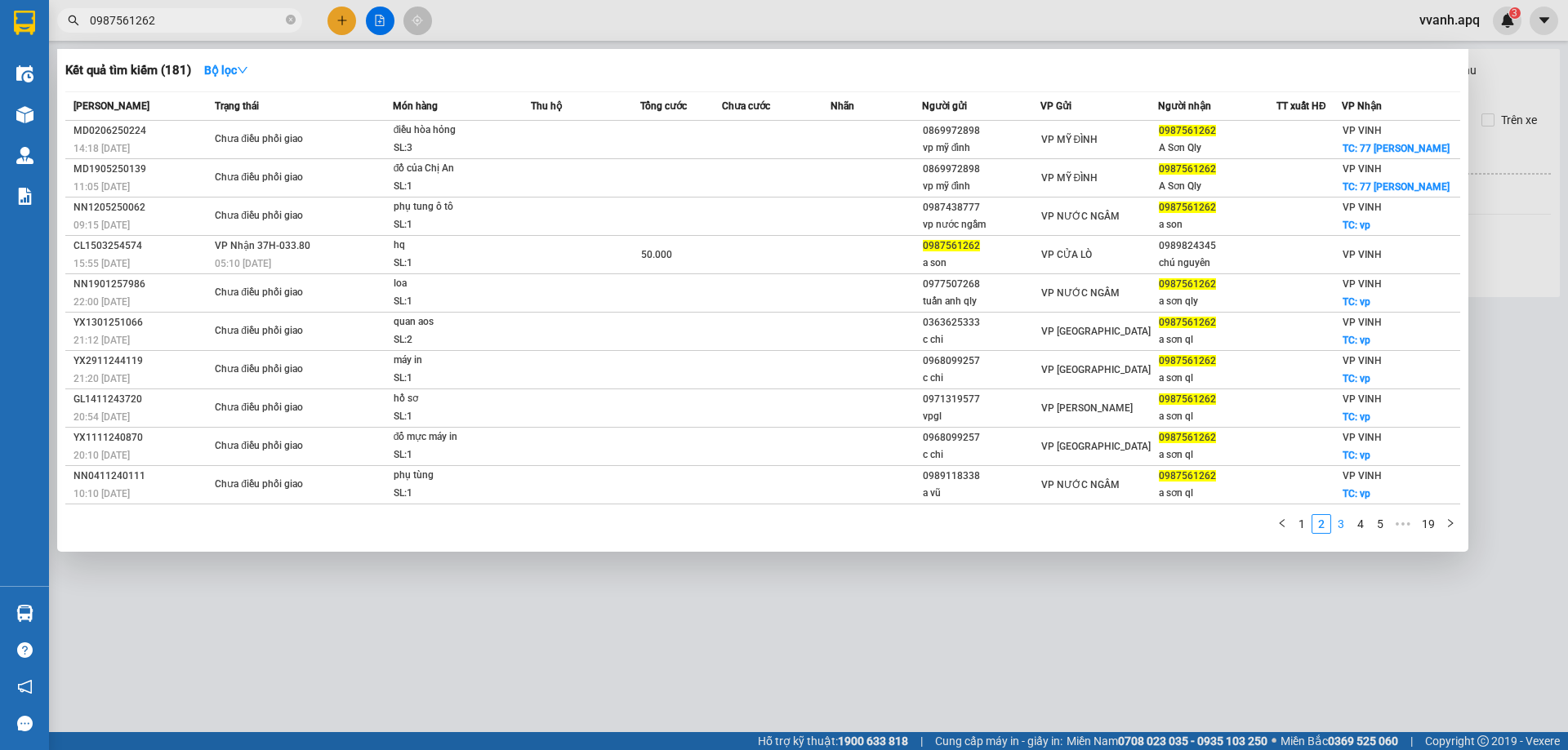
click at [1339, 524] on link "3" at bounding box center [1341, 524] width 18 height 18
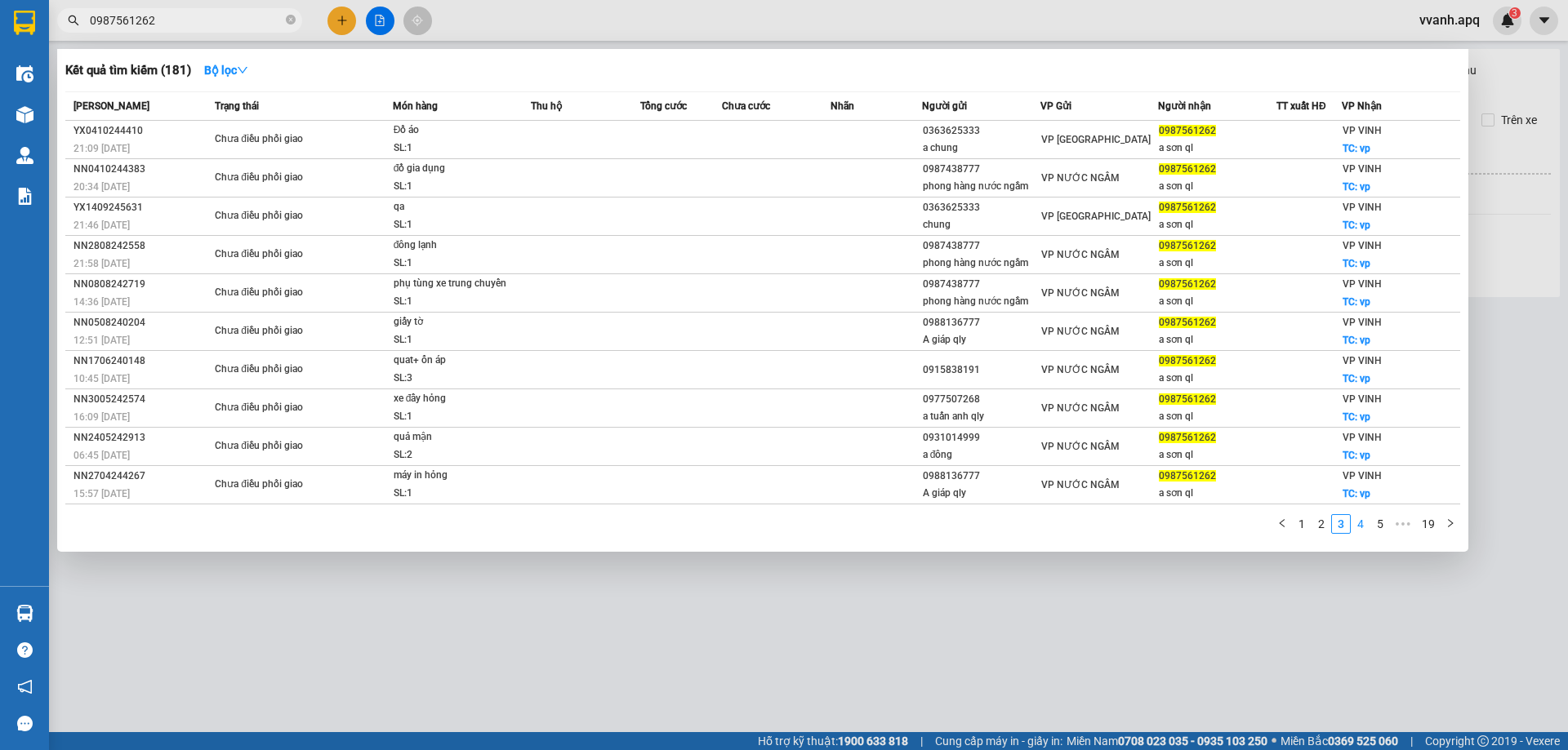
click at [1355, 525] on link "4" at bounding box center [1360, 524] width 18 height 18
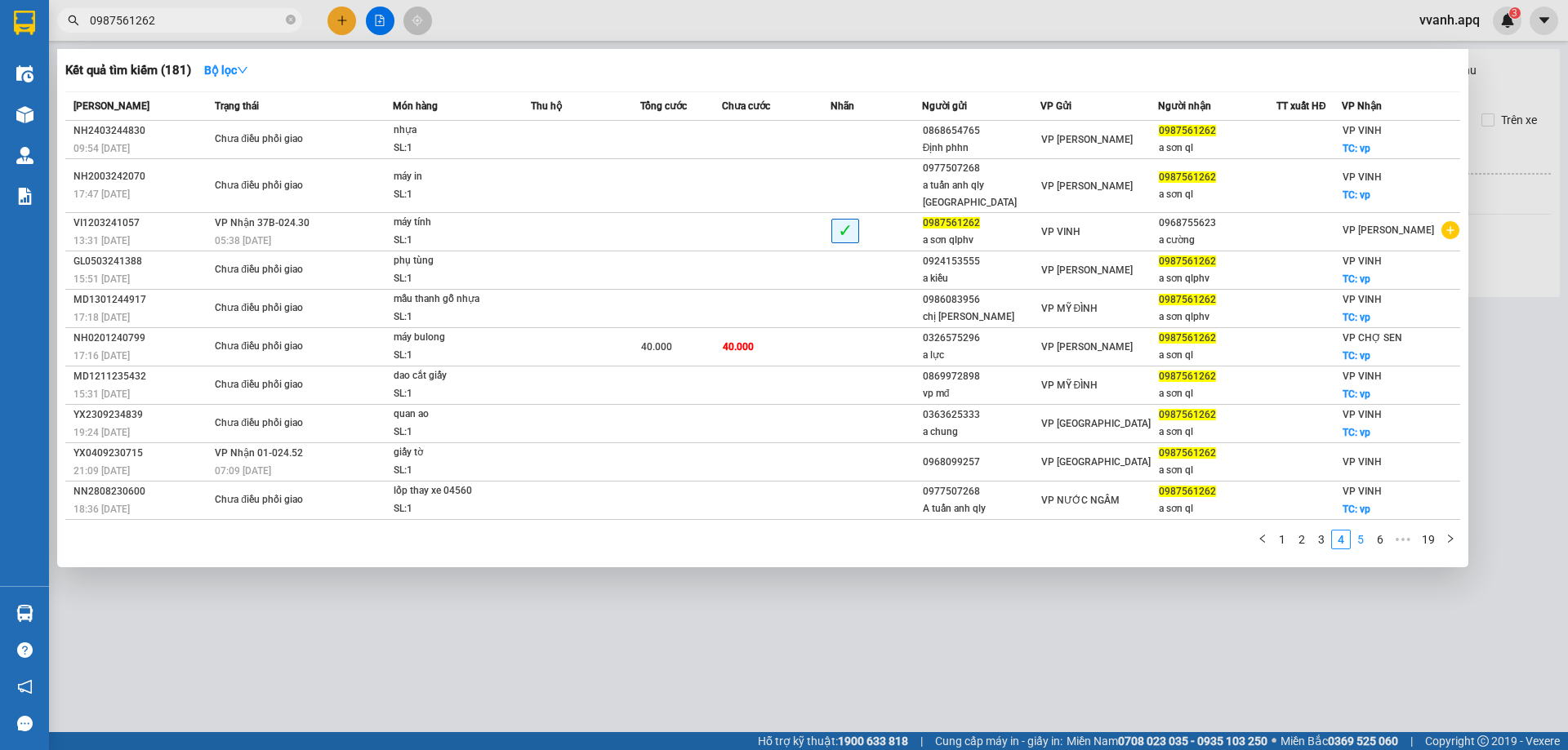
click at [1360, 531] on link "5" at bounding box center [1360, 539] width 18 height 18
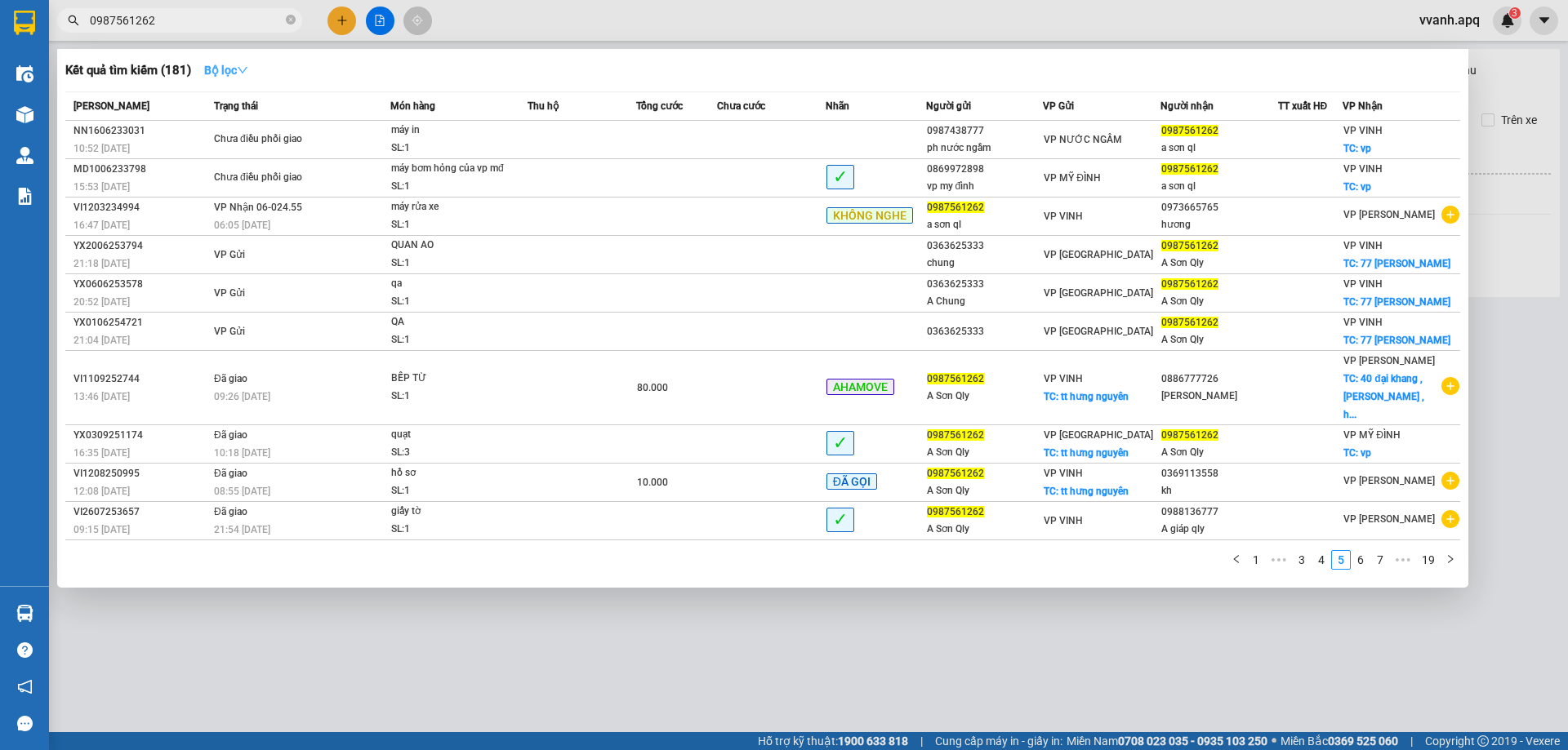
click at [247, 67] on icon "down" at bounding box center [242, 70] width 11 height 11
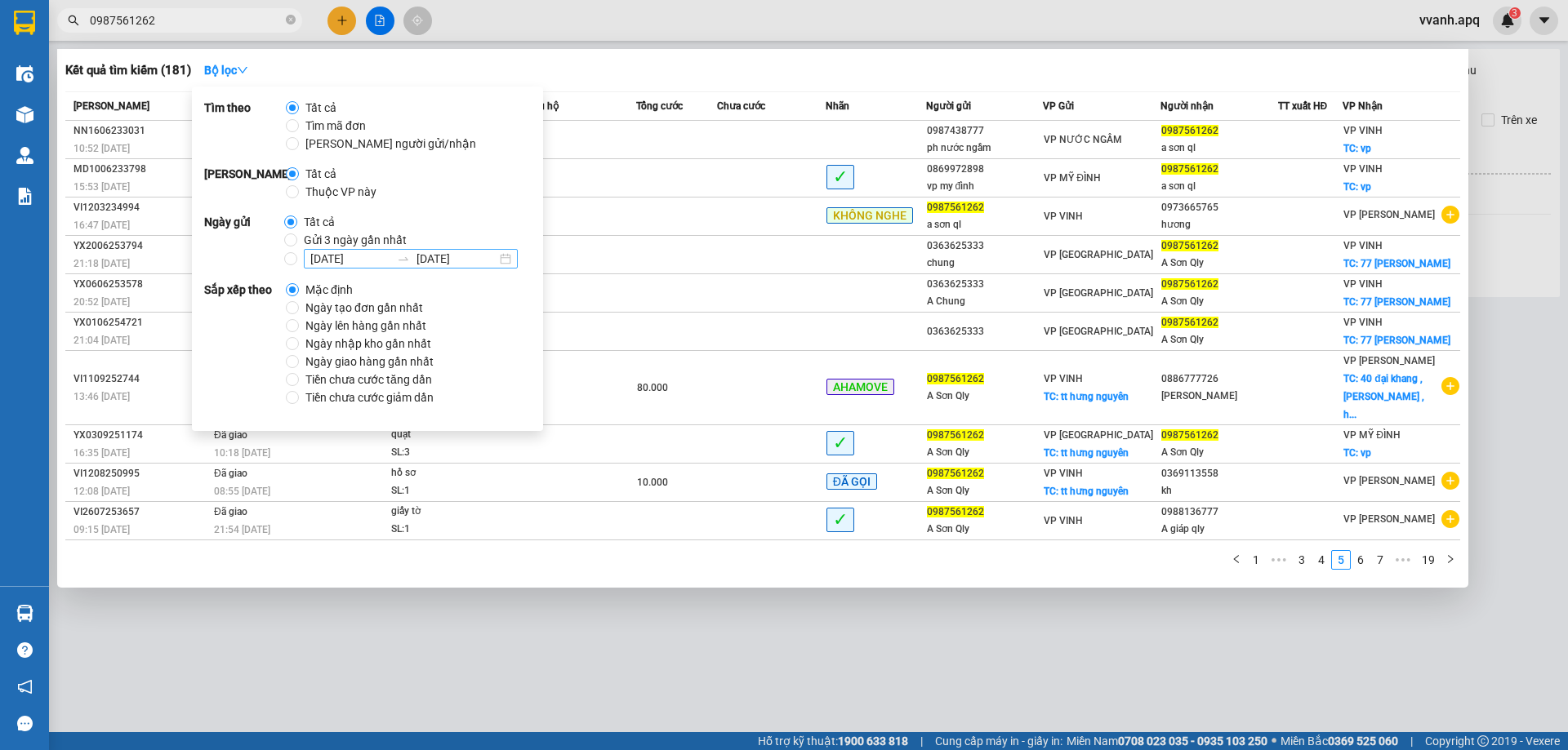
click at [317, 257] on input "12/09/2025" at bounding box center [350, 258] width 80 height 18
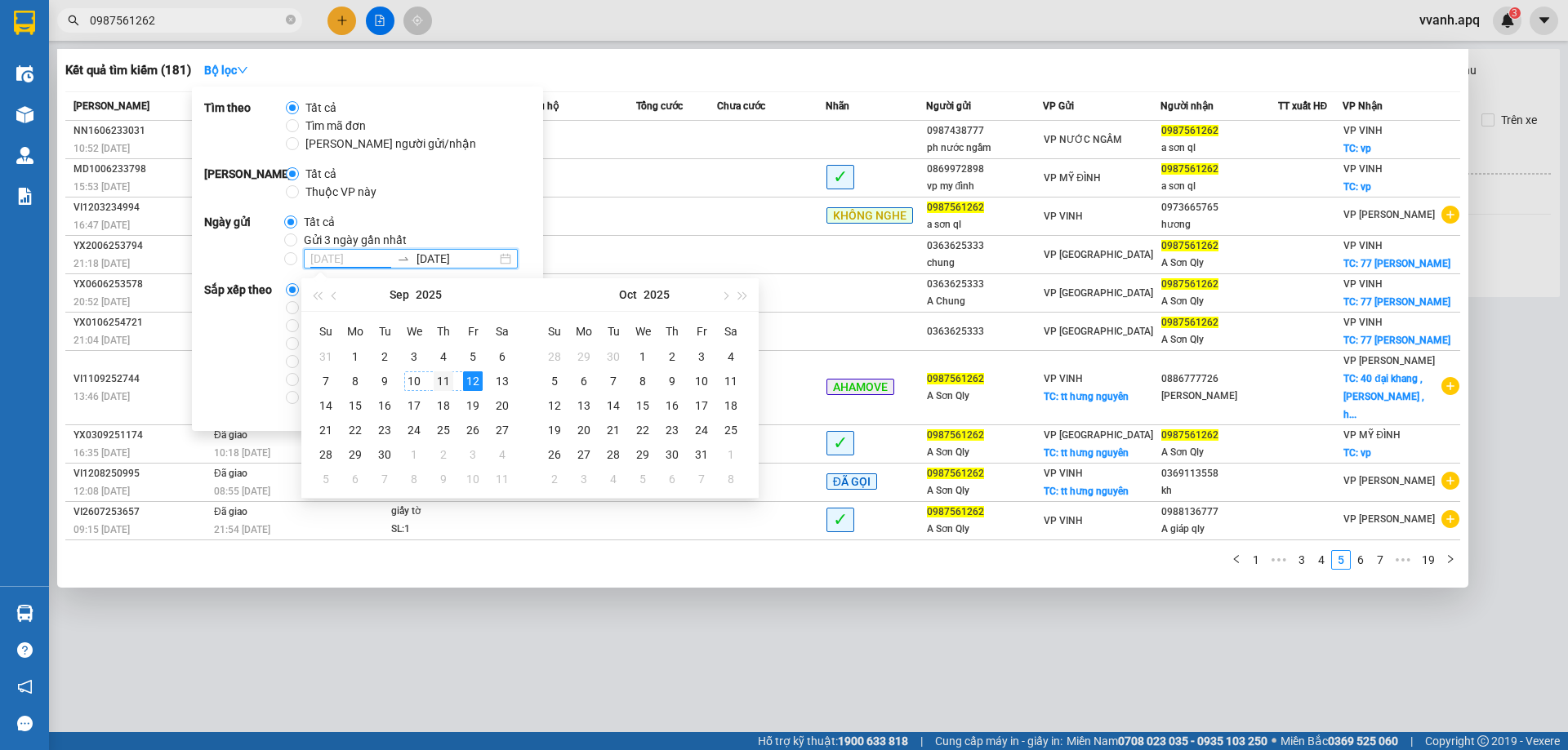
type input "11/09/2025"
click at [451, 381] on div "11" at bounding box center [443, 381] width 20 height 20
click at [479, 174] on div "Phạm vi Tất cả Thuộc VP này" at bounding box center [367, 183] width 327 height 36
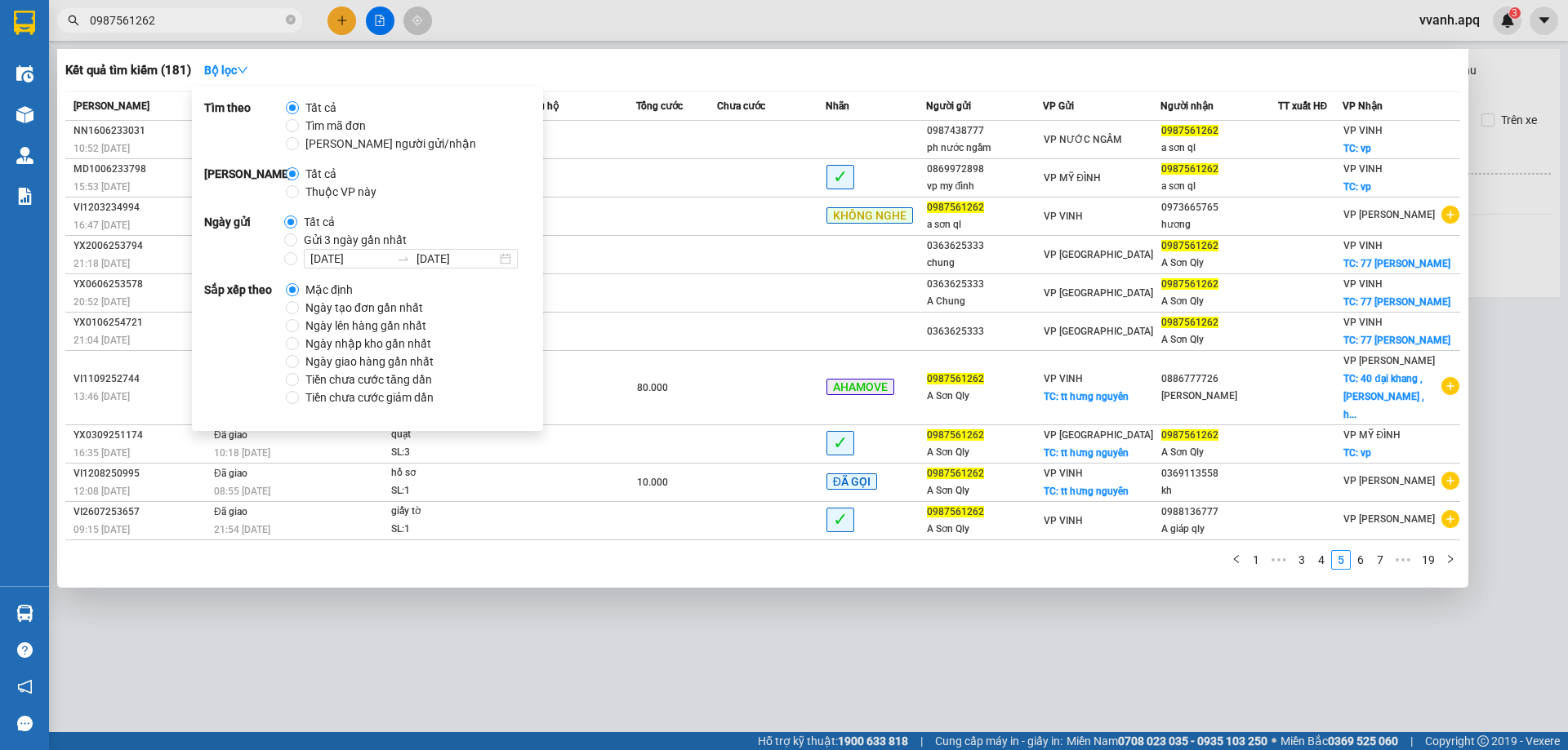
click at [335, 238] on span "Gửi 3 ngày gần nhất" at bounding box center [355, 239] width 116 height 18
click at [297, 238] on input "Gửi 3 ngày gần nhất" at bounding box center [290, 239] width 13 height 13
radio input "true"
radio input "false"
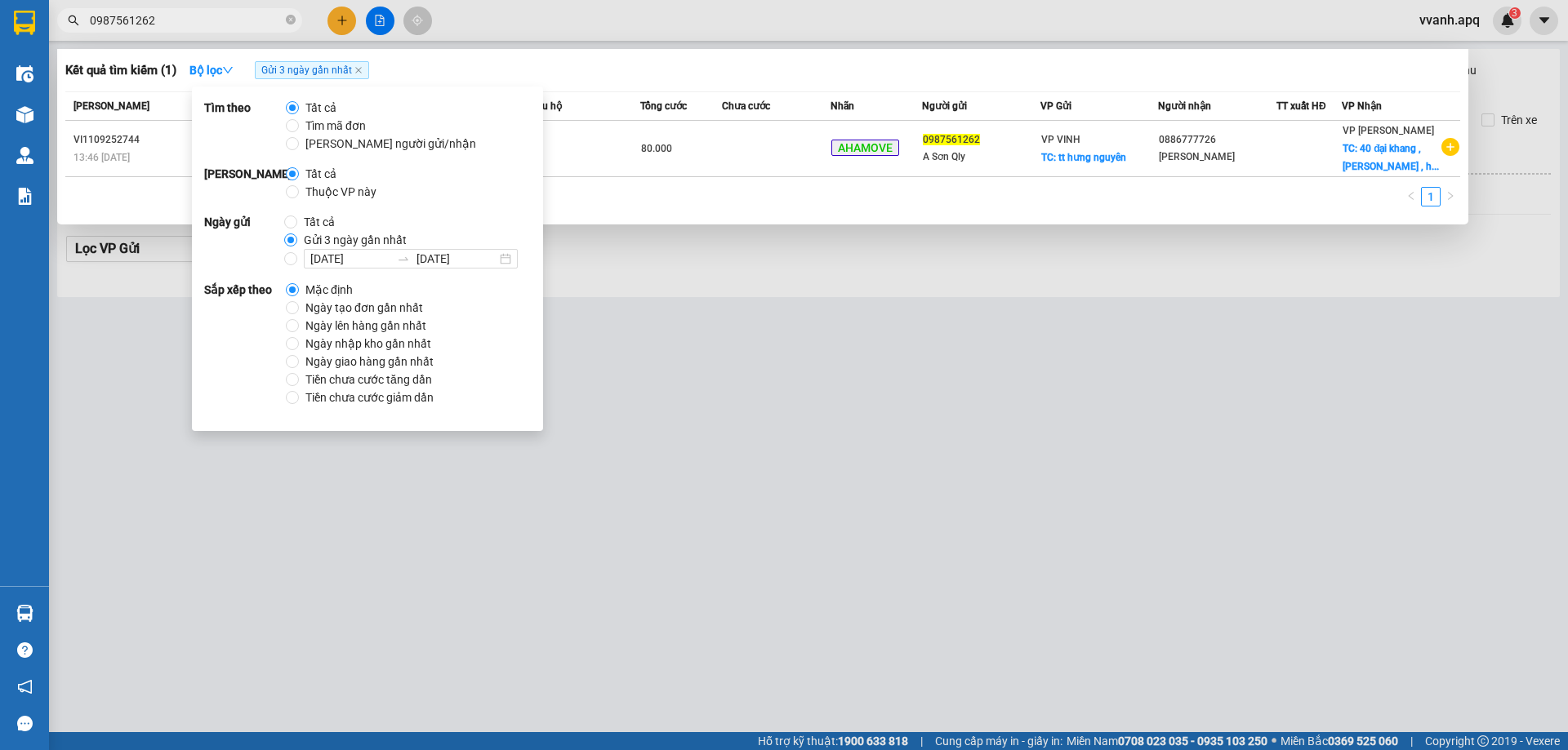
click at [581, 65] on div "Kết quả tìm kiếm ( 1 ) Bộ lọc Gửi 3 ngày gần nhất" at bounding box center [762, 70] width 1394 height 26
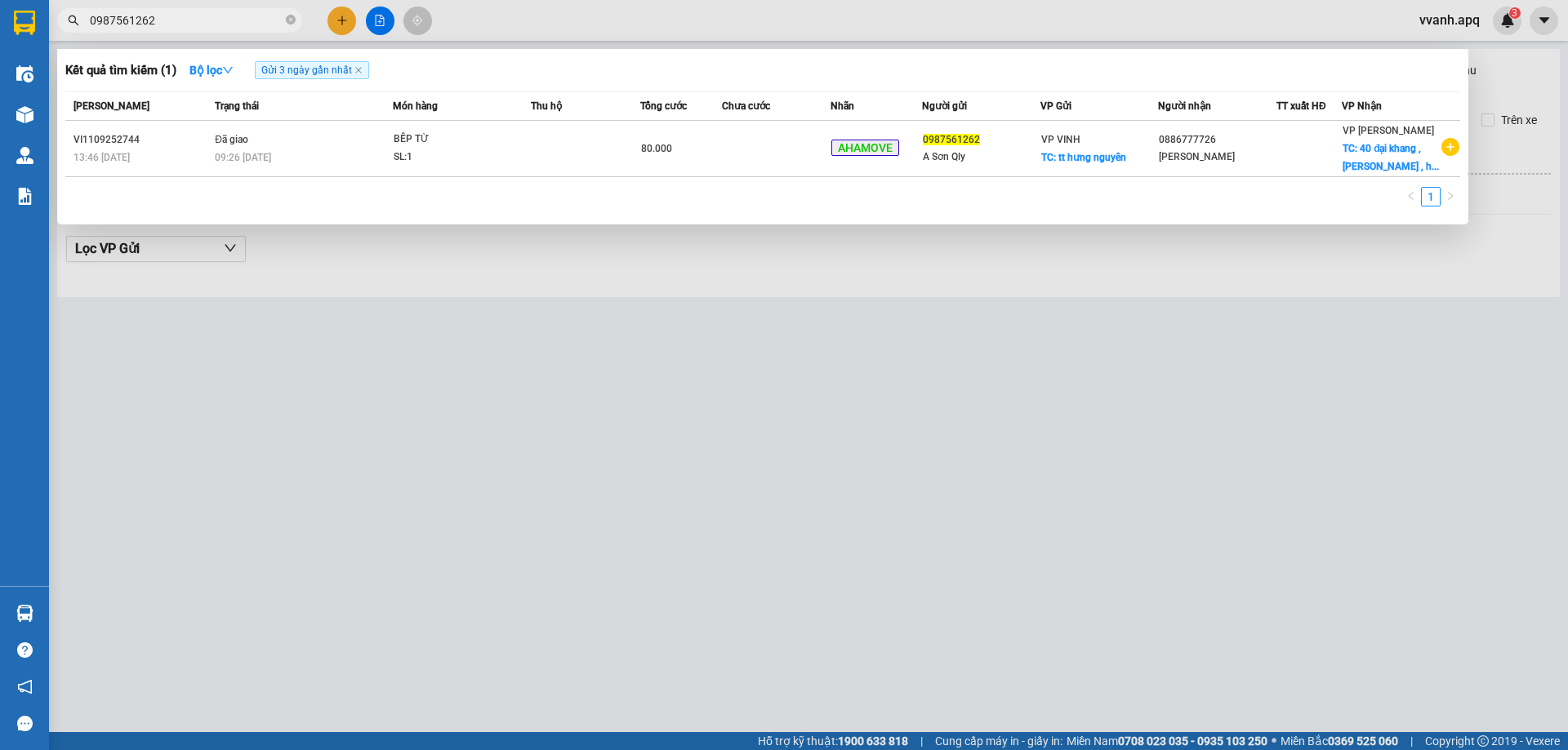
click at [785, 405] on div at bounding box center [784, 375] width 1568 height 750
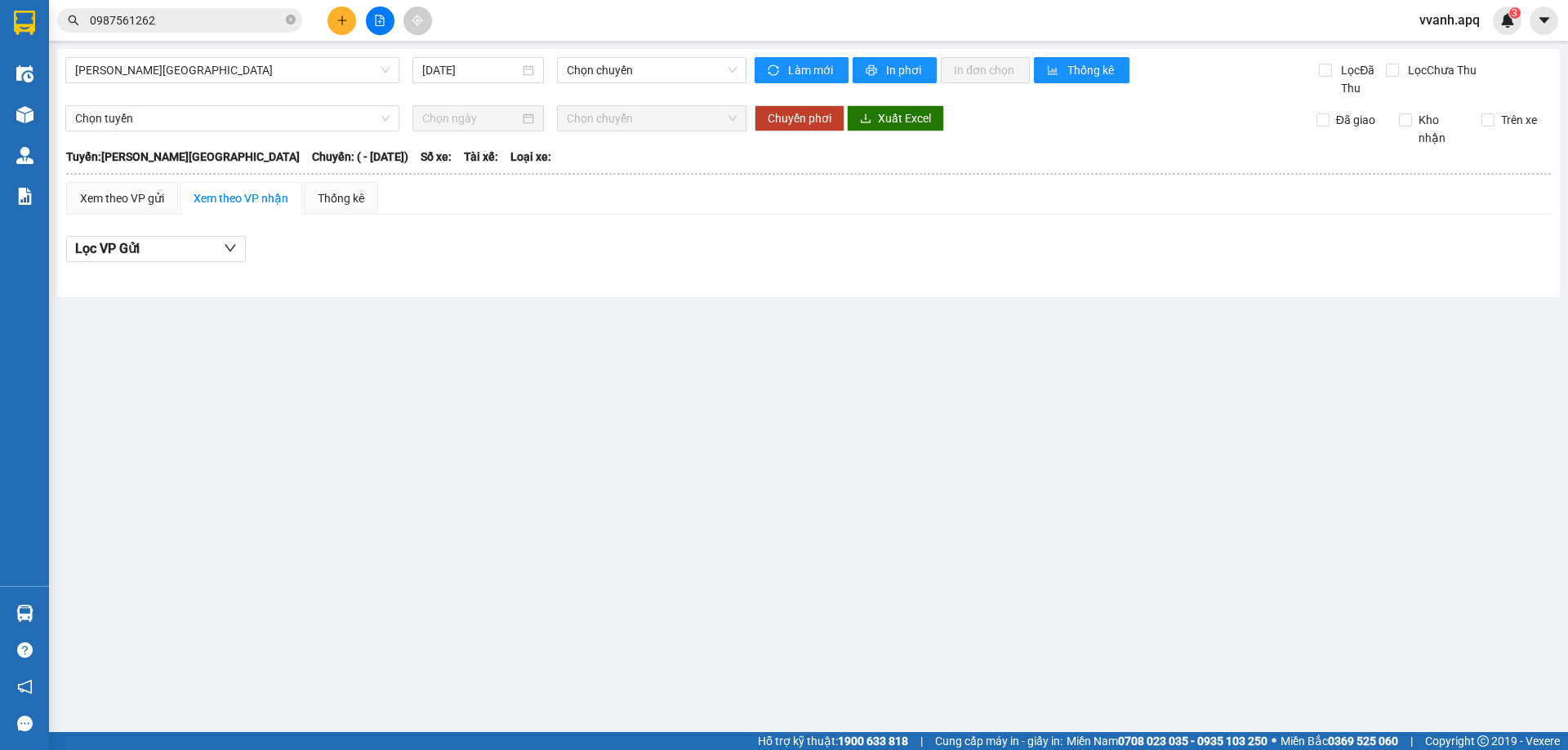
click at [1421, 17] on span "vvanh.apq" at bounding box center [1450, 20] width 86 height 21
click at [1434, 53] on span "Đăng xuất" at bounding box center [1466, 50] width 68 height 18
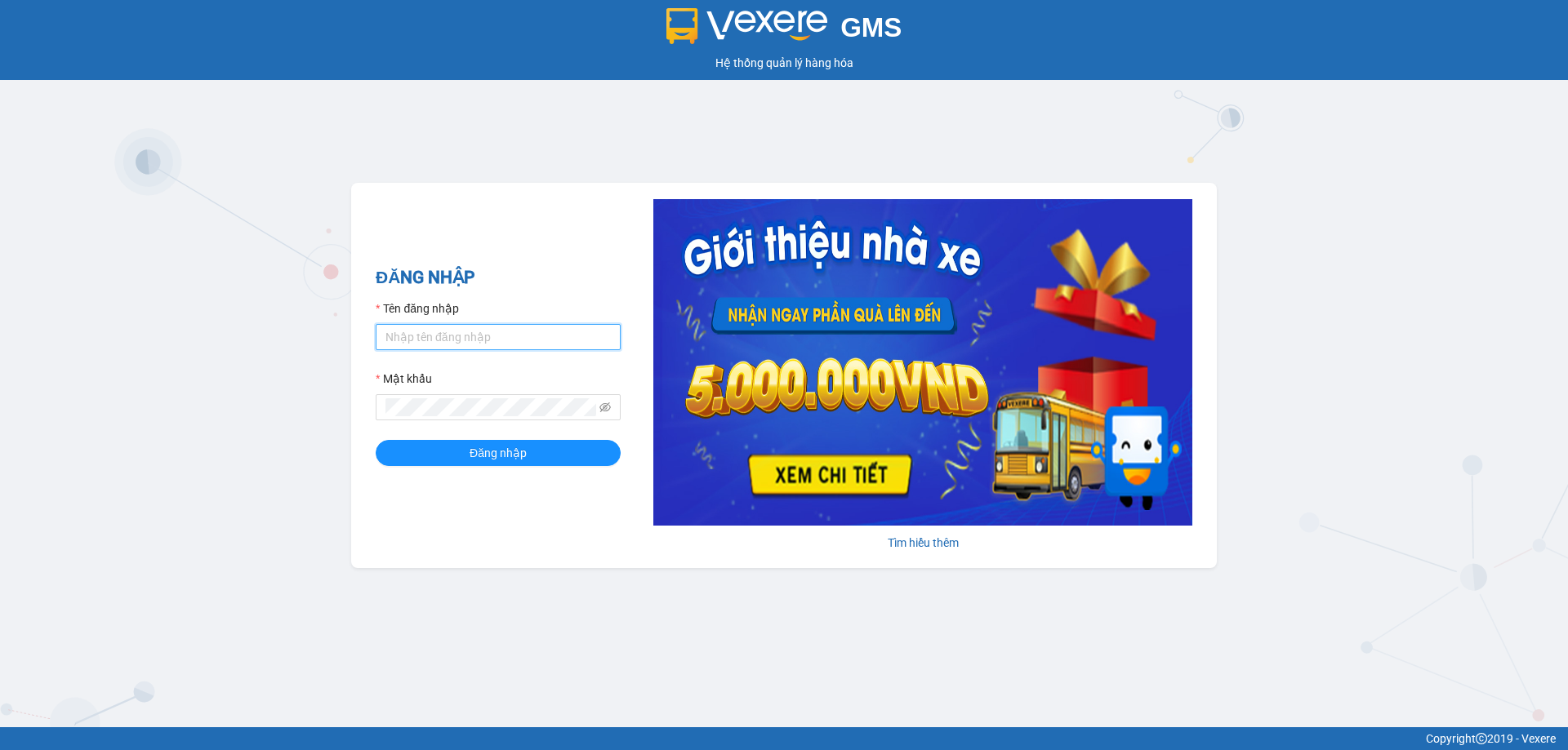
click at [494, 336] on input "Tên đăng nhập" at bounding box center [498, 337] width 245 height 26
click at [453, 334] on input "tranthanhhair.apq" at bounding box center [498, 337] width 245 height 26
type input "tranthanhhai.apq"
click at [376, 440] on button "Đăng nhập" at bounding box center [498, 453] width 245 height 26
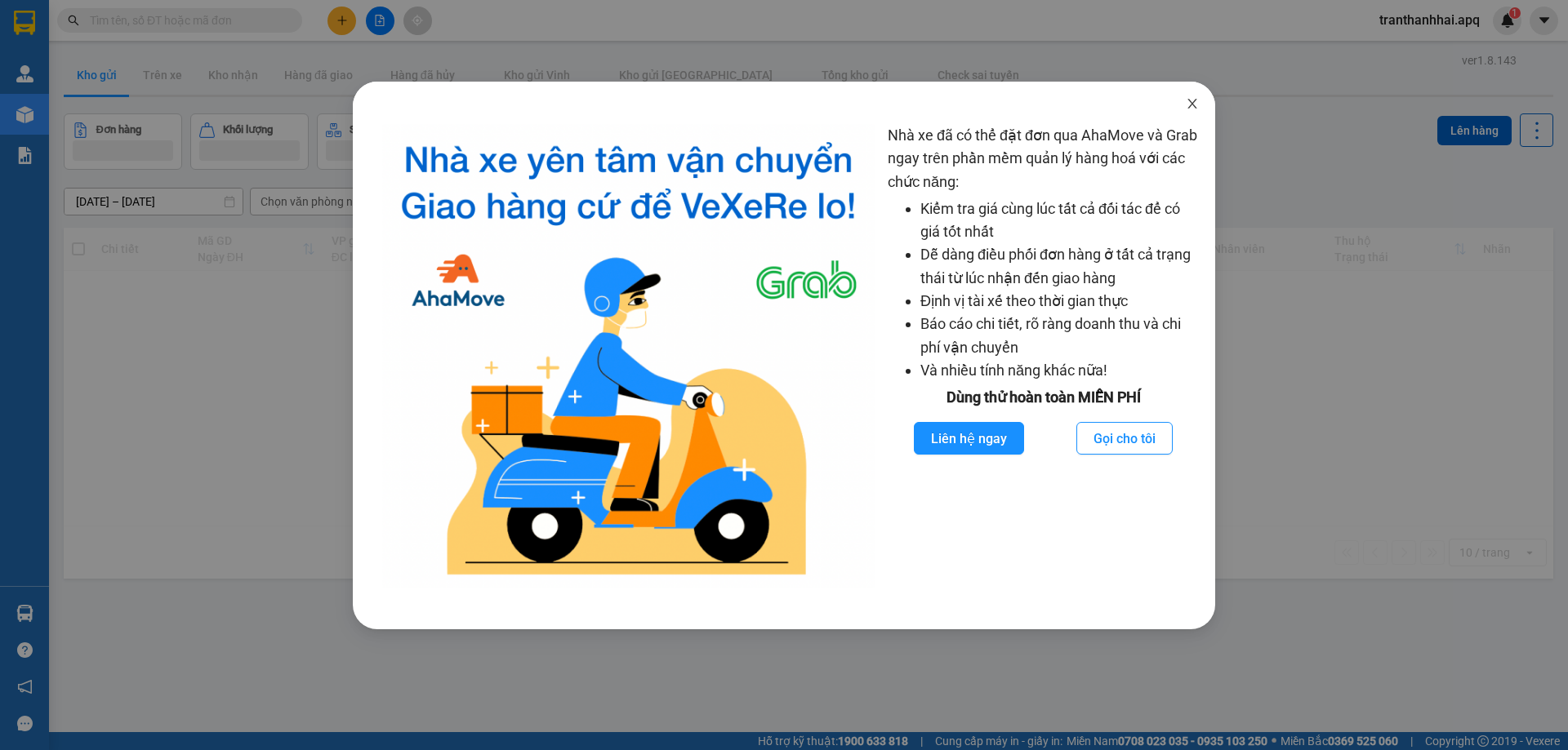
click at [1191, 111] on icon "close" at bounding box center [1192, 103] width 13 height 13
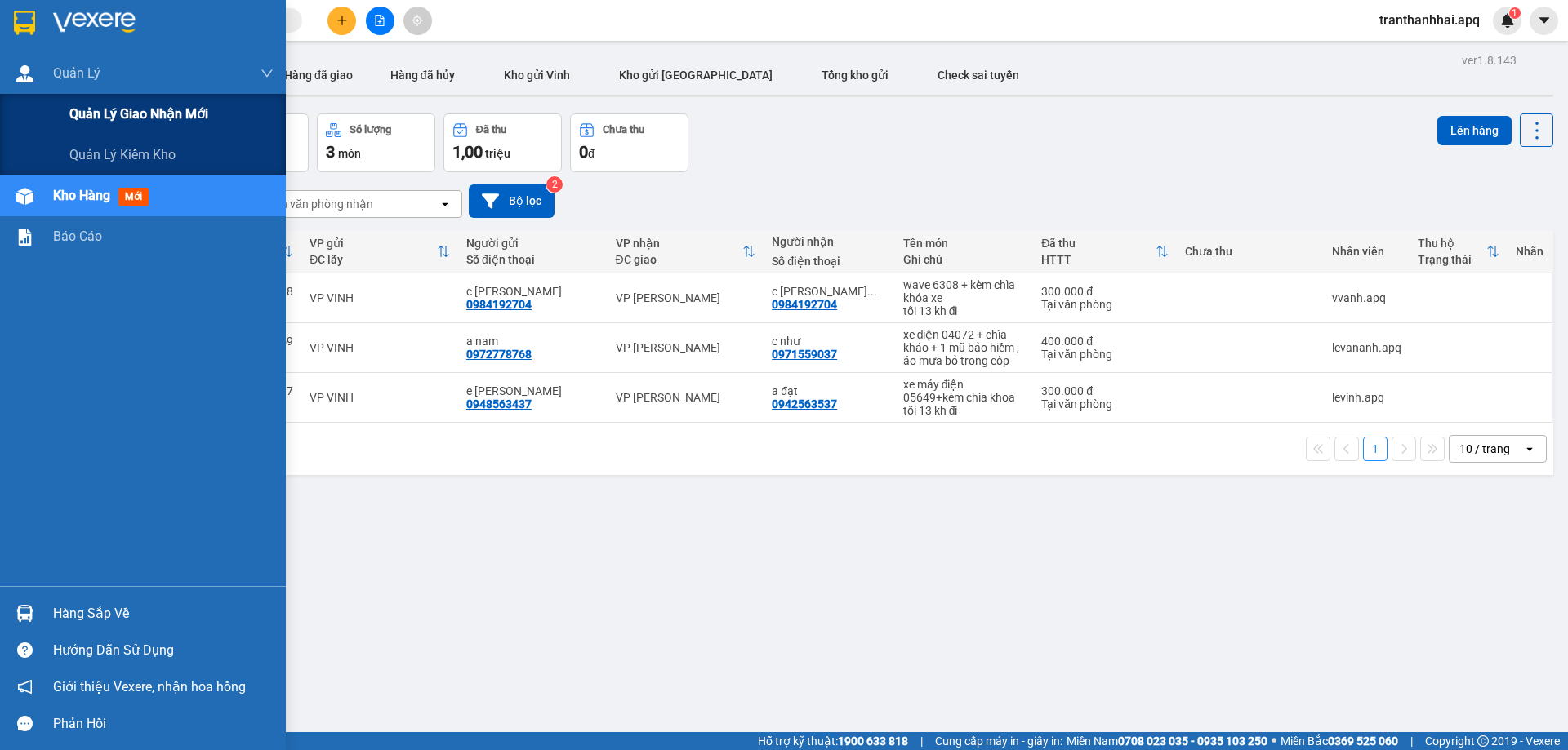
click at [169, 104] on span "Quản lý giao nhận mới" at bounding box center [138, 114] width 139 height 21
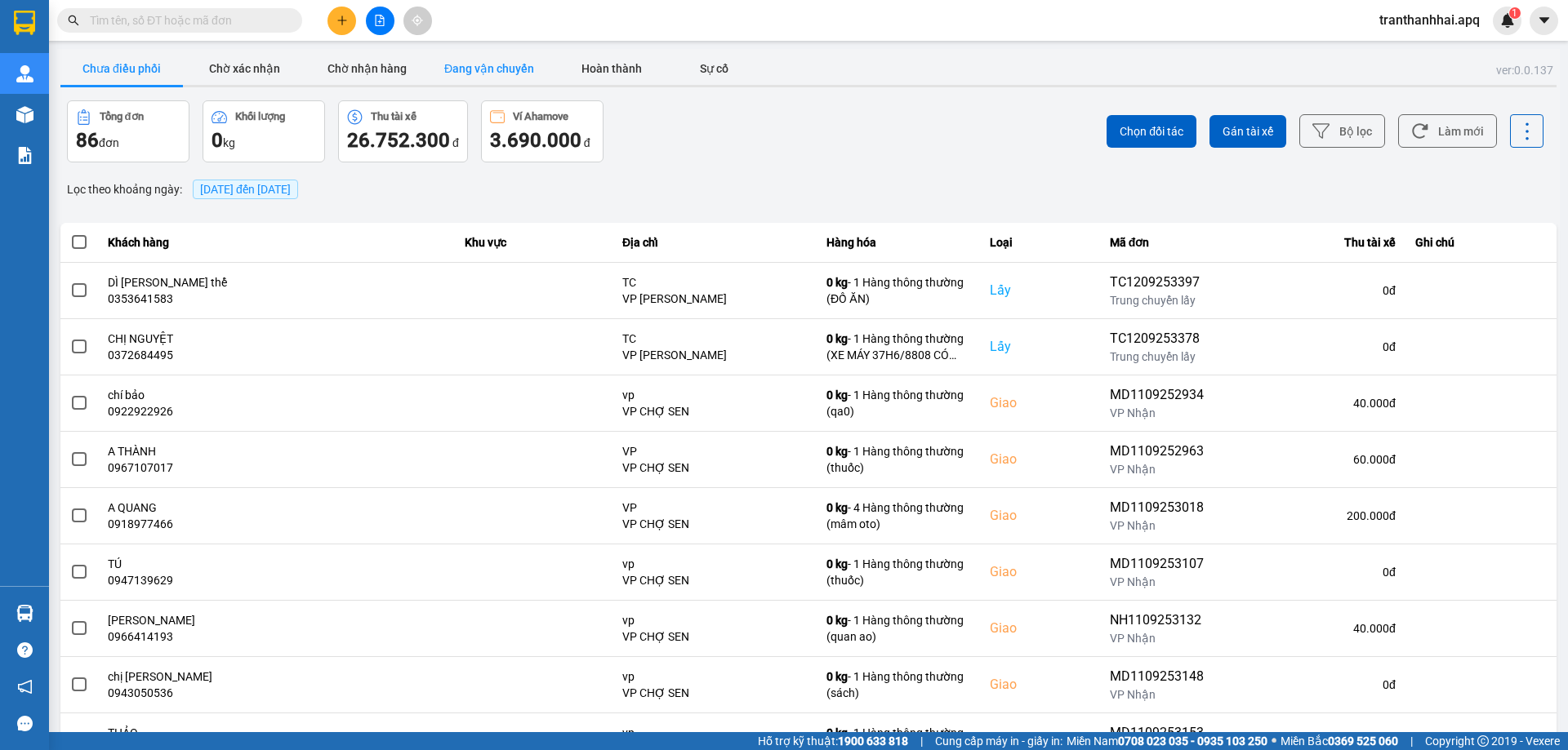
click at [460, 68] on button "Đang vận chuyển" at bounding box center [489, 68] width 123 height 33
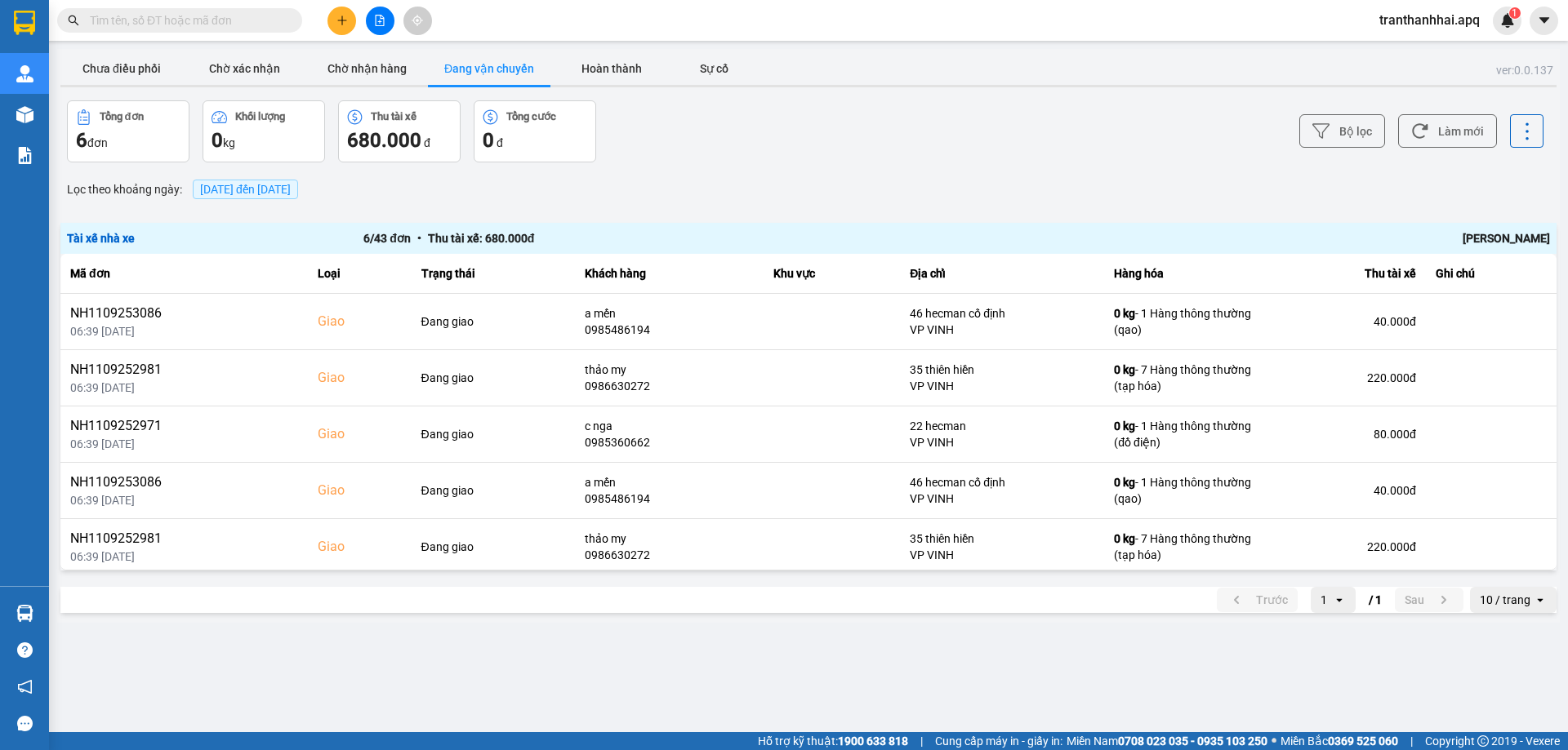
click at [1408, 25] on span "tranthanhhai.apq" at bounding box center [1429, 20] width 126 height 21
click at [1422, 50] on span "Đăng xuất" at bounding box center [1437, 50] width 92 height 18
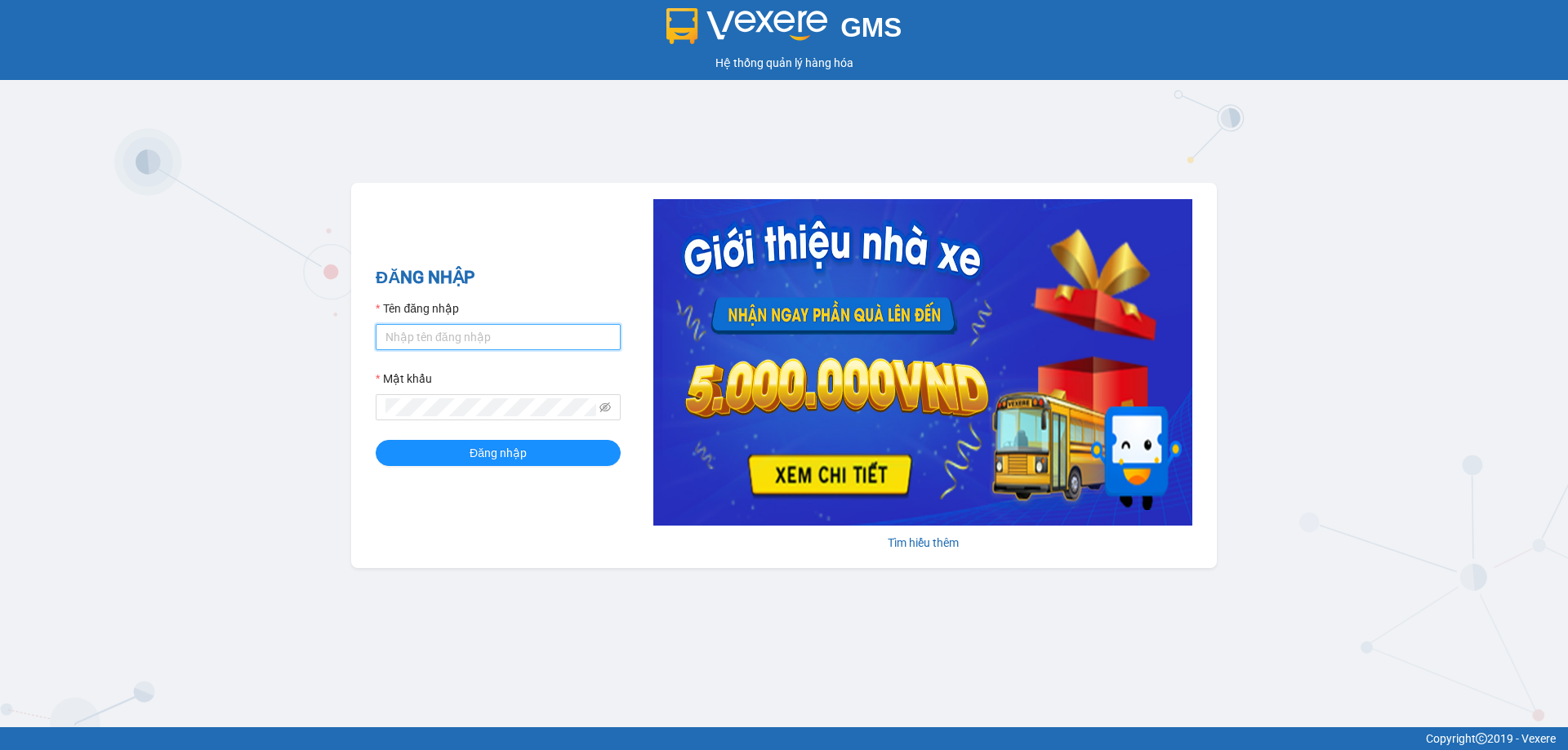
click at [405, 346] on input "Tên đăng nhập" at bounding box center [498, 337] width 245 height 26
